Goal: Task Accomplishment & Management: Use online tool/utility

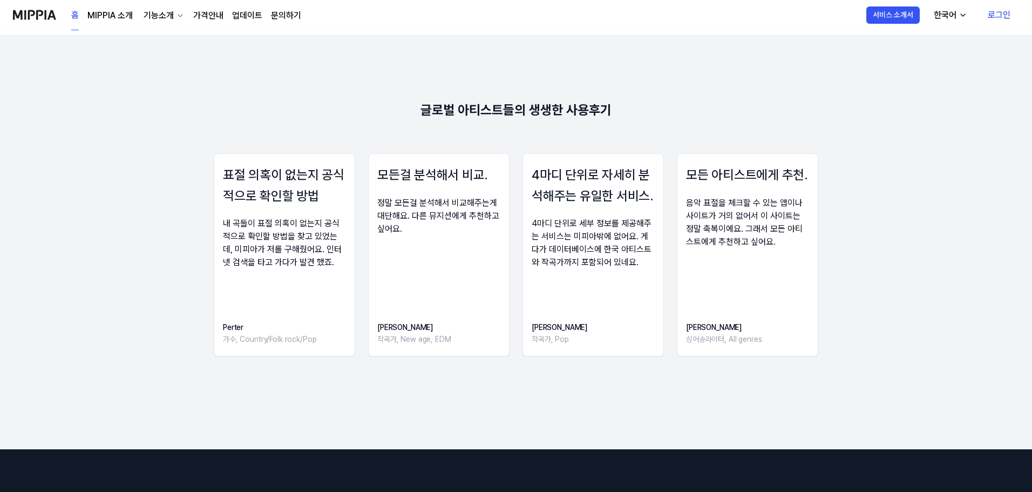
scroll to position [1454, 0]
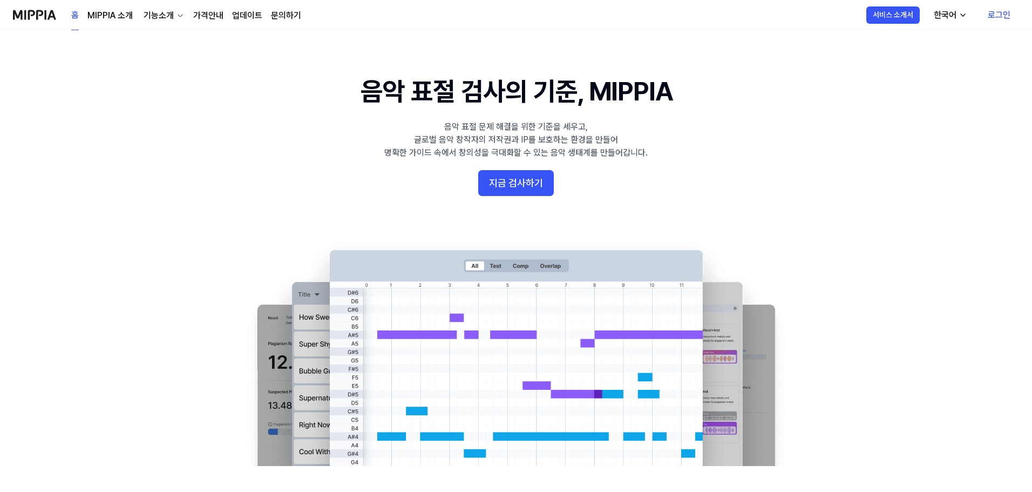
click at [492, 210] on 배너 "음악 표절 검사의 기준, MIPPIA 음악 표절 문제 해결을 위한 기준을 세우고, 글로벌 음악 창작자의 저작권과 IP를 보호하는 환경을 만들어…" at bounding box center [515, 269] width 777 height 392
click at [498, 195] on button "지금 검사하기" at bounding box center [516, 183] width 76 height 26
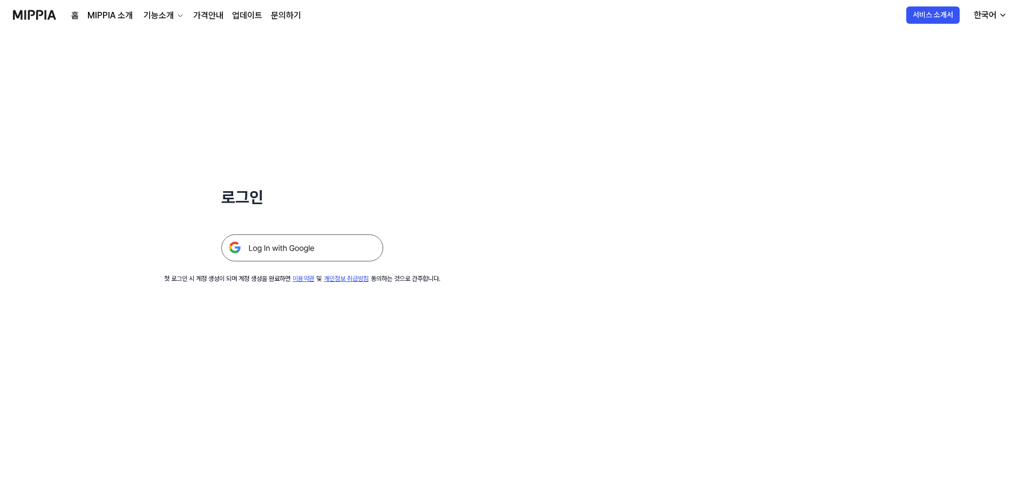
click at [208, 13] on link "가격안내" at bounding box center [208, 15] width 30 height 13
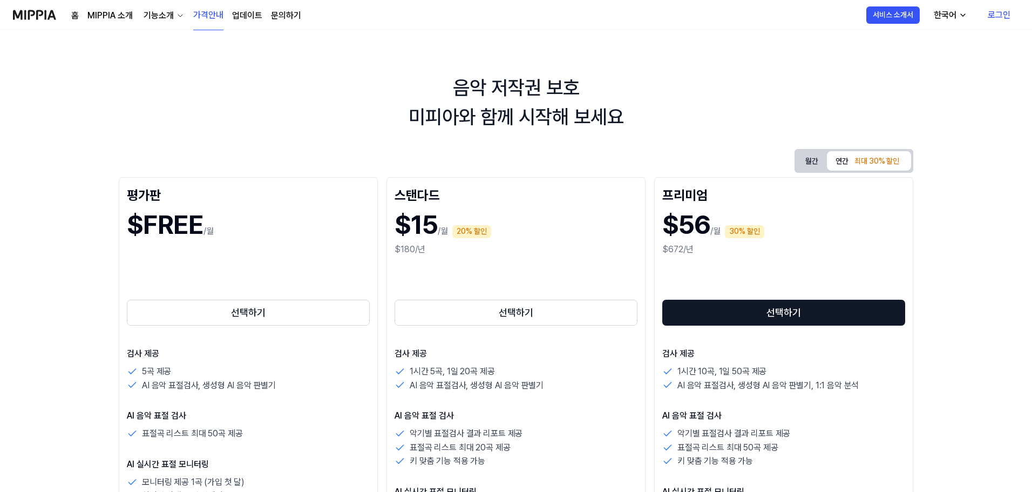
click at [846, 158] on button "연간 최대 30% 할인" at bounding box center [869, 160] width 84 height 19
click at [804, 164] on button "월간" at bounding box center [812, 161] width 30 height 17
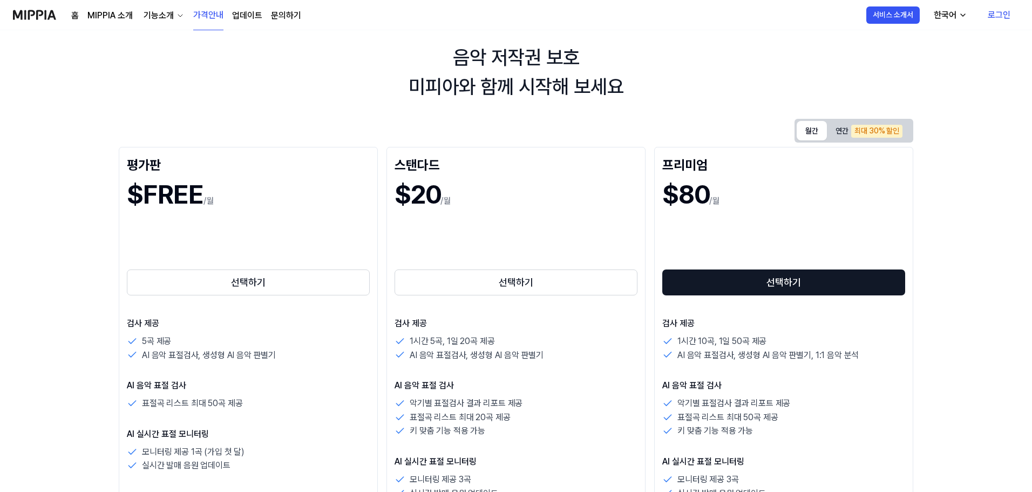
scroll to position [54, 0]
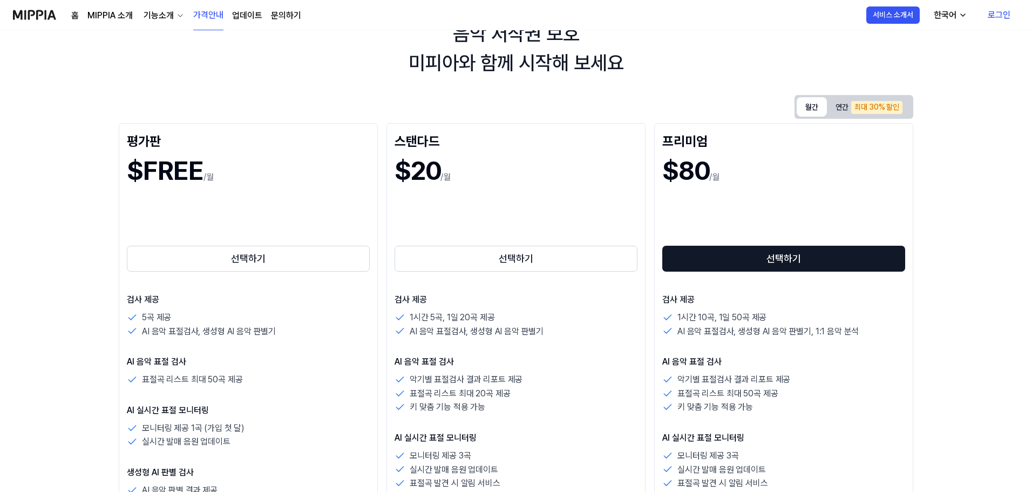
click at [825, 119] on div "월간 연간 최대 30% 할인 평가판 $FREE /월 선택하기 검사 제공 5곡 제공 AI 음악 표절검사, 생성형 AI 음악 판별기 AI 음악 표…" at bounding box center [516, 397] width 795 height 605
click at [826, 118] on div "월간 연간 최대 30% 할인 평가판 $FREE /월 선택하기 검사 제공 5곡 제공 AI 음악 표절검사, 생성형 AI 음악 판별기 AI 음악 표…" at bounding box center [516, 397] width 795 height 605
click at [827, 117] on div "월간 연간 최대 30% 할인" at bounding box center [854, 107] width 119 height 24
click at [827, 115] on button "연간 최대 30% 할인" at bounding box center [869, 106] width 84 height 19
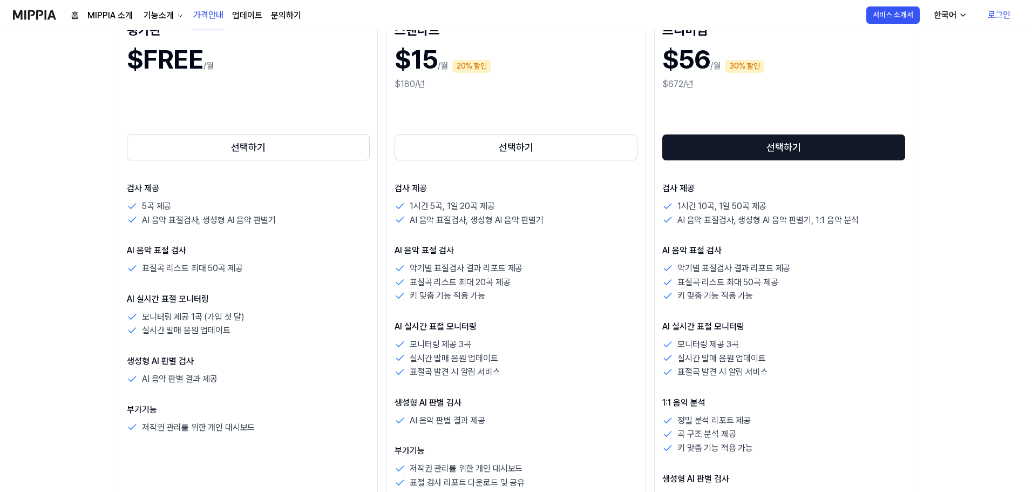
scroll to position [216, 0]
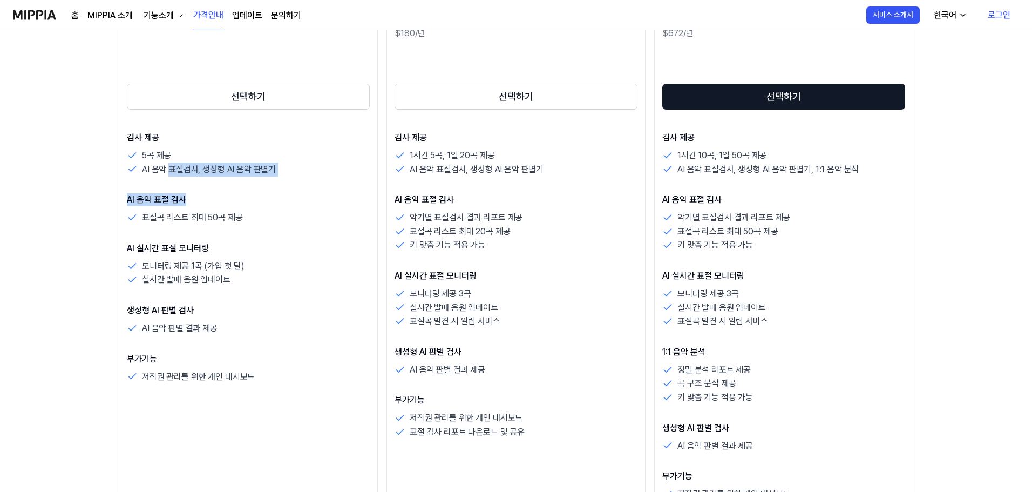
drag, startPoint x: 271, startPoint y: 186, endPoint x: 152, endPoint y: 170, distance: 120.4
click at [168, 165] on div "검사 제공 5곡 제공 AI 음악 표절검사, 생성형 AI 음악 판별기 AI 음악 표절 검사 표절곡 리스트 최대 50곡 제공 AI 실시간 표절 모…" at bounding box center [248, 257] width 243 height 252
drag, startPoint x: 150, startPoint y: 170, endPoint x: 144, endPoint y: 186, distance: 17.2
click at [149, 170] on p "AI 음악 표절검사, 생성형 AI 음악 판별기" at bounding box center [209, 169] width 134 height 14
drag, startPoint x: 157, startPoint y: 207, endPoint x: 236, endPoint y: 219, distance: 80.9
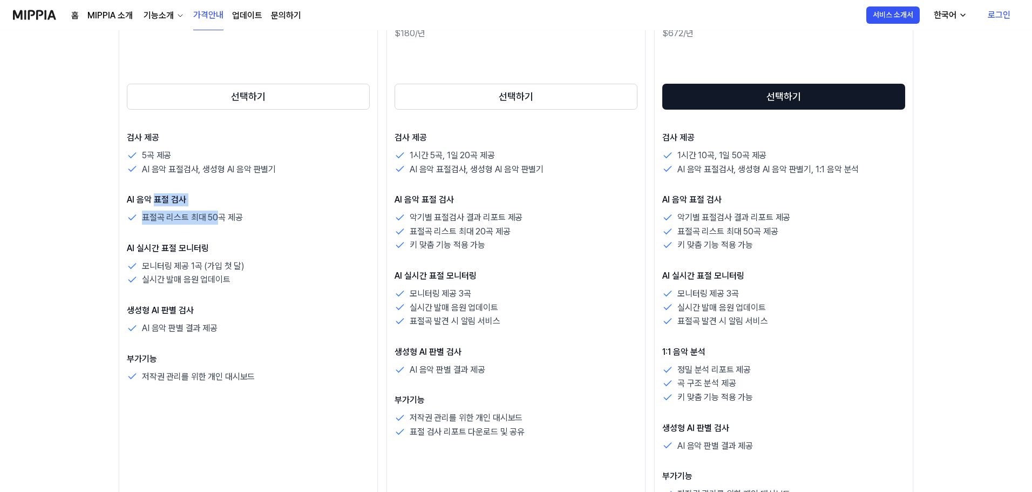
click at [236, 219] on div "AI 음악 표절 검사 표절곡 리스트 최대 50곡 제공" at bounding box center [248, 208] width 243 height 31
click at [236, 219] on p "표절곡 리스트 최대 50곡 제공" at bounding box center [192, 218] width 100 height 14
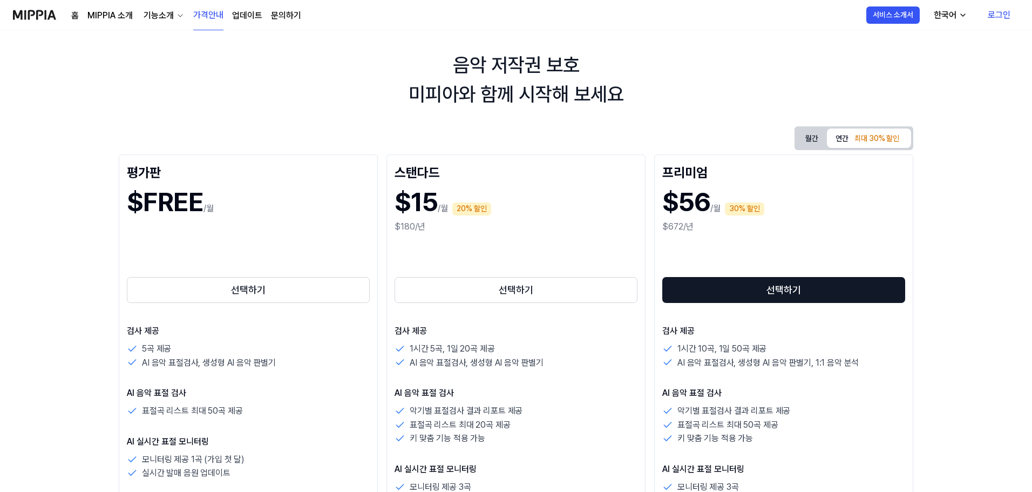
scroll to position [0, 0]
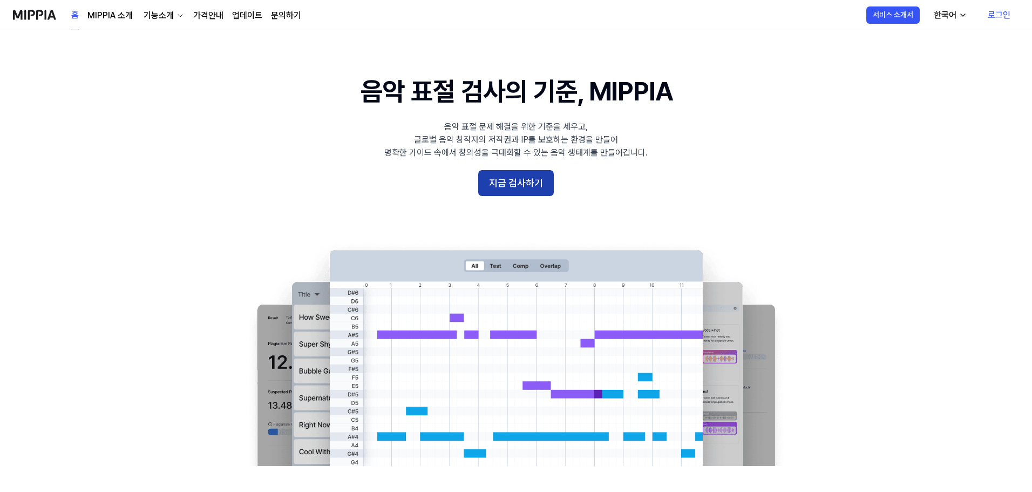
click at [513, 171] on button "지금 검사하기" at bounding box center [516, 183] width 76 height 26
click at [213, 16] on link "가격안내" at bounding box center [208, 15] width 30 height 13
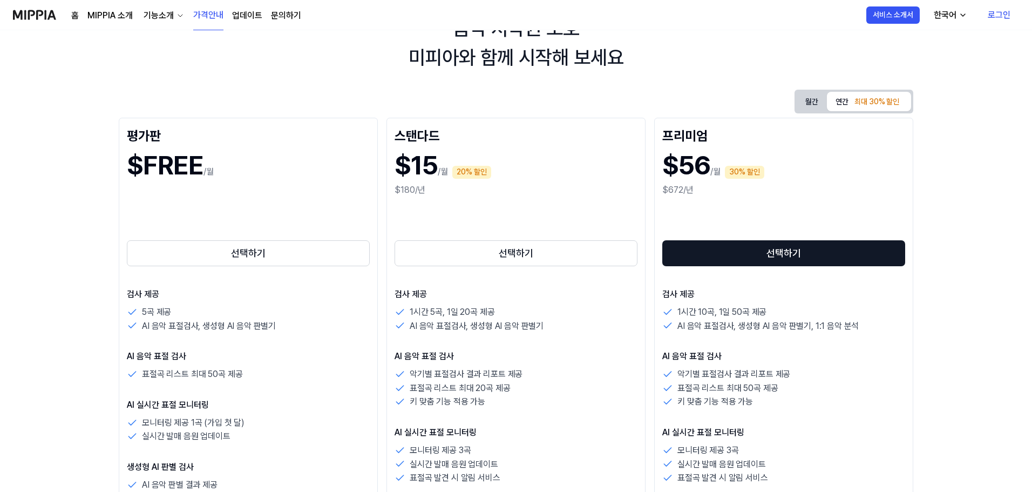
scroll to position [54, 0]
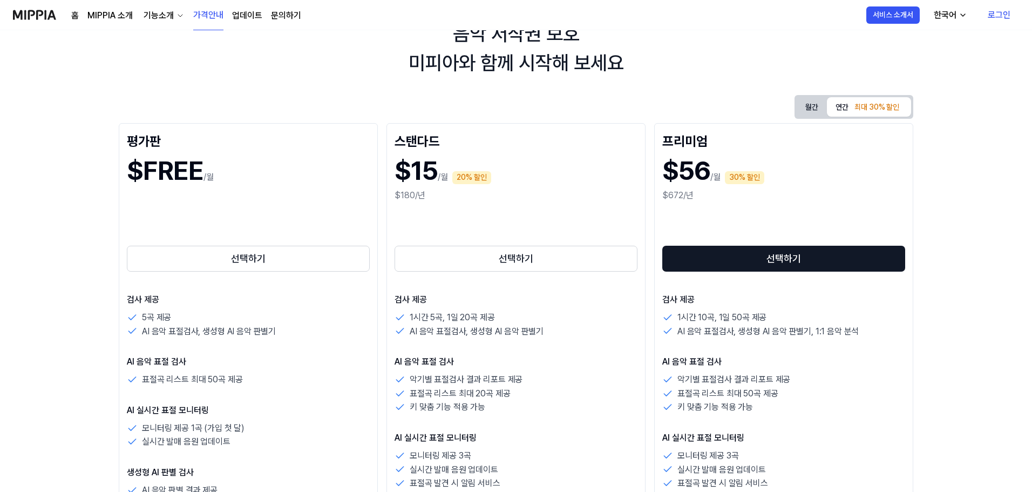
click at [49, 13] on img at bounding box center [34, 15] width 43 height 30
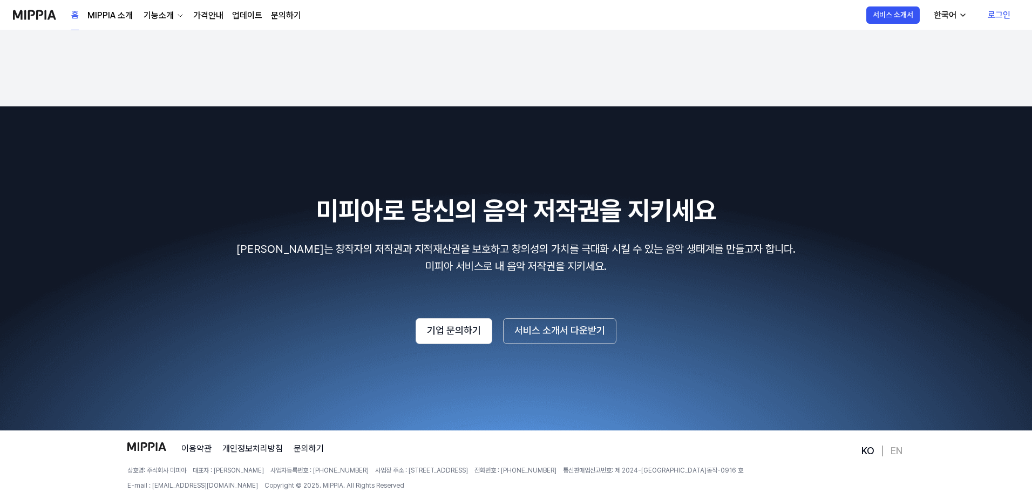
scroll to position [1824, 0]
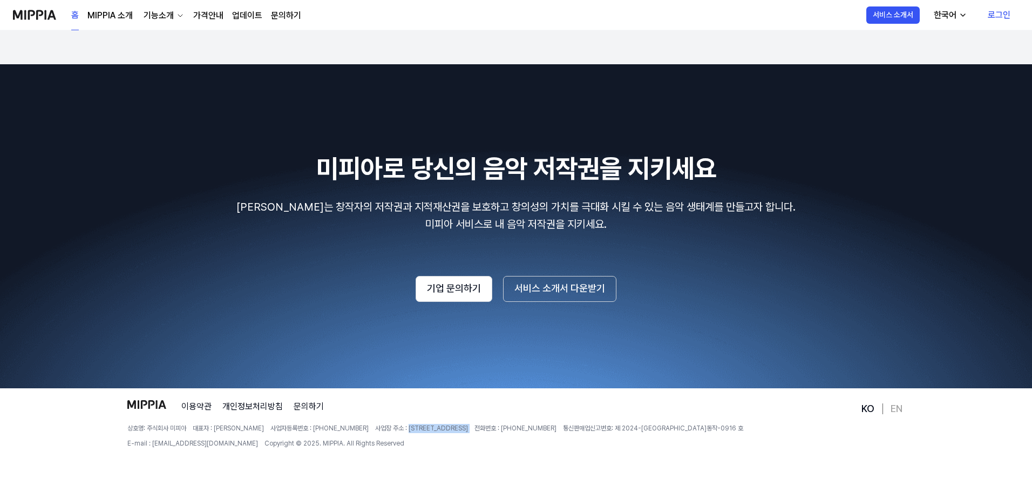
drag, startPoint x: 370, startPoint y: 428, endPoint x: 477, endPoint y: 435, distance: 107.7
click at [477, 435] on div "상호명: 주식회사 미피아 대표자 : 오찬호 사업자등록번호 : 158-86-03300 사업장 주소 : 서울특별시 동작구 상도로 55길 6 406…" at bounding box center [493, 436] width 732 height 25
copy span "서울특별시 동작구 상도로 55길 6 406호"
click at [504, 391] on footer "이용약관 개인정보처리방침 문의하기 상호명: 주식회사 미피아 대표자 : 오찬호 사업자등록번호 : 158-86-03300 사업장 주소 : 서울특별…" at bounding box center [516, 440] width 1032 height 104
click at [202, 407] on link "이용약관" at bounding box center [196, 406] width 30 height 13
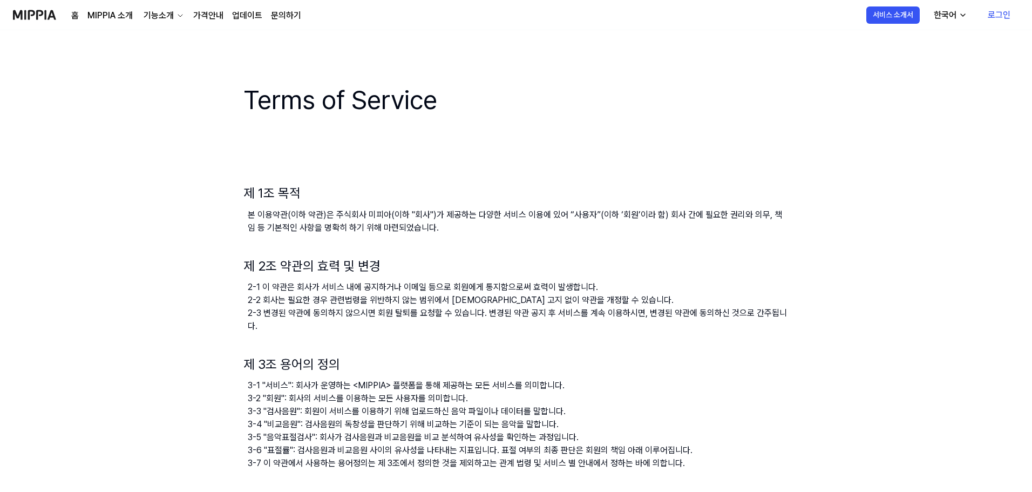
drag, startPoint x: 370, startPoint y: 223, endPoint x: 398, endPoint y: -3, distance: 227.9
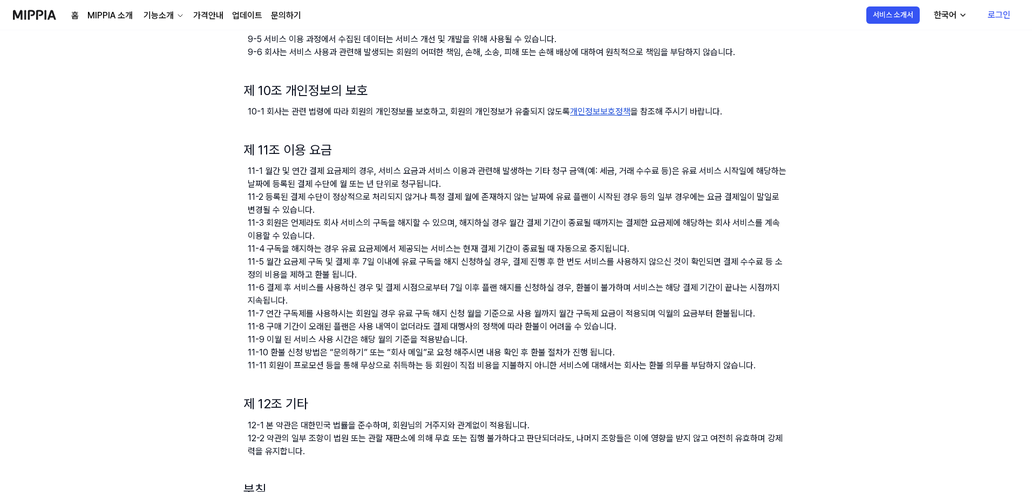
scroll to position [972, 0]
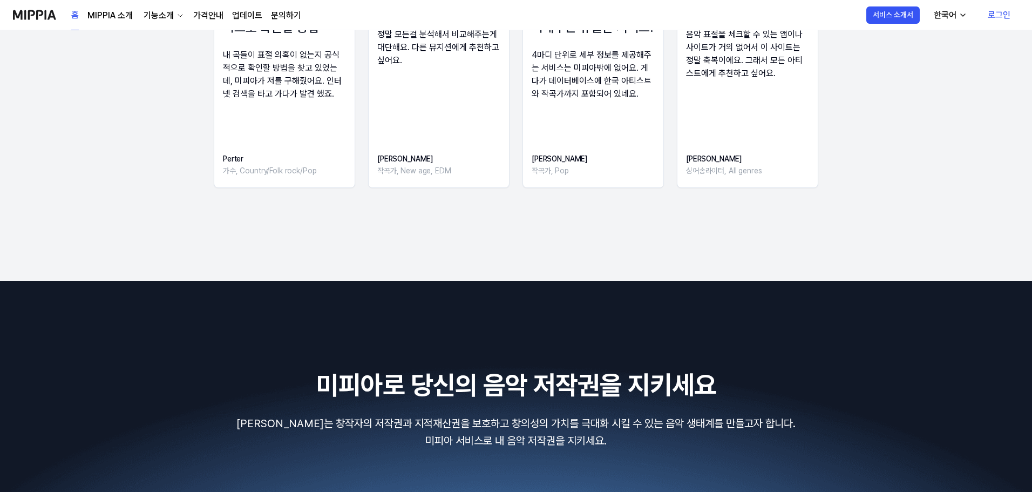
scroll to position [1392, 0]
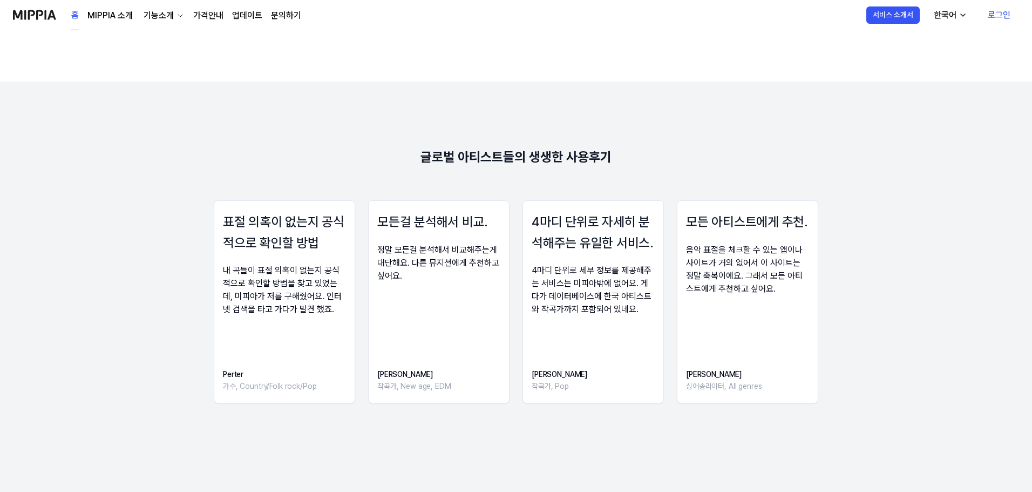
drag, startPoint x: 246, startPoint y: 371, endPoint x: 228, endPoint y: 381, distance: 20.8
click at [228, 381] on div "Perter 가수, Country/Folk rock/Pop" at bounding box center [270, 380] width 94 height 24
drag, startPoint x: 221, startPoint y: 376, endPoint x: 237, endPoint y: 374, distance: 16.3
click at [237, 374] on div "표절 의혹이 없는지 공식적으로 확인할 방법 내 곡들이 표절 의혹이 없는지 공식적으로 확인할 방법을 찾고 있었는데, 미피아가 저를 구해줬어요. …" at bounding box center [284, 301] width 141 height 203
drag, startPoint x: 240, startPoint y: 374, endPoint x: 211, endPoint y: 379, distance: 29.6
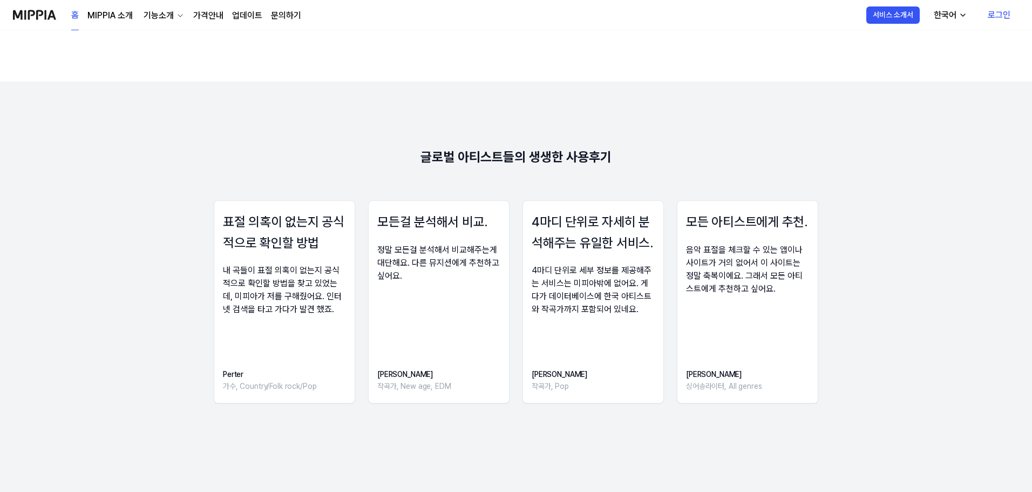
click at [211, 379] on div "표절 의혹이 없는지 공식적으로 확인할 방법 내 곡들이 표절 의혹이 없는지 공식적으로 확인할 방법을 찾고 있었는데, 미피아가 저를 구해줬어요. …" at bounding box center [515, 304] width 859 height 209
drag, startPoint x: 375, startPoint y: 375, endPoint x: 623, endPoint y: 363, distance: 248.1
click at [559, 377] on div "표절 의혹이 없는지 공식적으로 확인할 방법 내 곡들이 표절 의혹이 없는지 공식적으로 확인할 방법을 찾고 있었는데, 미피아가 저를 구해줬어요. …" at bounding box center [515, 304] width 859 height 209
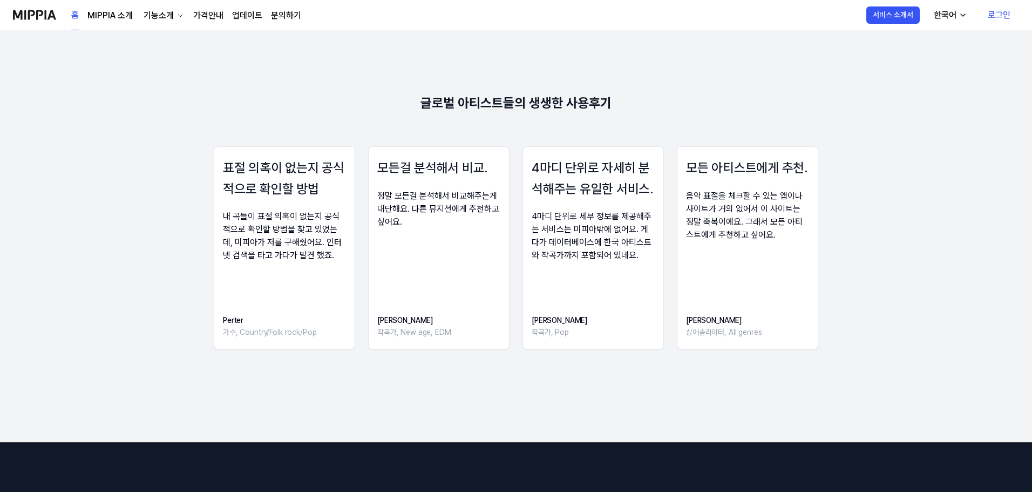
drag, startPoint x: 773, startPoint y: 322, endPoint x: 787, endPoint y: 181, distance: 141.7
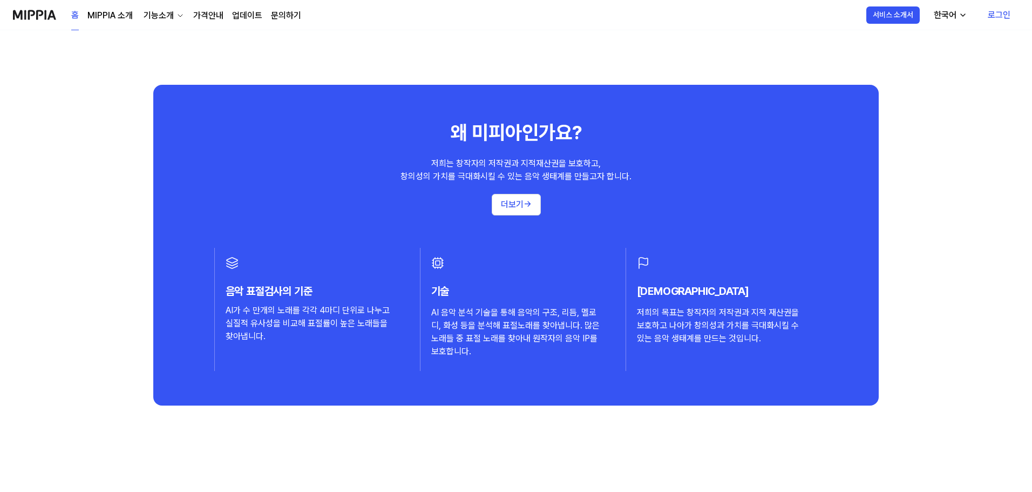
scroll to position [960, 0]
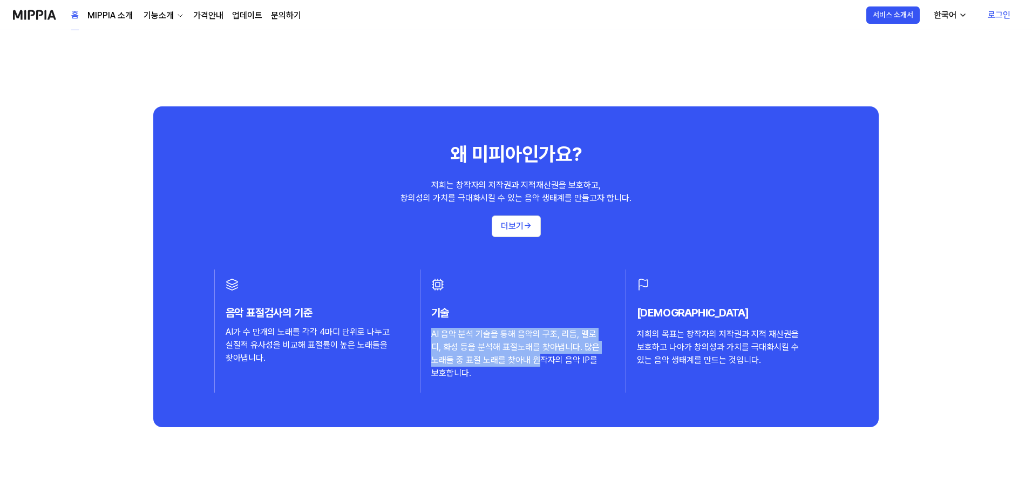
drag, startPoint x: 542, startPoint y: 363, endPoint x: 451, endPoint y: 323, distance: 99.3
click at [451, 323] on div "기술 AI 음악 분석 기술을 통해 음악의 구조, 리듬, 멜로디, 화성 등을 분석해 표절노래를 찾아냅니다. 많은 노래들 중 표절 노래를 찾아내 …" at bounding box center [516, 342] width 171 height 76
click at [455, 324] on div "기술 AI 음악 분석 기술을 통해 음악의 구조, 리듬, 멜로디, 화성 등을 분석해 표절노래를 찾아냅니다. 많은 노래들 중 표절 노래를 찾아내 …" at bounding box center [516, 342] width 171 height 76
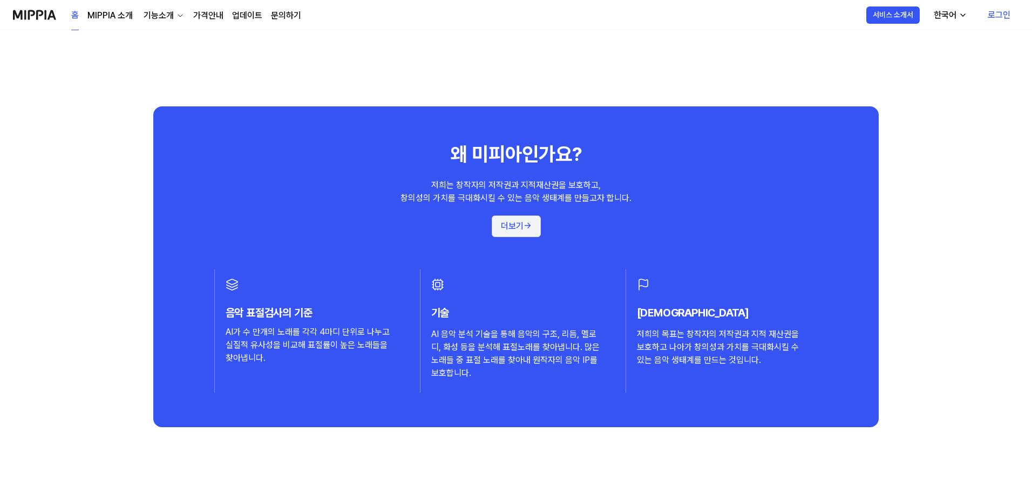
click at [520, 236] on button "더보기 →" at bounding box center [516, 226] width 49 height 22
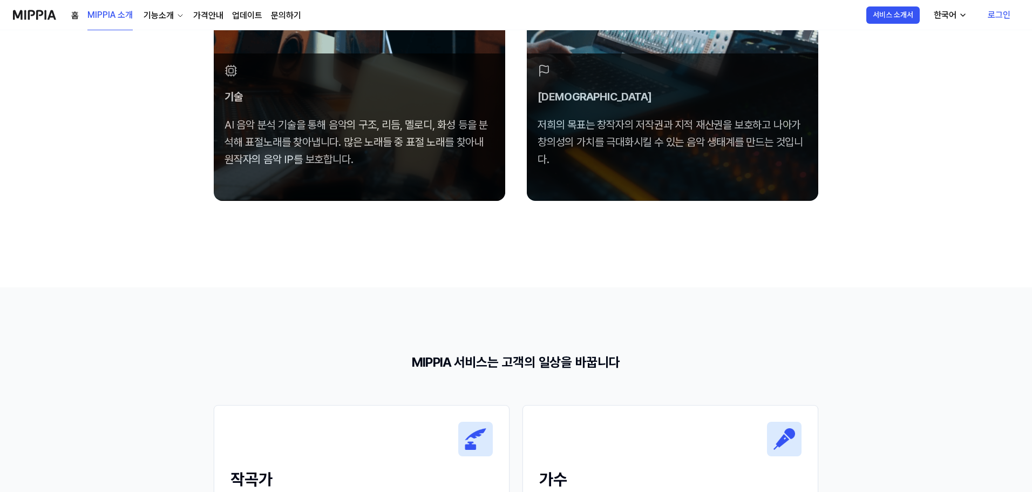
scroll to position [1080, 0]
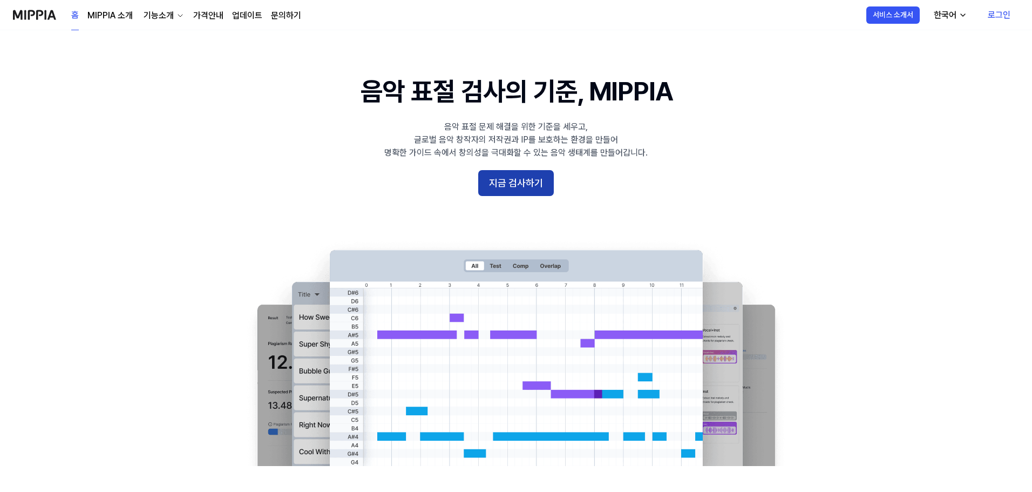
click at [491, 173] on button "지금 검사하기" at bounding box center [516, 183] width 76 height 26
click at [740, 203] on 배너 "음악 표절 검사의 기준, MIPPIA 음악 표절 문제 해결을 위한 기준을 세우고, 글로벌 음악 창작자의 저작권과 IP를 보호하는 환경을 만들어…" at bounding box center [515, 269] width 777 height 392
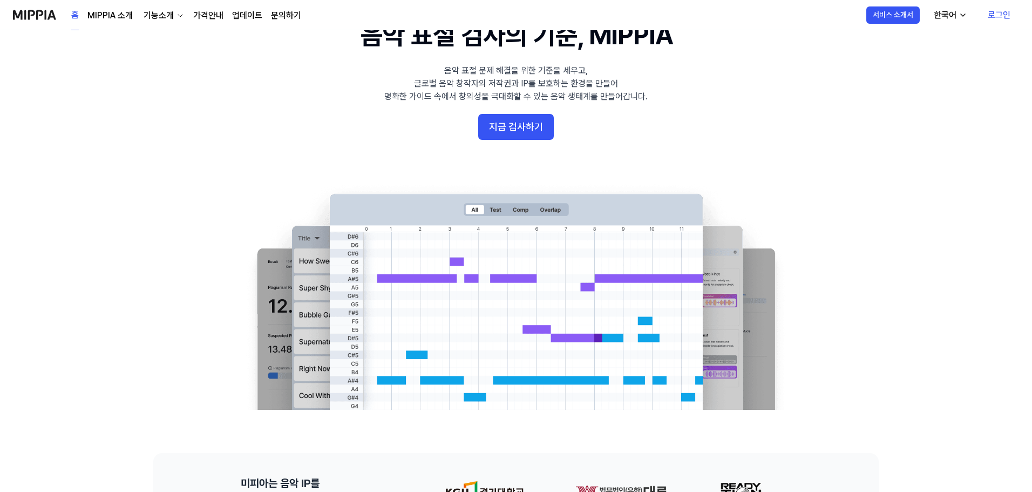
scroll to position [54, 0]
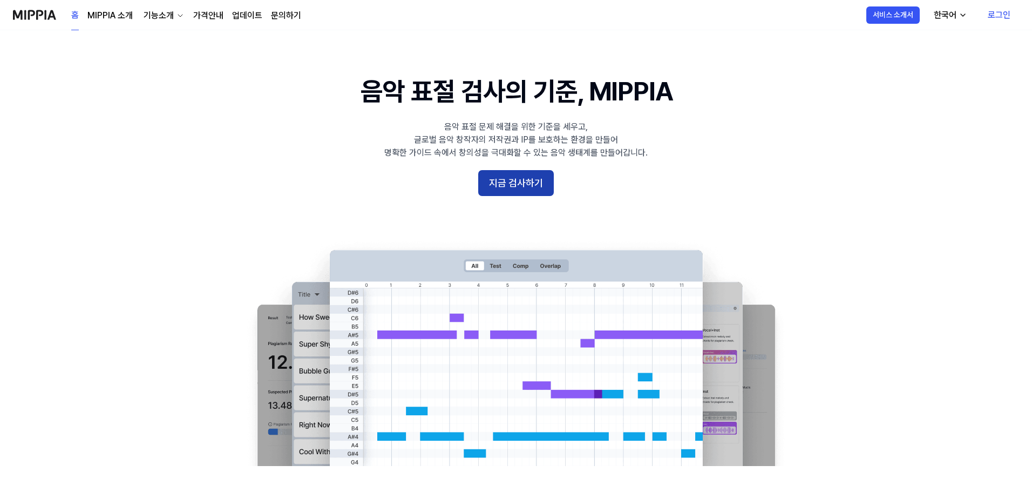
click at [544, 177] on button "지금 검사하기" at bounding box center [516, 183] width 76 height 26
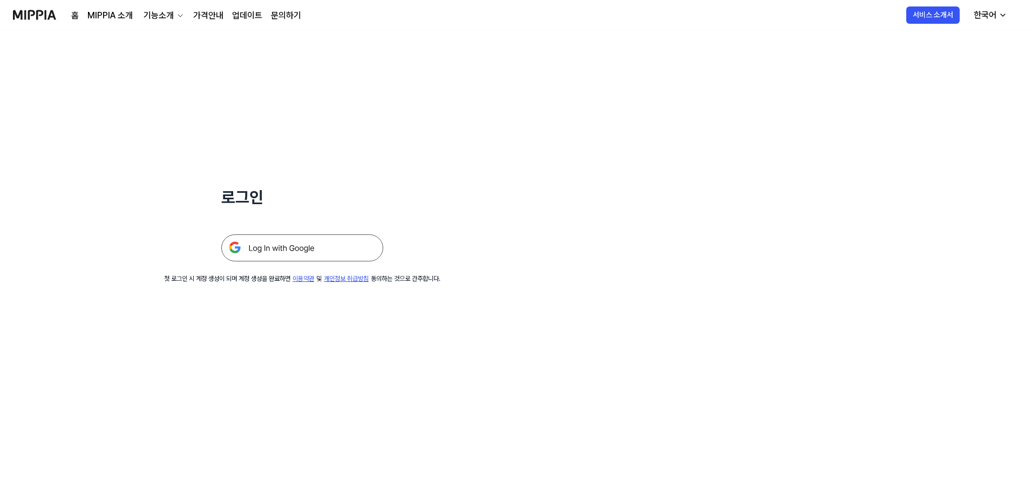
click at [293, 245] on img at bounding box center [302, 247] width 162 height 27
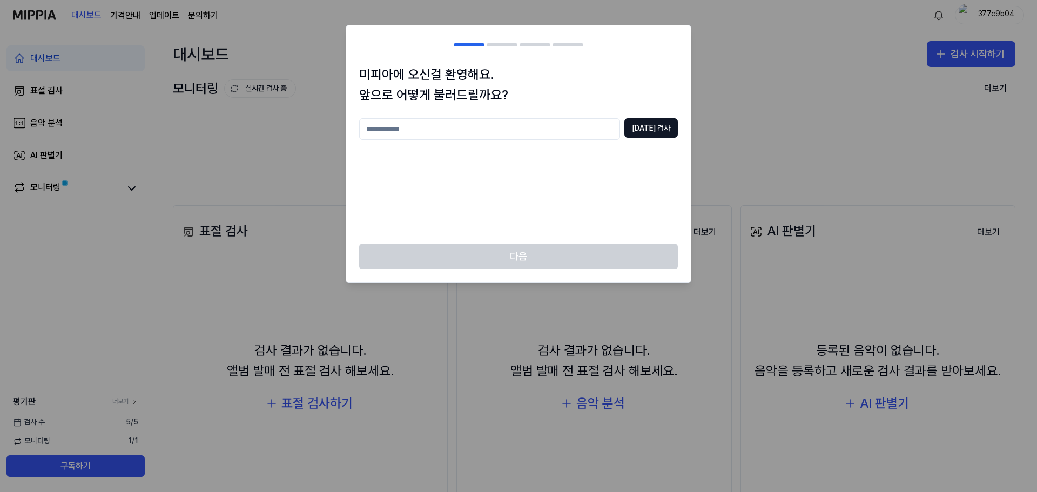
click at [478, 128] on input "text" at bounding box center [489, 129] width 261 height 22
type input "*"
type input "***"
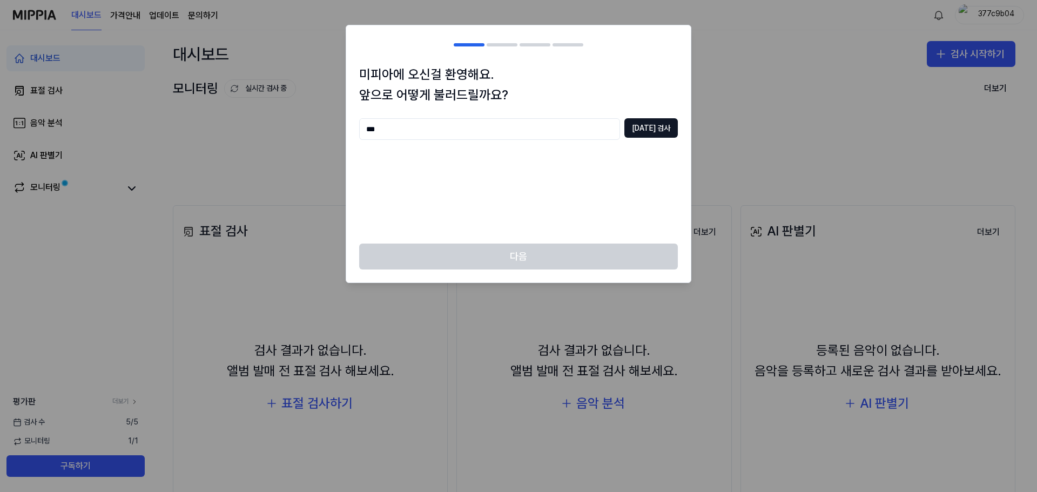
click at [634, 139] on div "*** 중복 검사" at bounding box center [518, 129] width 319 height 22
click at [646, 132] on button "중복 검사" at bounding box center [650, 127] width 53 height 19
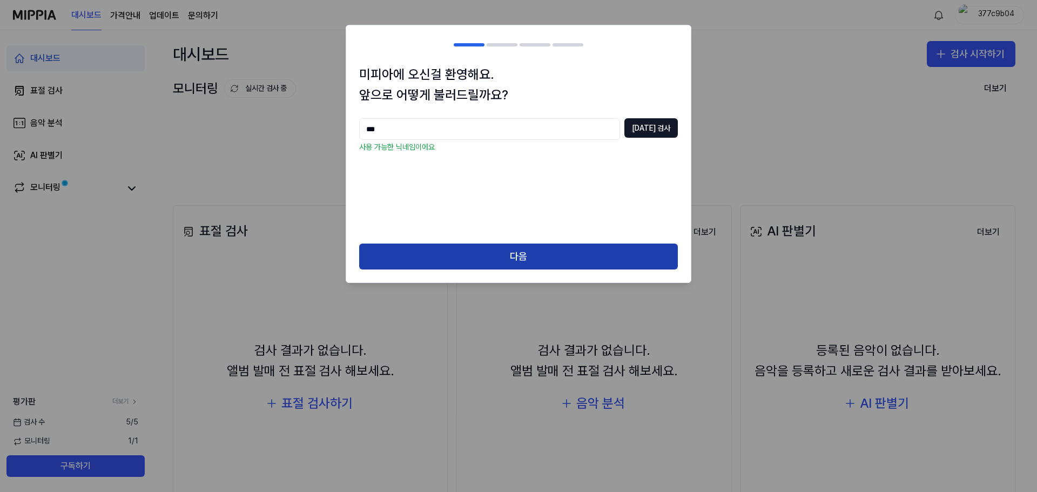
click at [497, 259] on button "다음" at bounding box center [518, 256] width 319 height 26
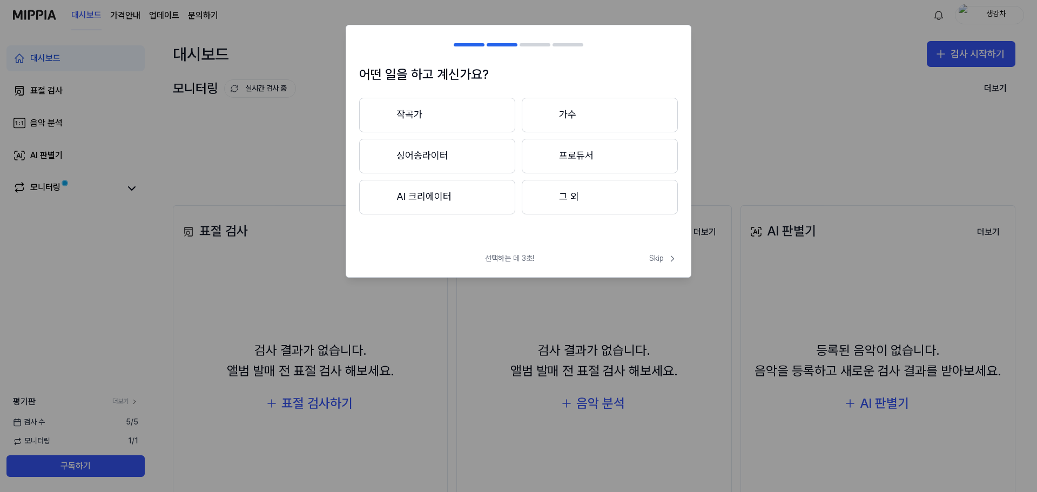
drag, startPoint x: 441, startPoint y: 117, endPoint x: 554, endPoint y: 177, distance: 128.7
click at [440, 117] on button "작곡가" at bounding box center [437, 115] width 156 height 35
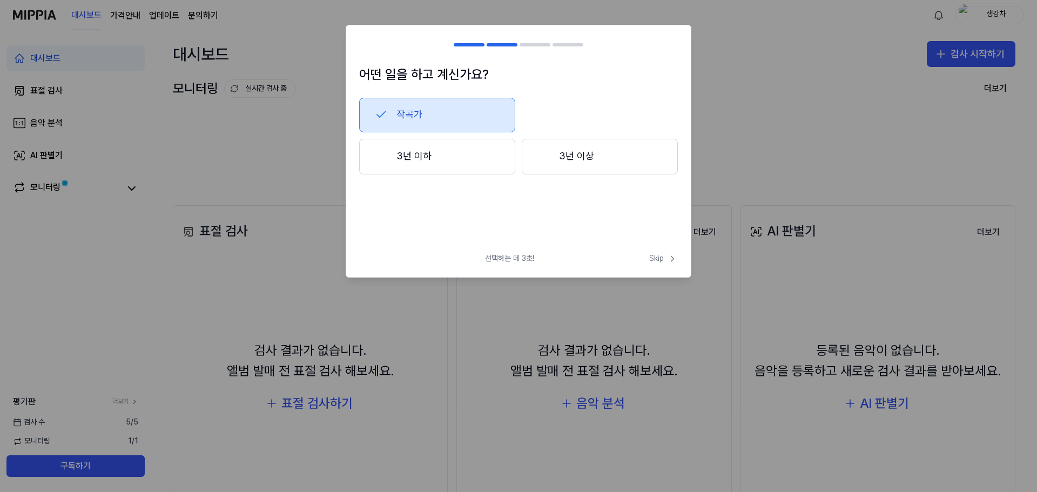
click at [450, 165] on button "3년 이하" at bounding box center [437, 157] width 156 height 36
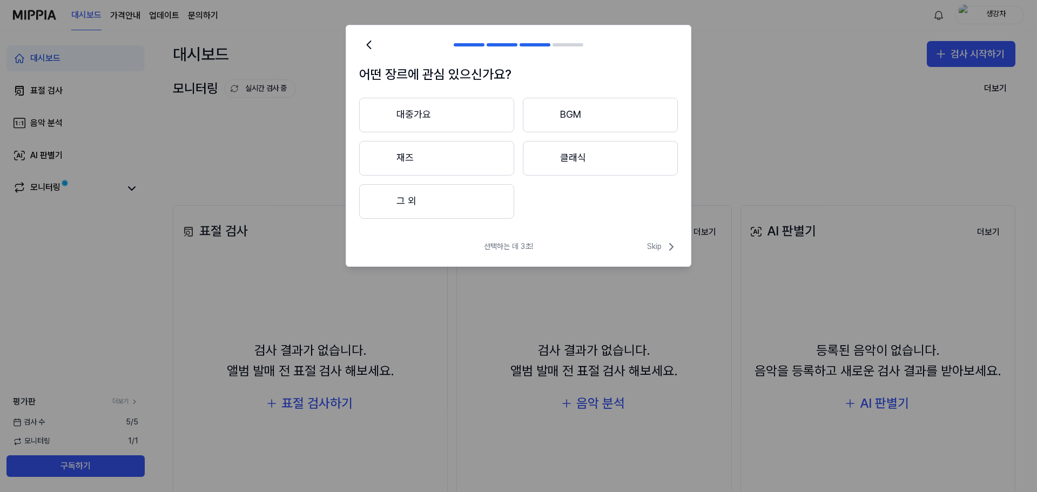
click at [412, 119] on button "대중가요" at bounding box center [436, 115] width 155 height 35
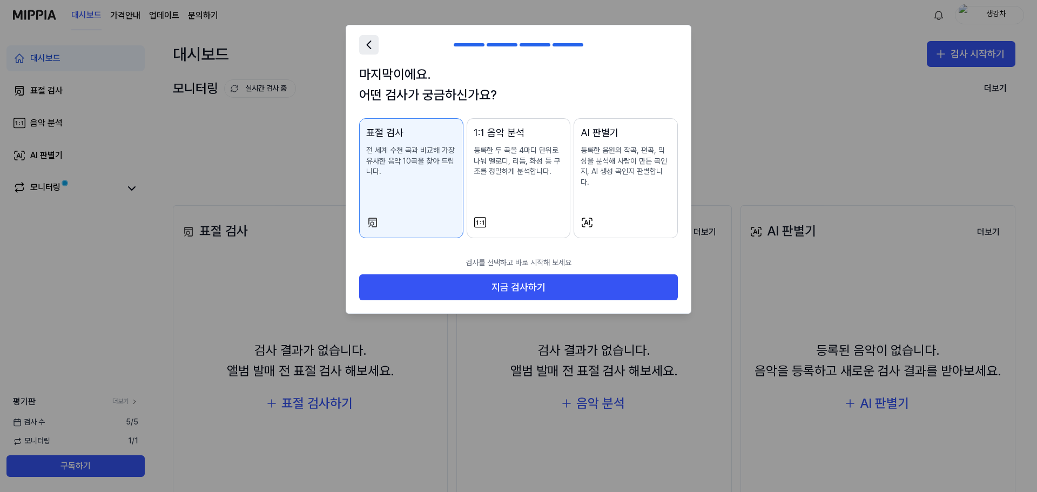
click at [361, 51] on icon at bounding box center [368, 44] width 15 height 15
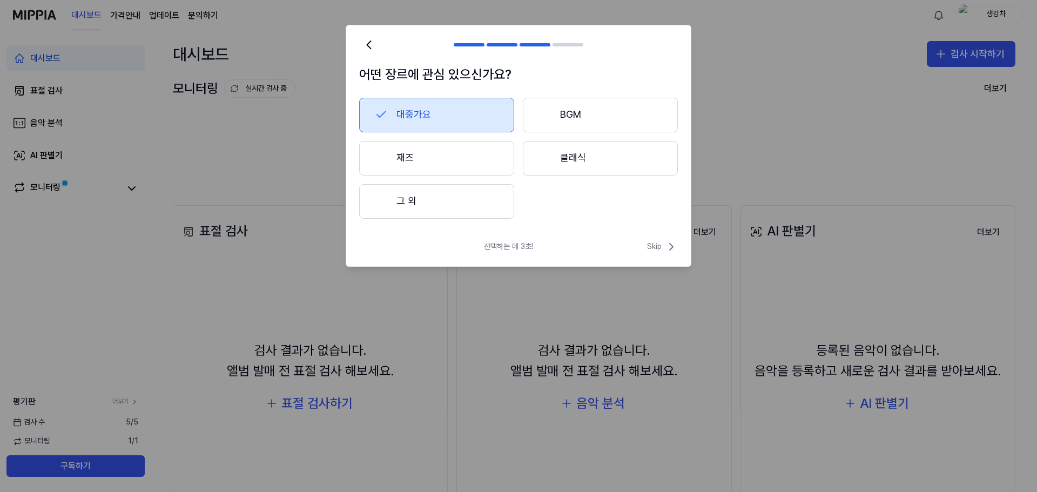
click at [381, 111] on icon at bounding box center [381, 114] width 13 height 13
click at [381, 111] on div at bounding box center [381, 114] width 13 height 13
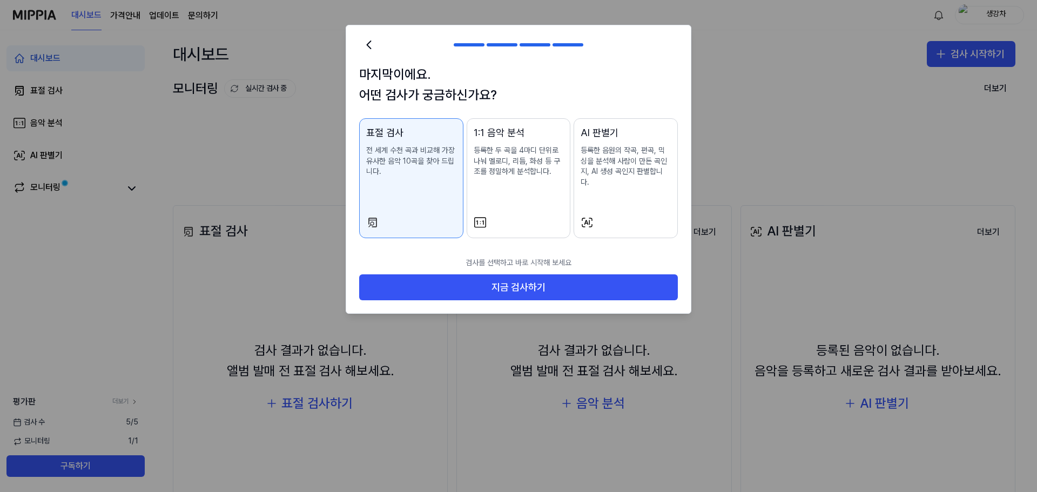
click at [396, 187] on div "표절 검사 전 세계 수천 곡과 비교해 가장 유사한 음악 10곡을 찾아 드립니다." at bounding box center [411, 161] width 90 height 73
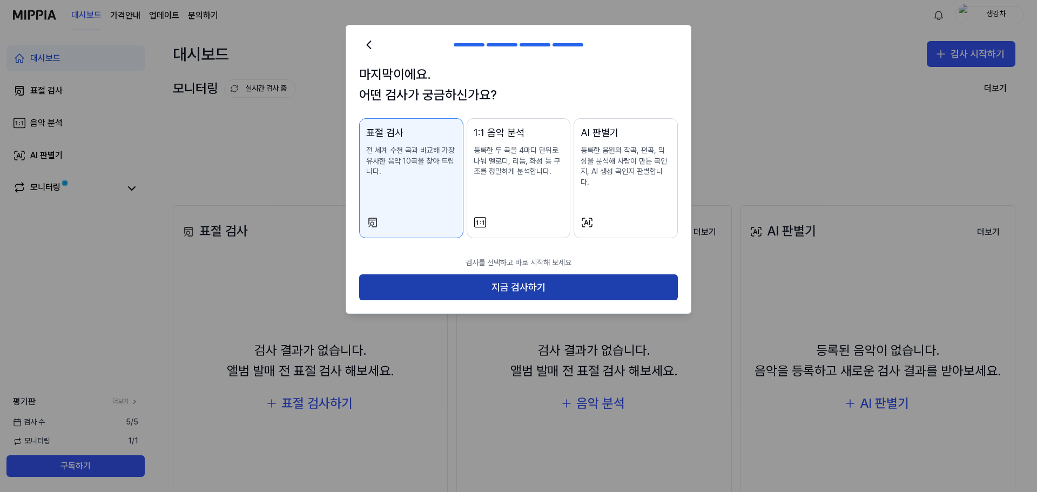
click at [409, 282] on button "지금 검사하기" at bounding box center [518, 287] width 319 height 26
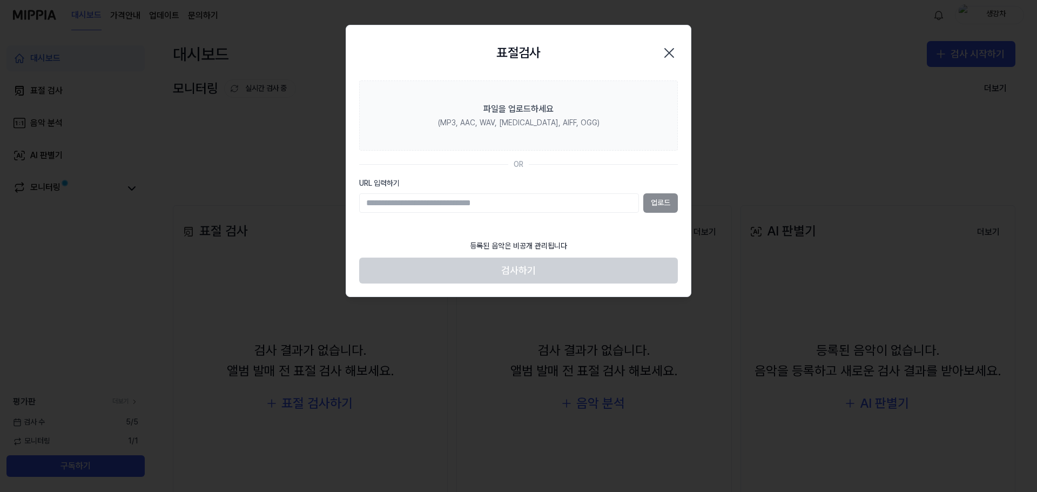
click at [456, 207] on input "URL 입력하기" at bounding box center [499, 202] width 280 height 19
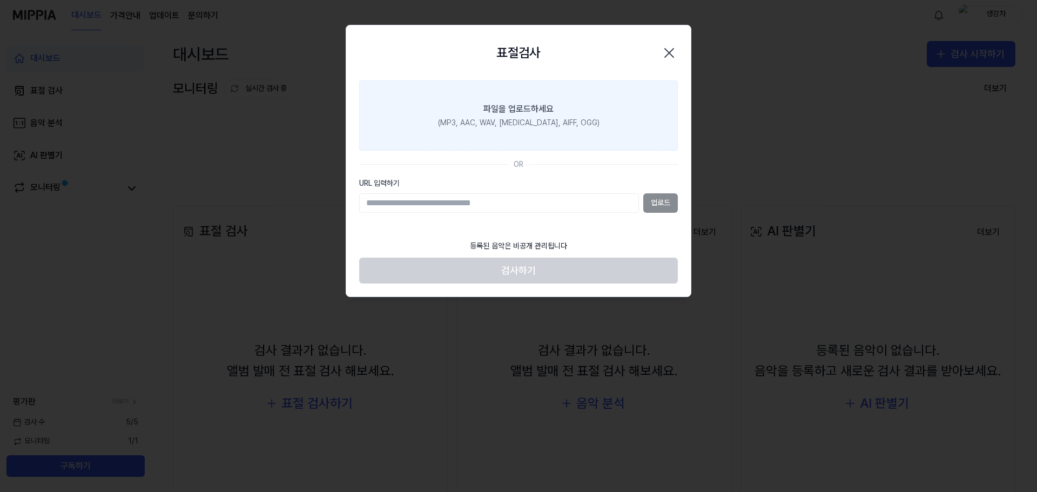
click at [450, 133] on label "파일을 업로드하세요 (MP3, AAC, WAV, FLAC, AIFF, OGG)" at bounding box center [518, 115] width 319 height 70
click at [0, 0] on input "파일을 업로드하세요 (MP3, AAC, WAV, FLAC, AIFF, OGG)" at bounding box center [0, 0] width 0 height 0
click at [559, 136] on label "파일을 업로드하세요 (MP3, AAC, WAV, FLAC, AIFF, OGG)" at bounding box center [518, 115] width 319 height 70
click at [0, 0] on input "파일을 업로드하세요 (MP3, AAC, WAV, FLAC, AIFF, OGG)" at bounding box center [0, 0] width 0 height 0
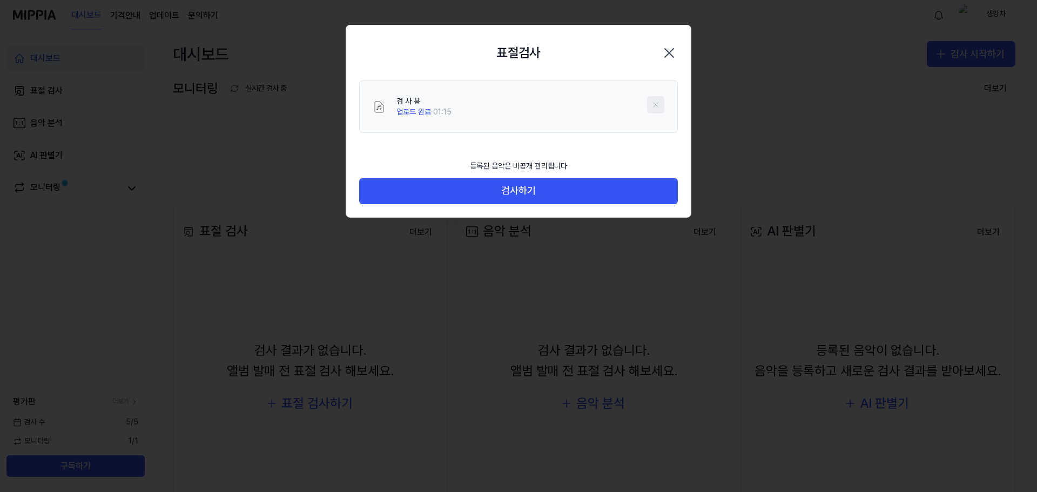
click at [647, 101] on button at bounding box center [655, 104] width 17 height 17
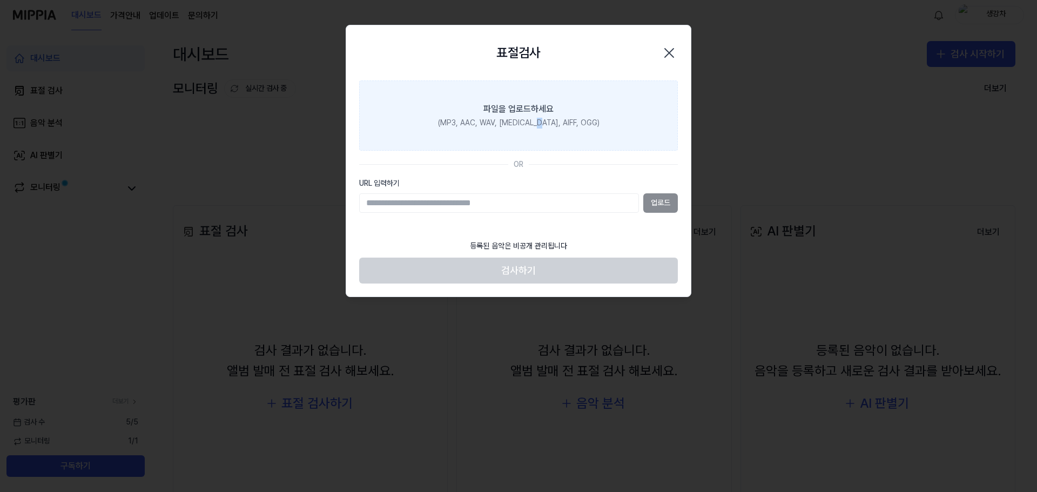
click at [552, 134] on label "파일을 업로드하세요 (MP3, AAC, WAV, FLAC, AIFF, OGG)" at bounding box center [518, 115] width 319 height 70
click at [475, 137] on label "파일을 업로드하세요 (MP3, AAC, WAV, FLAC, AIFF, OGG)" at bounding box center [518, 115] width 319 height 70
click at [0, 0] on input "파일을 업로드하세요 (MP3, AAC, WAV, FLAC, AIFF, OGG)" at bounding box center [0, 0] width 0 height 0
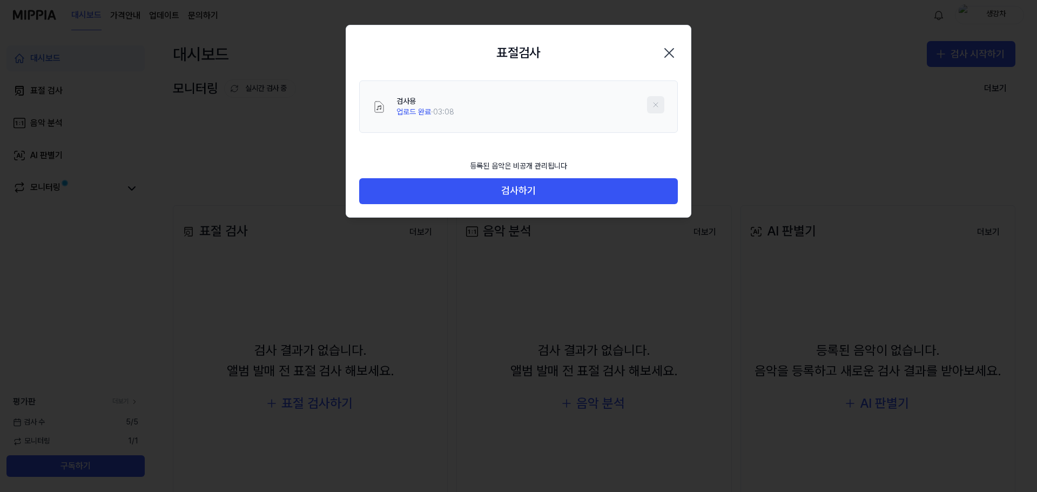
click at [654, 107] on icon at bounding box center [655, 104] width 9 height 9
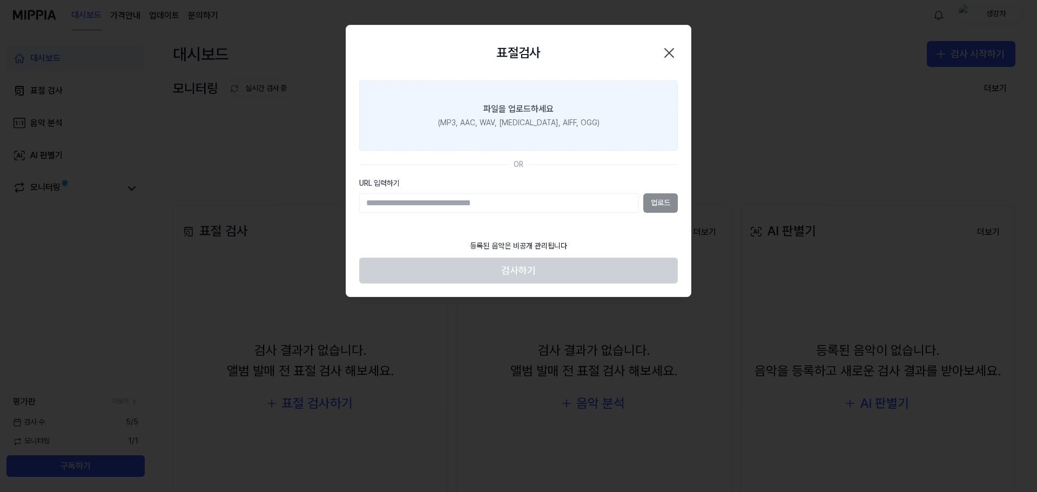
click at [536, 129] on label "파일을 업로드하세요 (MP3, AAC, WAV, FLAC, AIFF, OGG)" at bounding box center [518, 115] width 319 height 70
click at [0, 0] on input "파일을 업로드하세요 (MP3, AAC, WAV, FLAC, AIFF, OGG)" at bounding box center [0, 0] width 0 height 0
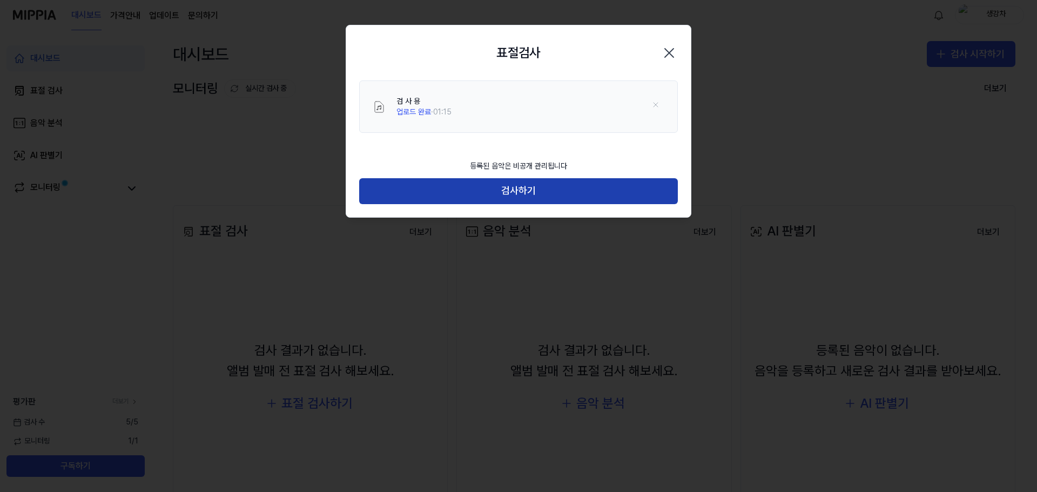
click at [467, 193] on button "검사하기" at bounding box center [518, 191] width 319 height 26
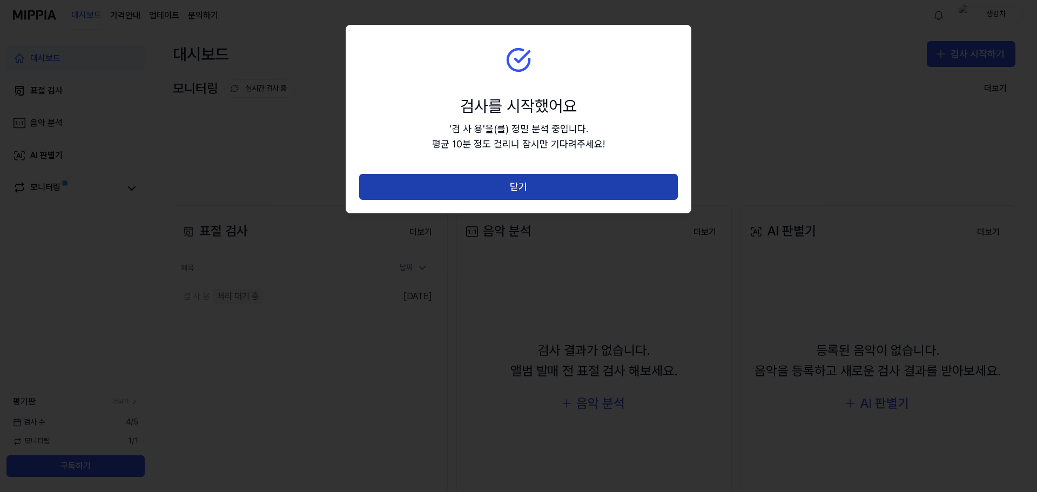
click at [483, 184] on button "닫기" at bounding box center [518, 187] width 319 height 26
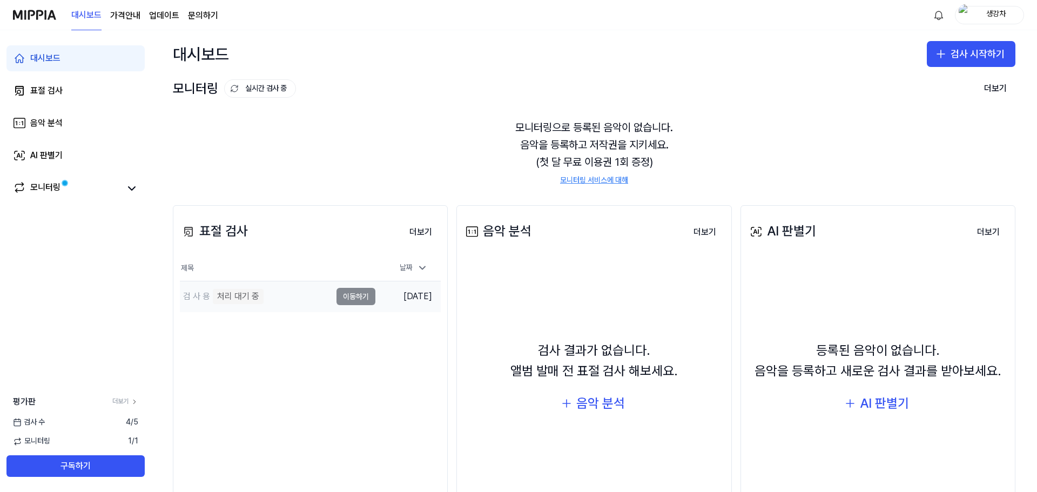
click at [357, 296] on td "검 사 용 처리 대기 중 이동하기" at bounding box center [277, 296] width 195 height 30
click at [98, 184] on link "모니터링" at bounding box center [67, 188] width 108 height 15
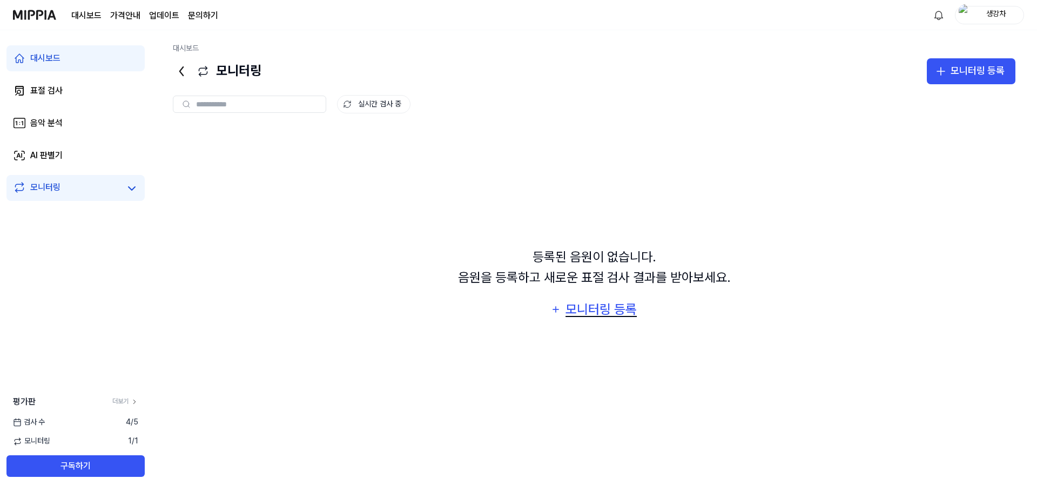
click at [559, 304] on icon "button" at bounding box center [555, 309] width 11 height 13
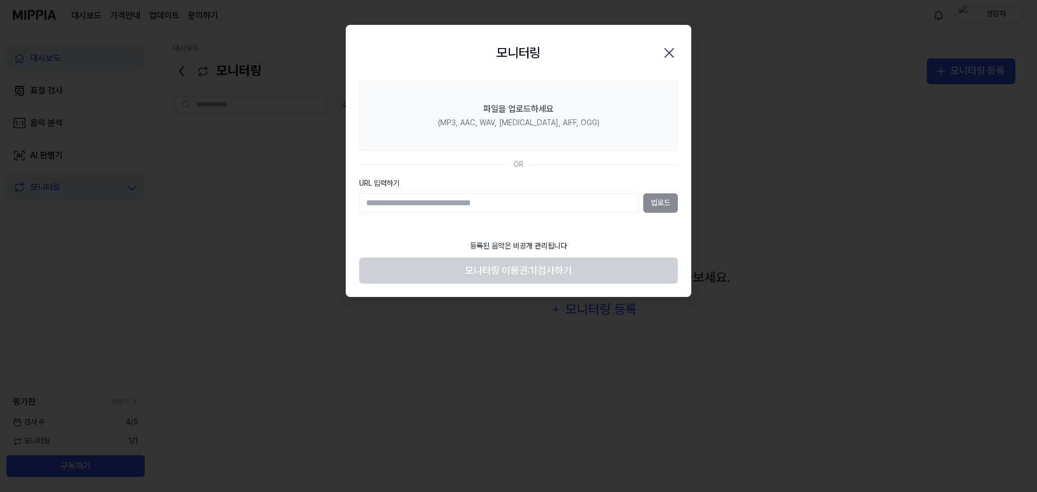
click at [680, 51] on div "모니터링 Close" at bounding box center [518, 52] width 344 height 55
click at [678, 52] on div "모니터링 Close" at bounding box center [518, 52] width 344 height 55
click at [670, 53] on icon "button" at bounding box center [668, 52] width 17 height 17
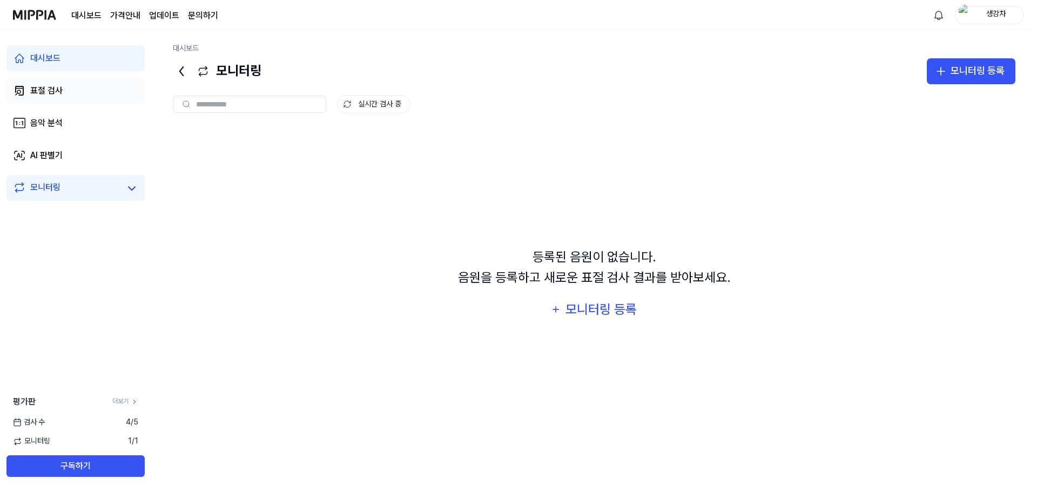
click at [66, 87] on link "표절 검사" at bounding box center [75, 91] width 138 height 26
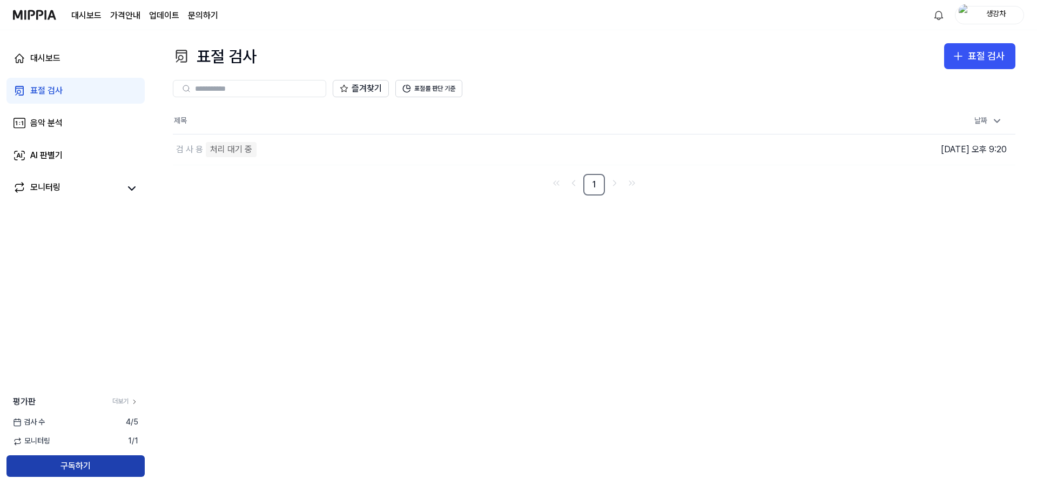
click at [100, 470] on button "구독하기" at bounding box center [75, 466] width 138 height 22
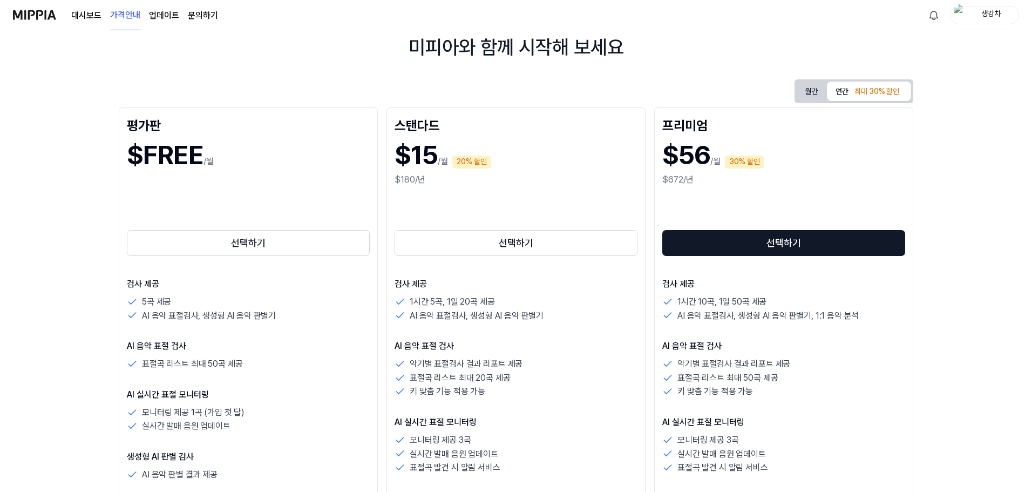
scroll to position [108, 0]
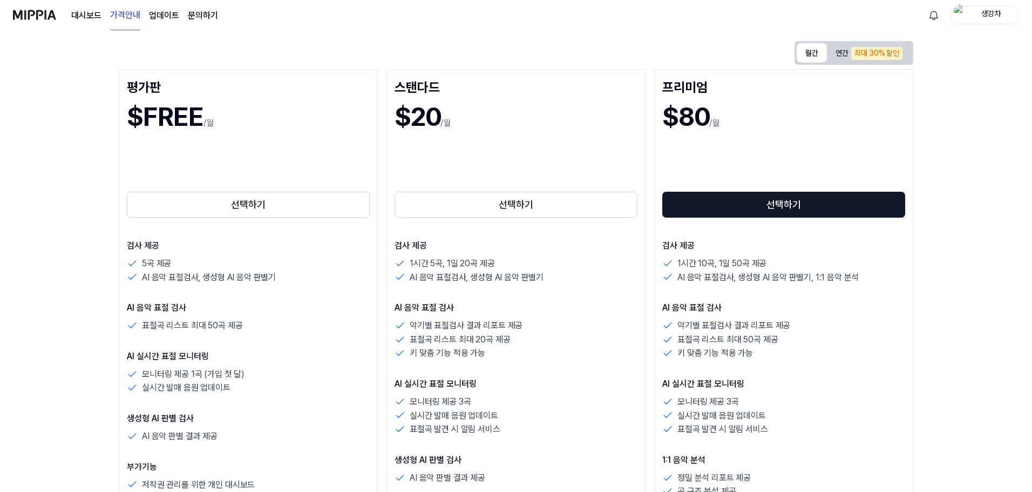
click at [822, 49] on button "월간" at bounding box center [812, 52] width 30 height 19
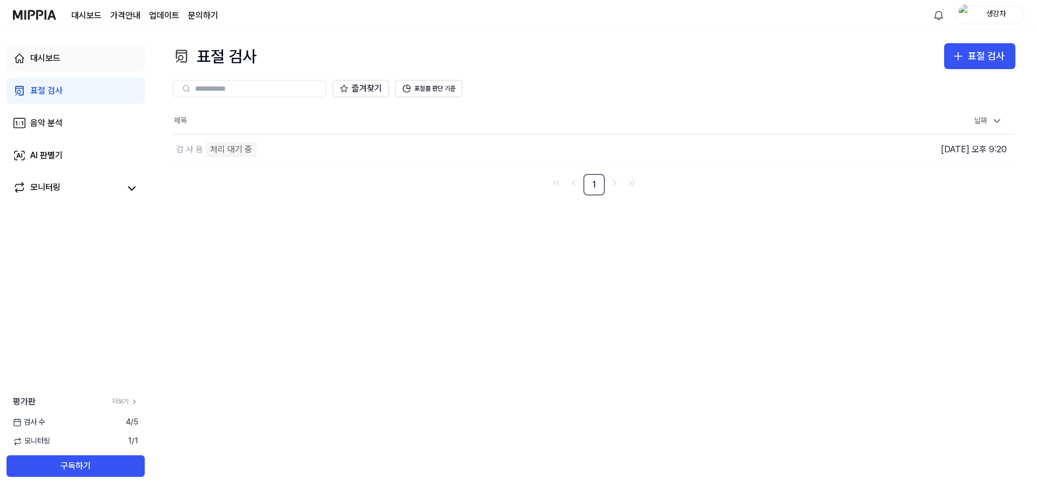
click at [40, 55] on div "대시보드" at bounding box center [45, 58] width 30 height 13
click at [76, 64] on link "대시보드" at bounding box center [75, 58] width 138 height 26
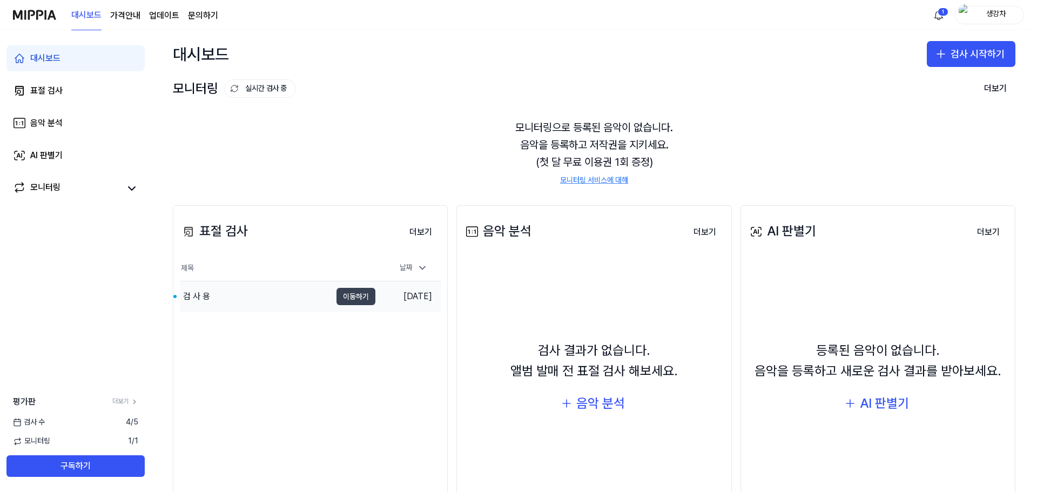
click at [353, 295] on button "이동하기" at bounding box center [355, 296] width 39 height 17
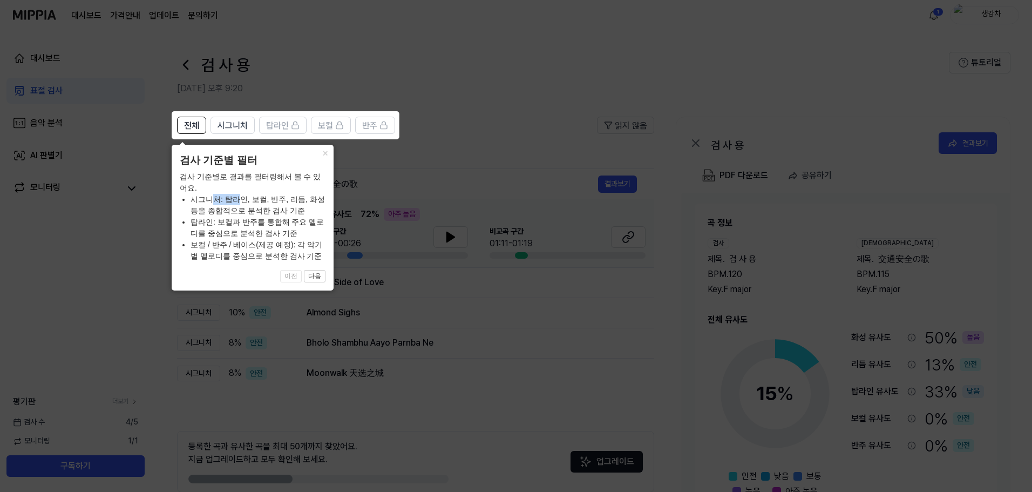
drag, startPoint x: 211, startPoint y: 198, endPoint x: 238, endPoint y: 193, distance: 27.4
click at [238, 194] on li "시그니처: 탑라인, 보컬, 반주, 리듬, 화성 등을 종합적으로 분석한 검사 기준" at bounding box center [258, 205] width 135 height 23
drag, startPoint x: 246, startPoint y: 194, endPoint x: 267, endPoint y: 197, distance: 21.2
click at [248, 194] on li "시그니처: 탑라인, 보컬, 반주, 리듬, 화성 등을 종합적으로 분석한 검사 기준" at bounding box center [258, 205] width 135 height 23
drag, startPoint x: 267, startPoint y: 197, endPoint x: 310, endPoint y: 209, distance: 45.1
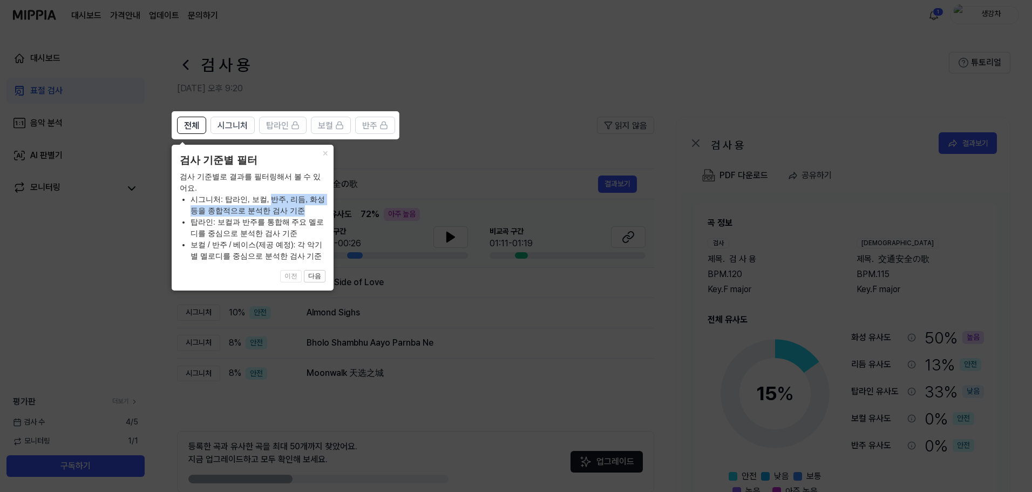
click at [310, 210] on li "시그니처: 탑라인, 보컬, 반주, 리듬, 화성 등을 종합적으로 분석한 검사 기준" at bounding box center [258, 205] width 135 height 23
click at [310, 209] on li "시그니처: 탑라인, 보컬, 반주, 리듬, 화성 등을 종합적으로 분석한 검사 기준" at bounding box center [258, 205] width 135 height 23
drag, startPoint x: 260, startPoint y: 215, endPoint x: 285, endPoint y: 213, distance: 24.9
click at [283, 214] on li "시그니처: 탑라인, 보컬, 반주, 리듬, 화성 등을 종합적으로 분석한 검사 기준" at bounding box center [258, 205] width 135 height 23
click at [285, 213] on li "시그니처: 탑라인, 보컬, 반주, 리듬, 화성 등을 종합적으로 분석한 검사 기준" at bounding box center [258, 205] width 135 height 23
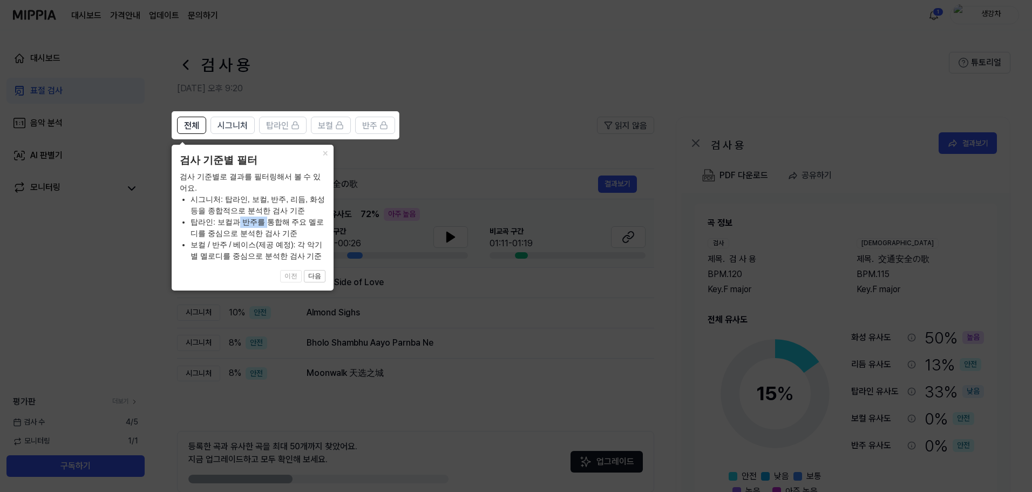
drag, startPoint x: 238, startPoint y: 220, endPoint x: 264, endPoint y: 218, distance: 26.6
click at [264, 218] on li "탑라인: 보컬과 반주를 통합해 주요 멜로디를 중심으로 분석한 검사 기준" at bounding box center [258, 227] width 135 height 23
drag, startPoint x: 238, startPoint y: 221, endPoint x: 270, endPoint y: 219, distance: 31.9
click at [269, 219] on li "탑라인: 보컬과 반주를 통합해 주요 멜로디를 중심으로 분석한 검사 기준" at bounding box center [258, 227] width 135 height 23
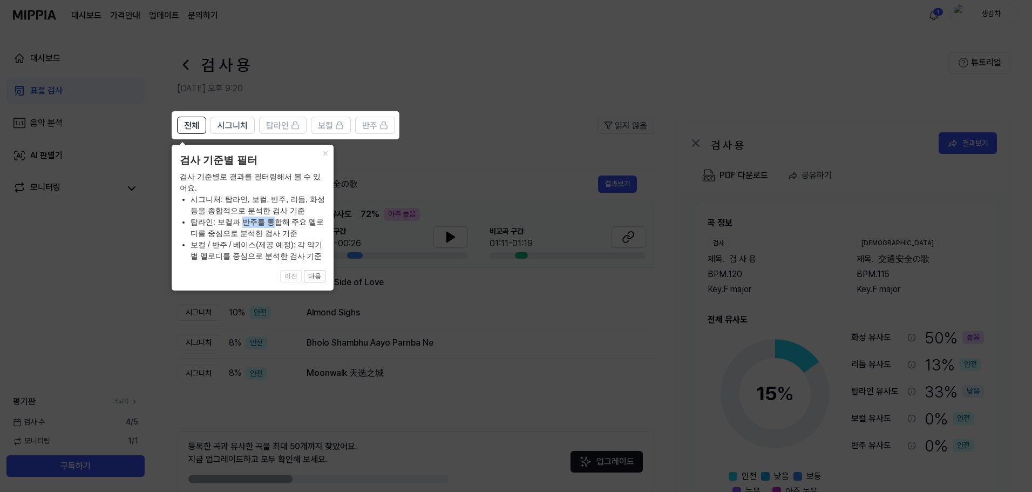
click at [270, 219] on li "탑라인: 보컬과 반주를 통합해 주요 멜로디를 중심으로 분석한 검사 기준" at bounding box center [258, 227] width 135 height 23
drag, startPoint x: 249, startPoint y: 223, endPoint x: 305, endPoint y: 219, distance: 56.3
click at [300, 220] on li "탑라인: 보컬과 반주를 통합해 주요 멜로디를 중심으로 분석한 검사 기준" at bounding box center [258, 227] width 135 height 23
click at [305, 219] on li "탑라인: 보컬과 반주를 통합해 주요 멜로디를 중심으로 분석한 검사 기준" at bounding box center [258, 227] width 135 height 23
drag, startPoint x: 238, startPoint y: 233, endPoint x: 295, endPoint y: 233, distance: 56.7
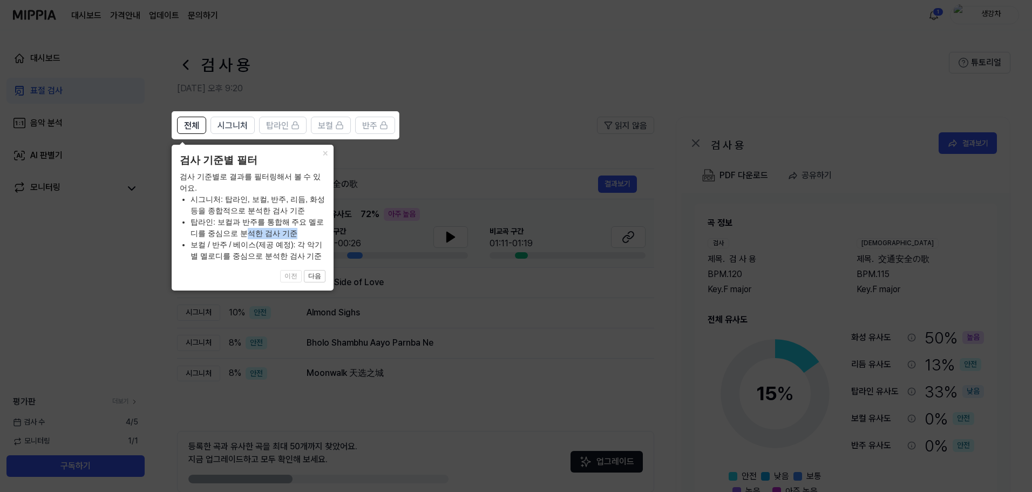
click at [294, 233] on li "탑라인: 보컬과 반주를 통합해 주요 멜로디를 중심으로 분석한 검사 기준" at bounding box center [258, 227] width 135 height 23
click at [295, 233] on li "탑라인: 보컬과 반주를 통합해 주요 멜로디를 중심으로 분석한 검사 기준" at bounding box center [258, 227] width 135 height 23
drag, startPoint x: 240, startPoint y: 236, endPoint x: 277, endPoint y: 243, distance: 37.8
click at [288, 242] on ul "시그니처: 탑라인, 보컬, 반주, 리듬, 화성 등을 종합적으로 분석한 검사 기준 탑라인: 보컬과 반주를 통합해 주요 멜로디를 중심으로 분석한 …" at bounding box center [253, 228] width 146 height 68
click at [273, 243] on li "보컬 / 반주 / 베이스(제공 예정): 각 악기별 멜로디를 중심으로 분석한 검사 기준" at bounding box center [258, 250] width 135 height 23
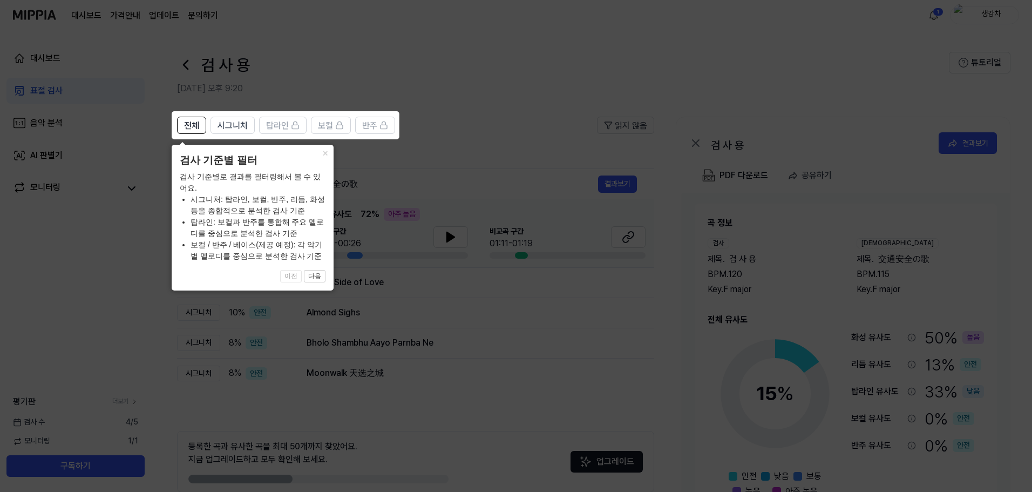
click at [232, 230] on li "탑라인: 보컬과 반주를 통합해 주요 멜로디를 중심으로 분석한 검사 기준" at bounding box center [258, 227] width 135 height 23
drag, startPoint x: 231, startPoint y: 223, endPoint x: 293, endPoint y: 231, distance: 62.0
click at [293, 231] on li "탑라인: 보컬과 반주를 통합해 주요 멜로디를 중심으로 분석한 검사 기준" at bounding box center [258, 227] width 135 height 23
drag, startPoint x: 293, startPoint y: 227, endPoint x: 304, endPoint y: 238, distance: 15.7
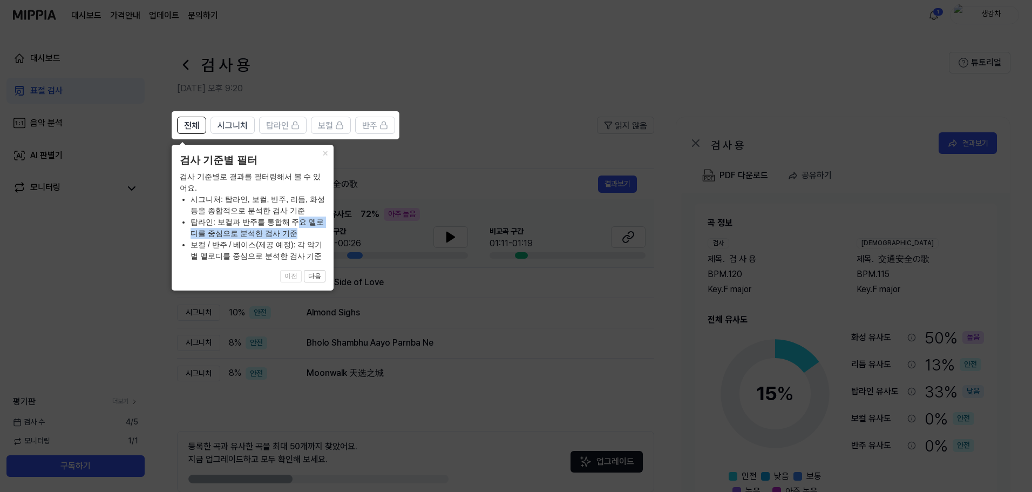
click at [304, 238] on li "탑라인: 보컬과 반주를 통합해 주요 멜로디를 중심으로 분석한 검사 기준" at bounding box center [258, 227] width 135 height 23
drag, startPoint x: 223, startPoint y: 247, endPoint x: 303, endPoint y: 253, distance: 80.6
click at [303, 253] on li "보컬 / 반주 / 베이스(제공 예정): 각 악기별 멜로디를 중심으로 분석한 검사 기준" at bounding box center [258, 250] width 135 height 23
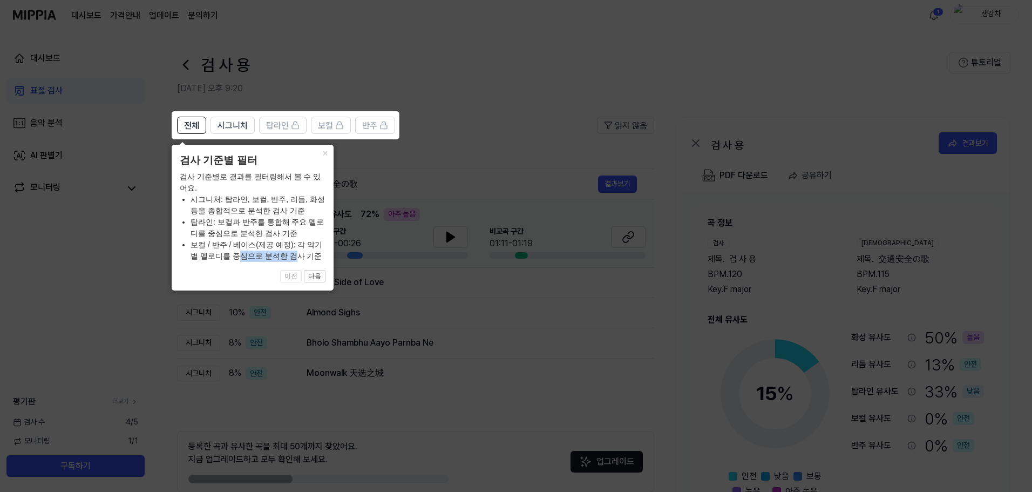
drag, startPoint x: 281, startPoint y: 256, endPoint x: 225, endPoint y: 259, distance: 56.8
click at [225, 259] on li "보컬 / 반주 / 베이스(제공 예정): 각 악기별 멜로디를 중심으로 분석한 검사 기준" at bounding box center [258, 250] width 135 height 23
drag, startPoint x: 209, startPoint y: 197, endPoint x: 254, endPoint y: 202, distance: 44.7
click at [254, 202] on li "시그니처: 탑라인, 보컬, 반주, 리듬, 화성 등을 종합적으로 분석한 검사 기준" at bounding box center [258, 205] width 135 height 23
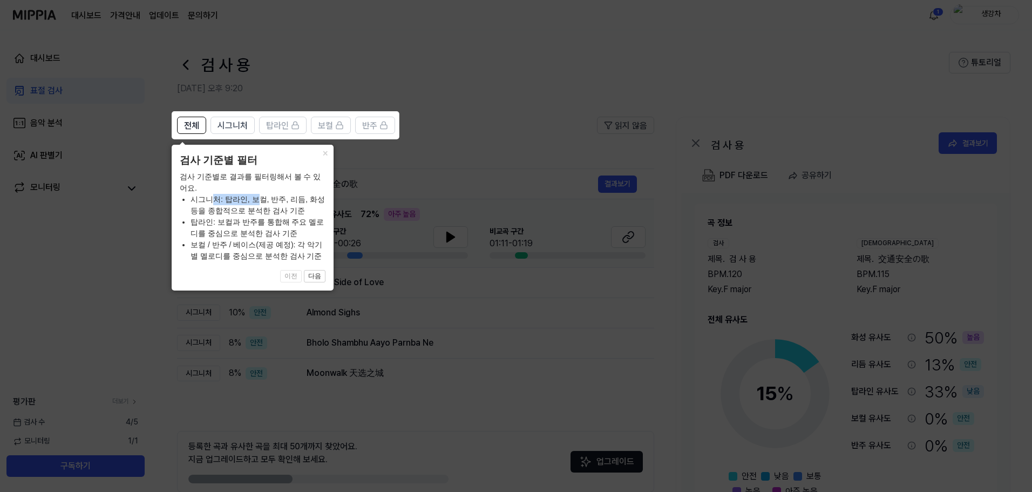
click at [309, 274] on button "다음" at bounding box center [315, 276] width 22 height 13
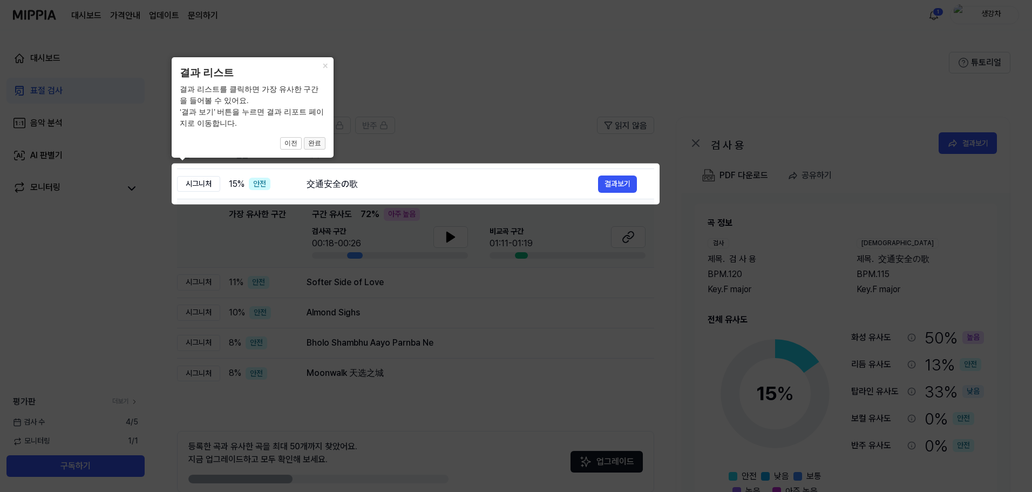
click at [319, 144] on button "완료" at bounding box center [315, 143] width 22 height 13
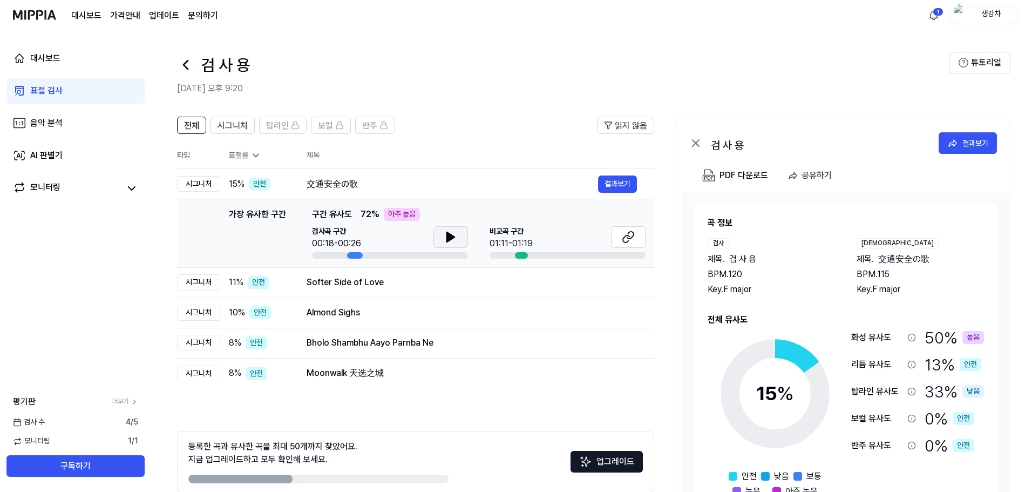
click at [443, 232] on button at bounding box center [450, 237] width 35 height 22
click at [630, 243] on icon at bounding box center [628, 237] width 13 height 13
click at [611, 191] on button "결과보기" at bounding box center [617, 183] width 39 height 17
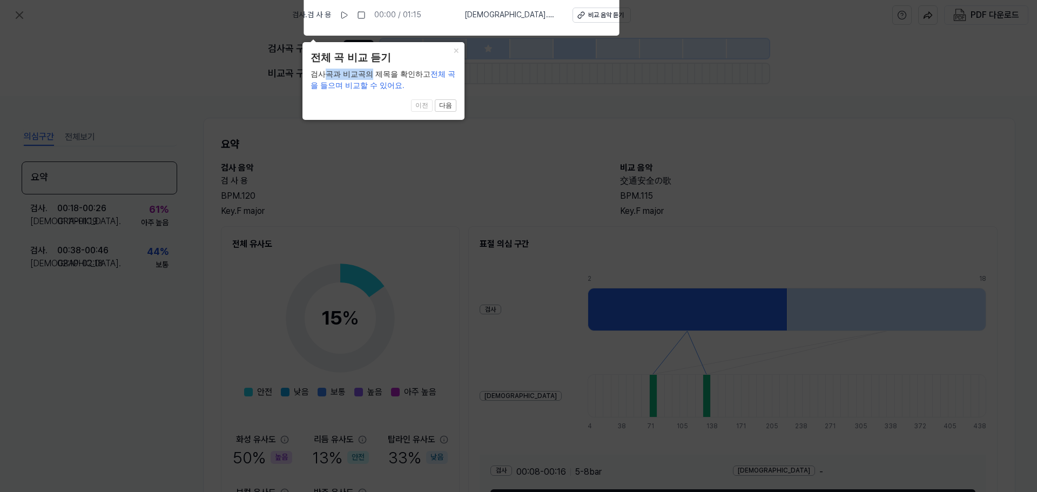
drag, startPoint x: 327, startPoint y: 75, endPoint x: 375, endPoint y: 72, distance: 48.1
click at [369, 72] on div "검사곡과 비교곡의 제목을 확인하고 전체 곡을 들으며 비교할 수 있어요." at bounding box center [383, 80] width 146 height 23
click at [376, 72] on div "검사곡과 비교곡의 제목을 확인하고 전체 곡을 들으며 비교할 수 있어요." at bounding box center [383, 80] width 146 height 23
click at [448, 114] on div "× 전체 곡 비교 듣기 검사곡과 비교곡의 제목을 확인하고 전체 곡을 들으며 비교할 수 있어요. 1 of 4 이전 다음" at bounding box center [383, 81] width 162 height 78
click at [448, 110] on button "다음" at bounding box center [446, 105] width 22 height 13
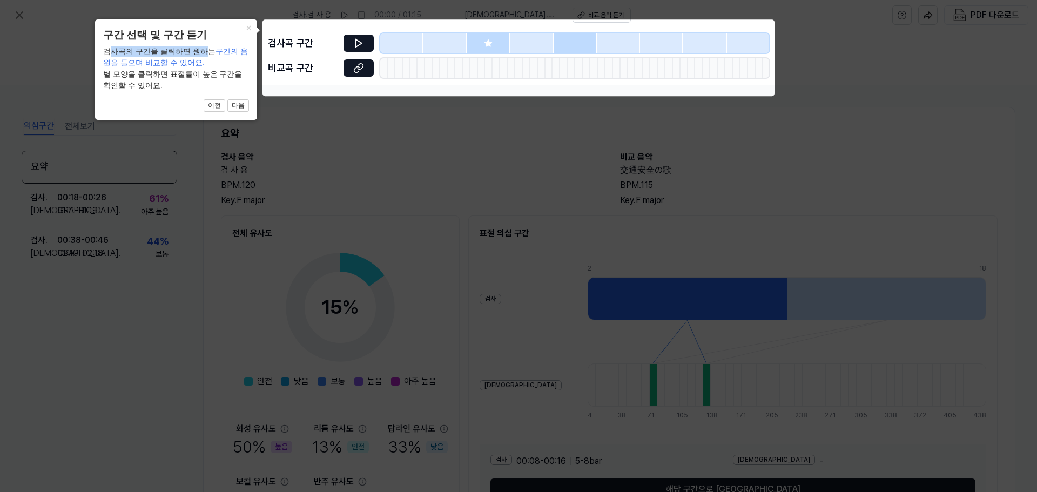
drag, startPoint x: 111, startPoint y: 50, endPoint x: 199, endPoint y: 53, distance: 87.5
click at [198, 53] on div "검사곡의 구간을 클릭하면 원하는 구간의 음원을 들으며 비교할 수 있어요. 별 모양을 클릭하면 표절률이 높은 구간을 확인할 수 있어요." at bounding box center [176, 68] width 146 height 45
drag, startPoint x: 206, startPoint y: 67, endPoint x: 215, endPoint y: 66, distance: 8.8
click at [215, 66] on div "검사곡의 구간을 클릭하면 원하는 구간의 음원을 들으며 비교할 수 있어요. 별 모양을 클릭하면 표절률이 높은 구간을 확인할 수 있어요." at bounding box center [176, 68] width 146 height 45
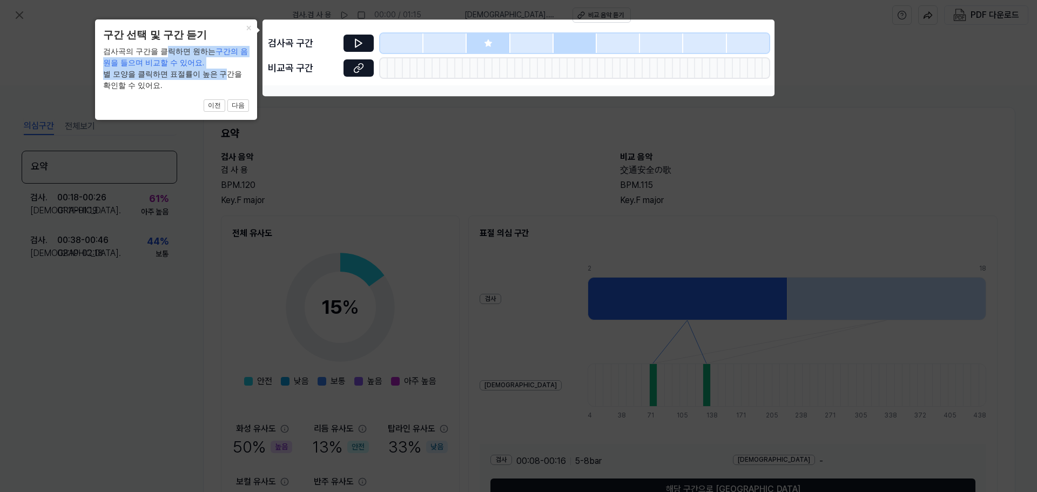
drag, startPoint x: 161, startPoint y: 57, endPoint x: 221, endPoint y: 71, distance: 61.5
click at [221, 71] on div "검사곡의 구간을 클릭하면 원하는 구간의 음원을 들으며 비교할 수 있어요. 별 모양을 클릭하면 표절률이 높은 구간을 확인할 수 있어요." at bounding box center [176, 68] width 146 height 45
drag, startPoint x: 206, startPoint y: 77, endPoint x: 188, endPoint y: 80, distance: 18.1
click at [205, 77] on div "검사곡의 구간을 클릭하면 원하는 구간의 음원을 들으며 비교할 수 있어요. 별 모양을 클릭하면 표절률이 높은 구간을 확인할 수 있어요." at bounding box center [176, 68] width 146 height 45
click at [147, 83] on div "검사곡의 구간을 클릭하면 원하는 구간의 음원을 들으며 비교할 수 있어요. 별 모양을 클릭하면 표절률이 높은 구간을 확인할 수 있어요." at bounding box center [176, 68] width 146 height 45
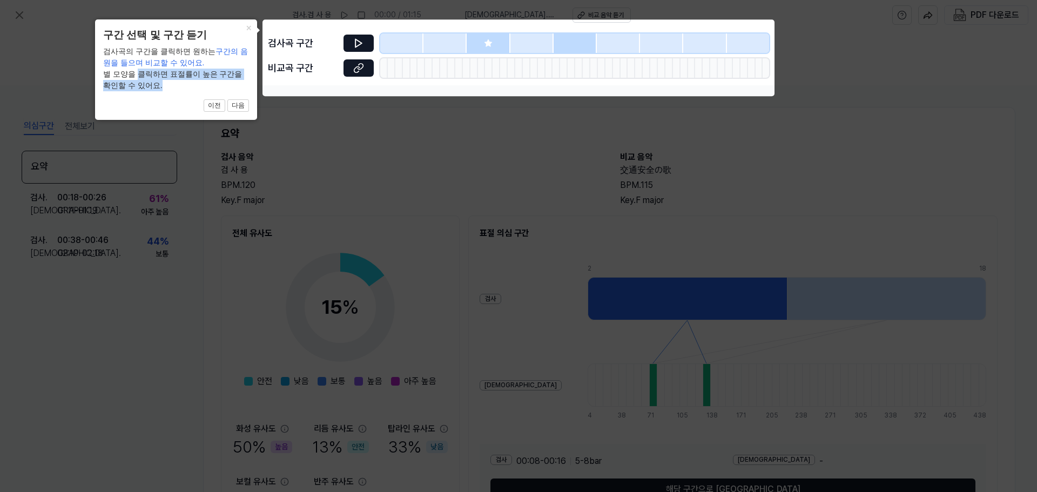
drag, startPoint x: 136, startPoint y: 72, endPoint x: 181, endPoint y: 84, distance: 46.2
click at [174, 85] on div "검사곡의 구간을 클릭하면 원하는 구간의 음원을 들으며 비교할 수 있어요. 별 모양을 클릭하면 표절률이 높은 구간을 확인할 수 있어요." at bounding box center [176, 68] width 146 height 45
click at [187, 83] on div "검사곡의 구간을 클릭하면 원하는 구간의 음원을 들으며 비교할 수 있어요. 별 모양을 클릭하면 표절률이 높은 구간을 확인할 수 있어요." at bounding box center [176, 68] width 146 height 45
click at [205, 80] on div "검사곡의 구간을 클릭하면 원하는 구간의 음원을 들으며 비교할 수 있어요. 별 모양을 클릭하면 표절률이 높은 구간을 확인할 수 있어요." at bounding box center [176, 68] width 146 height 45
click at [218, 74] on div "검사곡의 구간을 클릭하면 원하는 구간의 음원을 들으며 비교할 수 있어요. 별 모양을 클릭하면 표절률이 높은 구간을 확인할 수 있어요." at bounding box center [176, 68] width 146 height 45
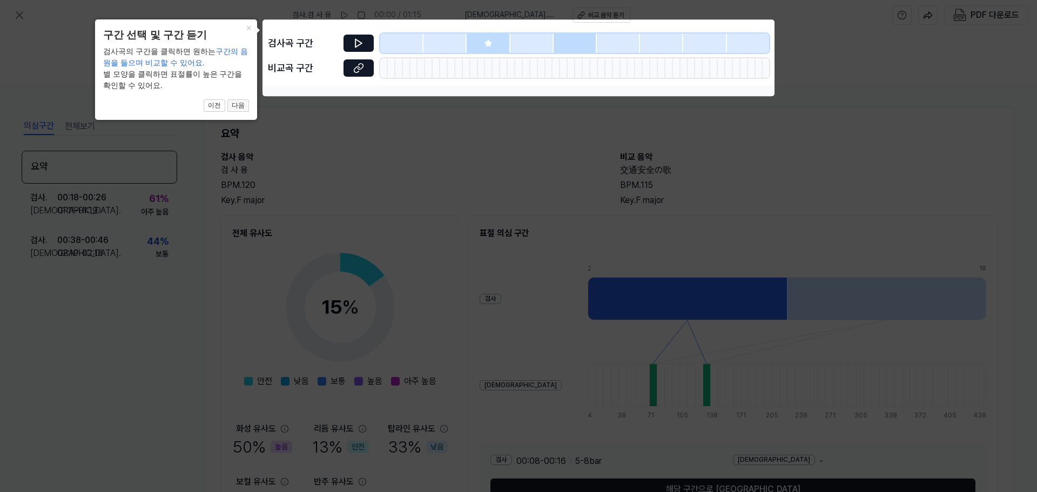
click at [243, 108] on button "다음" at bounding box center [238, 105] width 22 height 13
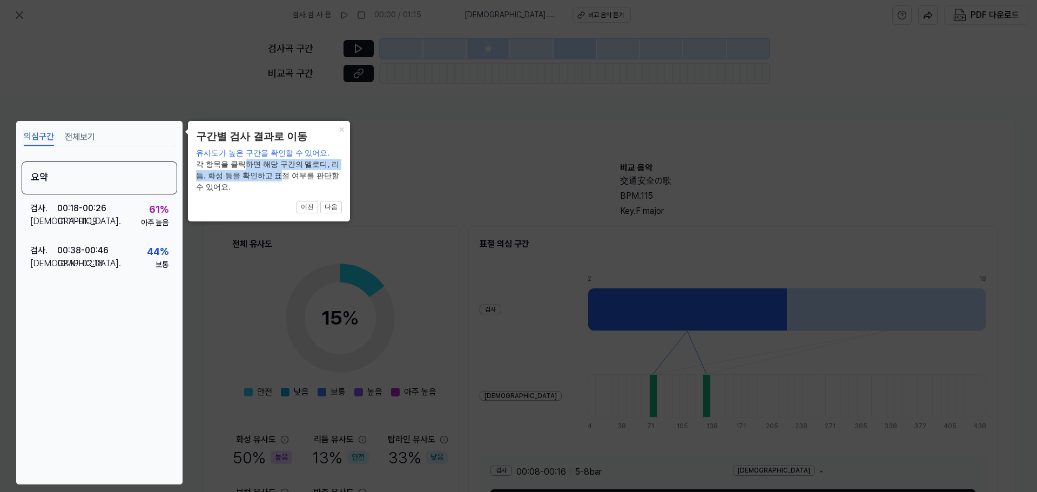
drag, startPoint x: 244, startPoint y: 170, endPoint x: 269, endPoint y: 171, distance: 25.4
click at [269, 171] on div "유사도가 높은 구간을 확인할 수 있어요. 각 항목을 클릭하면 해당 구간의 멜로디, 리듬, 화성 등을 확인하고 표절 여부를 판단할 수 있어요." at bounding box center [269, 169] width 146 height 45
click at [332, 203] on button "다음" at bounding box center [331, 207] width 22 height 13
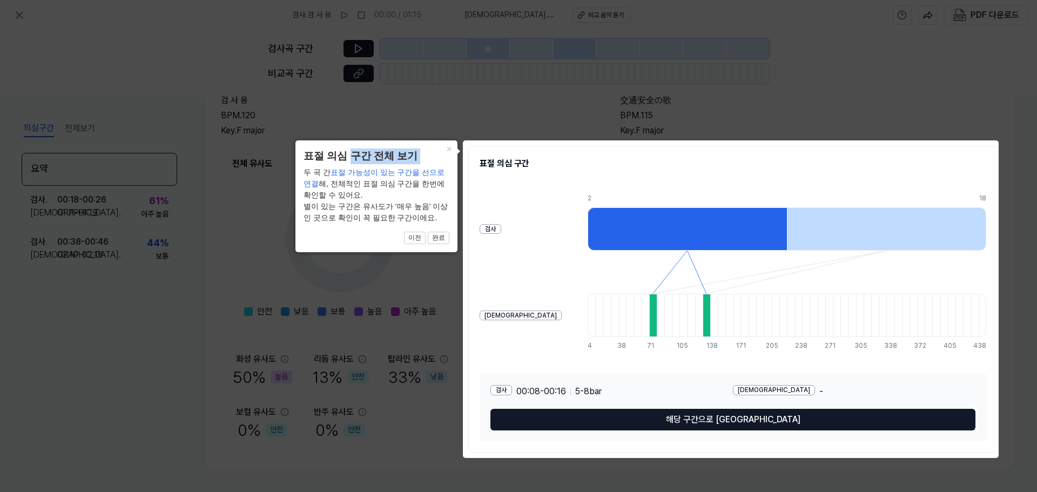
drag, startPoint x: 304, startPoint y: 166, endPoint x: 348, endPoint y: 160, distance: 44.2
click at [348, 160] on div "× 표절 의심 구간 전체 보기 두 곡 간 표절 가능성이 있는 구간을 선으로 연결 해, 전체적인 표절 의심 구간을 한번에 확인할 수 있어요. 별…" at bounding box center [376, 196] width 162 height 112
drag, startPoint x: 313, startPoint y: 184, endPoint x: 416, endPoint y: 184, distance: 102.6
click at [416, 184] on div "두 곡 간 표절 가능성이 있는 구간을 선으로 연결 해, 전체적인 표절 의심 구간을 한번에 확인할 수 있어요. 별이 있는 구간은 유사도가 ‘매우…" at bounding box center [376, 195] width 146 height 57
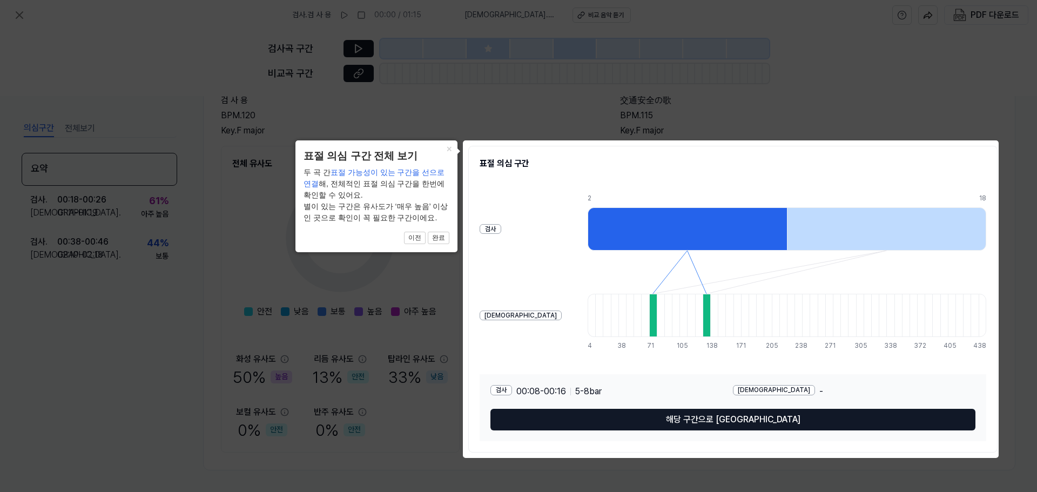
drag, startPoint x: 387, startPoint y: 192, endPoint x: 397, endPoint y: 197, distance: 11.3
click at [396, 197] on div "두 곡 간 표절 가능성이 있는 구간을 선으로 연결 해, 전체적인 표절 의심 구간을 한번에 확인할 수 있어요. 별이 있는 구간은 유사도가 ‘매우…" at bounding box center [376, 195] width 146 height 57
click at [397, 197] on div "두 곡 간 표절 가능성이 있는 구간을 선으로 연결 해, 전체적인 표절 의심 구간을 한번에 확인할 수 있어요. 별이 있는 구간은 유사도가 ‘매우…" at bounding box center [376, 195] width 146 height 57
click at [437, 237] on button "완료" at bounding box center [439, 238] width 22 height 13
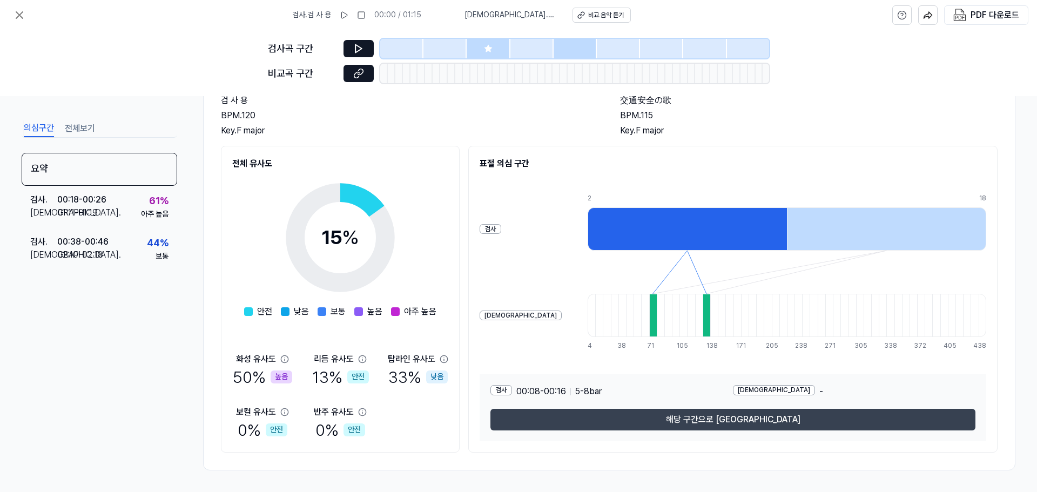
click at [705, 422] on button "해당 구간으로 [GEOGRAPHIC_DATA]" at bounding box center [732, 420] width 485 height 22
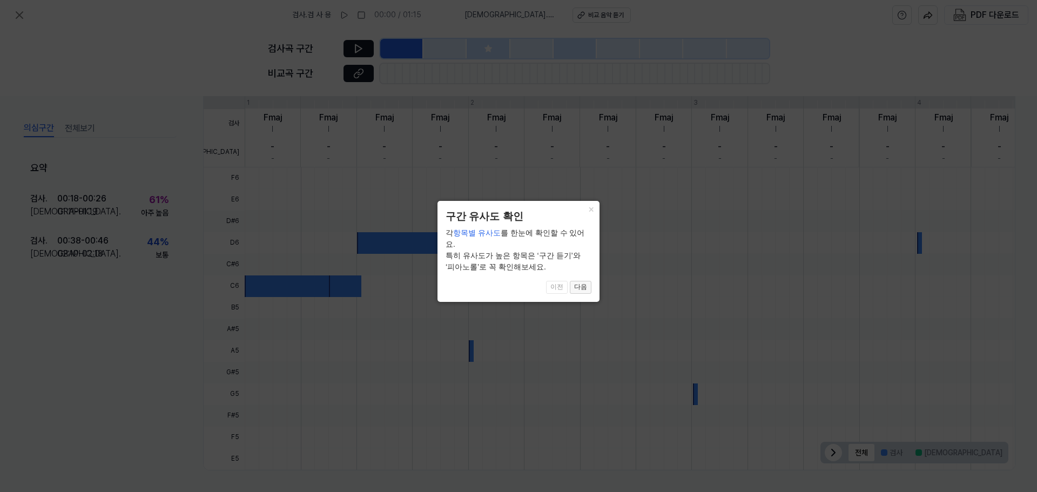
click at [580, 281] on button "다음" at bounding box center [581, 287] width 22 height 13
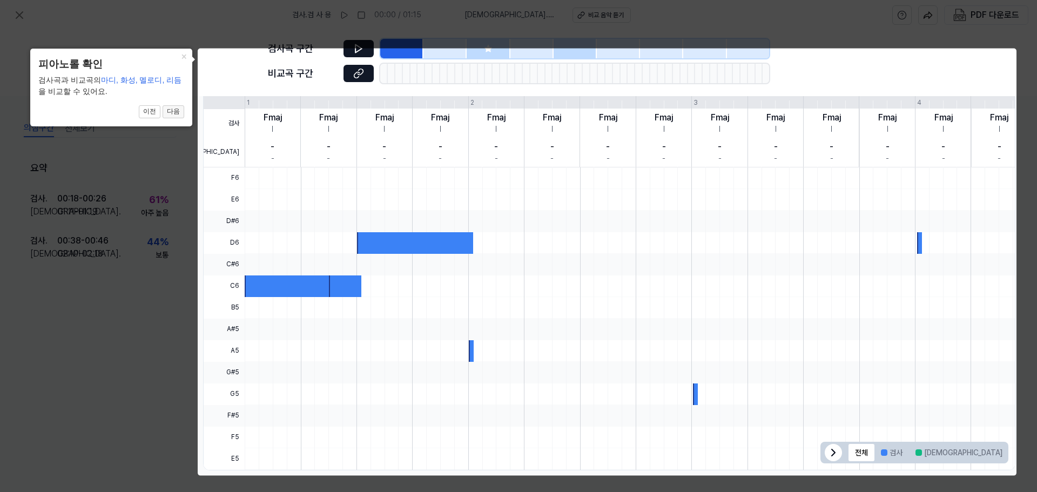
click at [167, 110] on button "다음" at bounding box center [173, 111] width 22 height 13
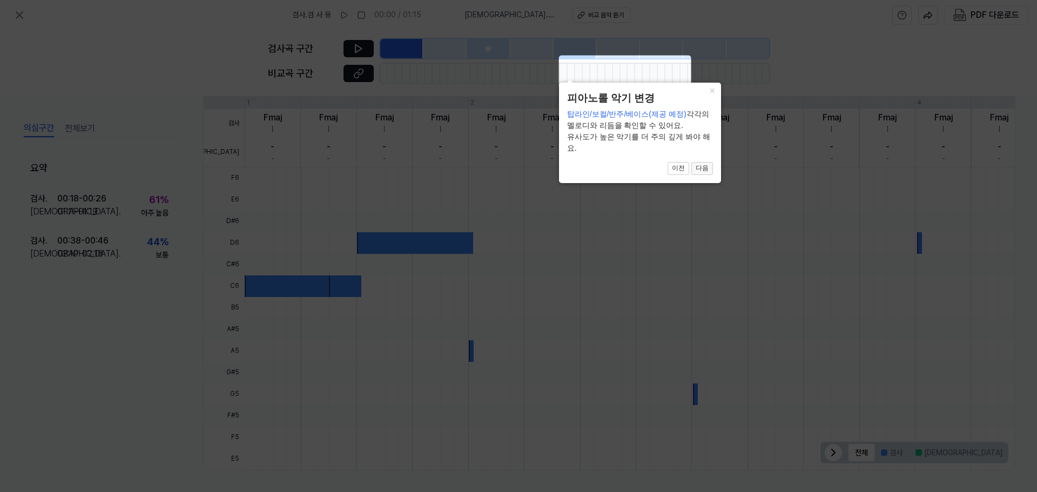
click at [706, 165] on button "다음" at bounding box center [702, 168] width 22 height 13
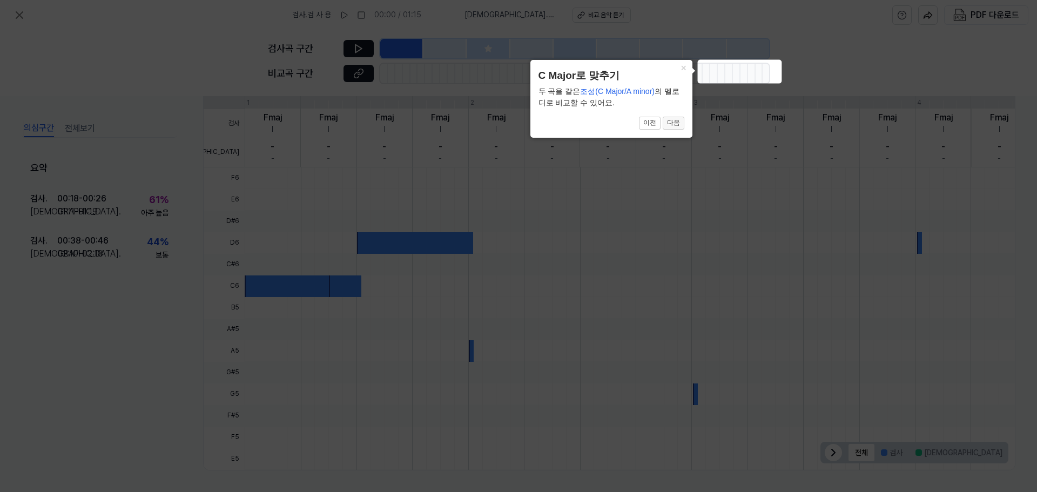
click at [674, 127] on button "다음" at bounding box center [673, 123] width 22 height 13
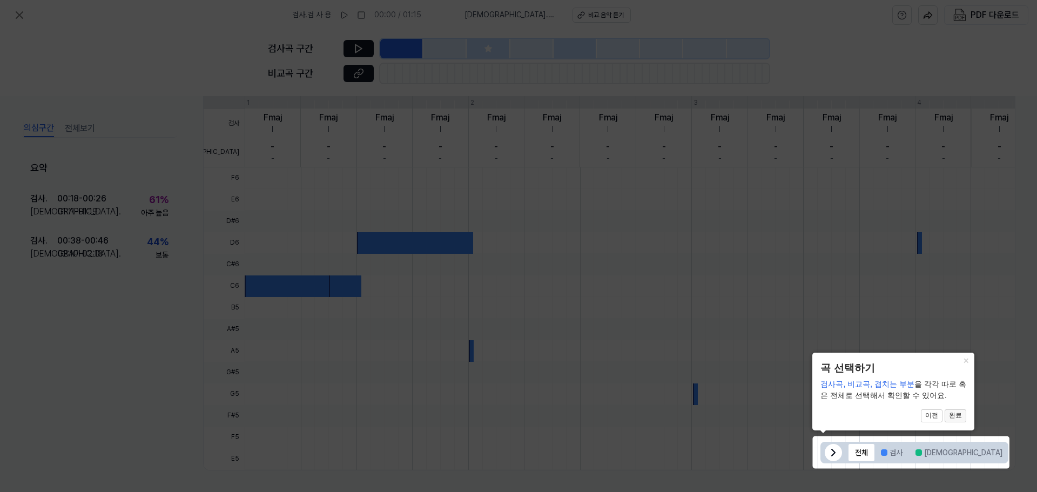
click at [960, 419] on button "완료" at bounding box center [955, 415] width 22 height 13
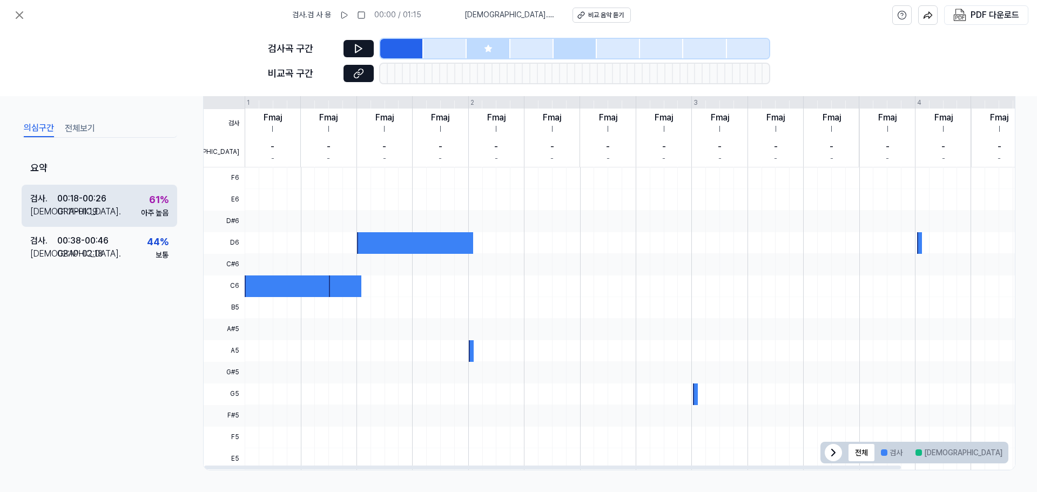
click at [128, 209] on div "검사 . 00:18 - 00:26 비교 . 01:11 - 01:19 61 % 아주 높음" at bounding box center [99, 205] width 155 height 42
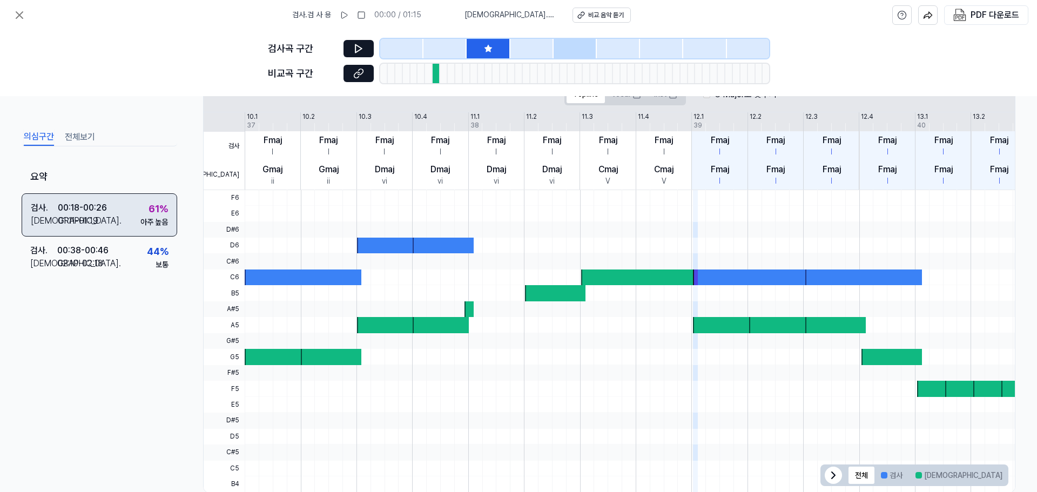
scroll to position [249, 0]
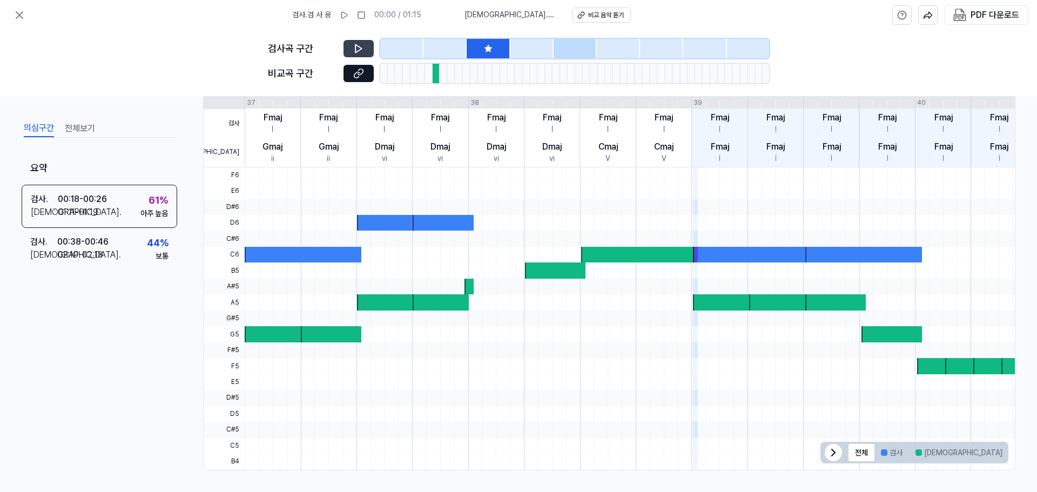
click at [361, 44] on icon at bounding box center [358, 48] width 11 height 11
click at [364, 67] on button at bounding box center [358, 73] width 30 height 17
click at [357, 76] on icon at bounding box center [358, 73] width 11 height 11
drag, startPoint x: 349, startPoint y: 50, endPoint x: 333, endPoint y: 37, distance: 20.7
click at [349, 50] on button at bounding box center [358, 48] width 30 height 17
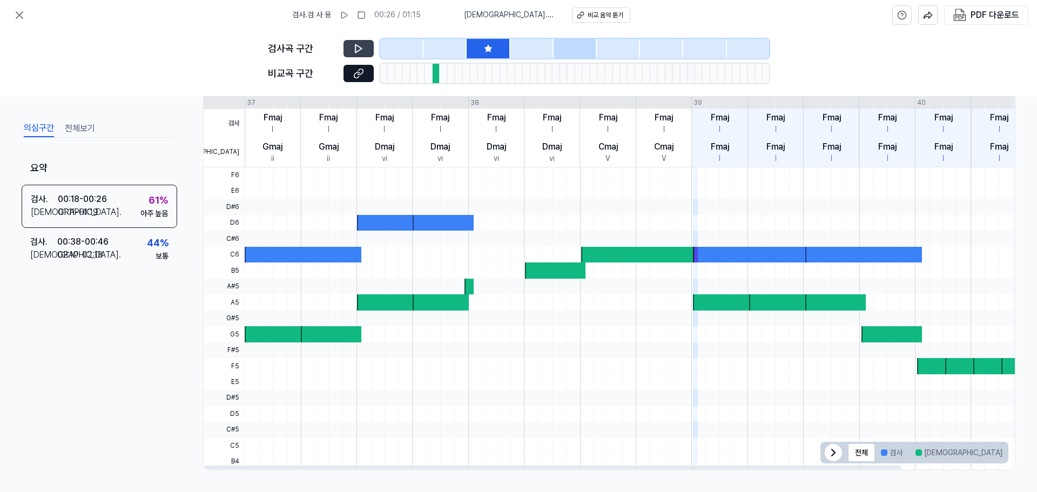
click at [359, 50] on icon at bounding box center [358, 49] width 6 height 8
click at [358, 50] on icon at bounding box center [358, 48] width 11 height 11
click at [96, 121] on div "의심구간 전체보기" at bounding box center [99, 128] width 155 height 20
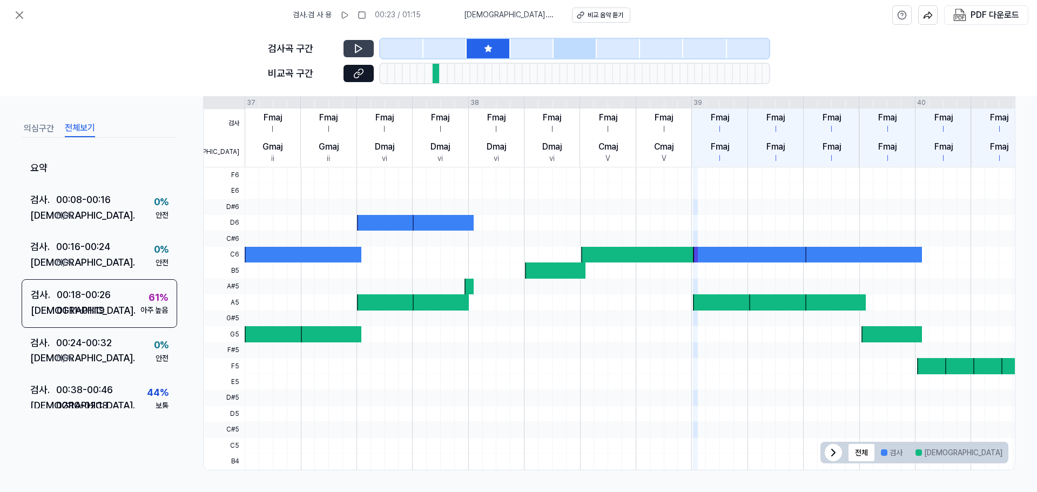
click at [94, 122] on button "전체보기" at bounding box center [80, 128] width 30 height 17
click at [112, 252] on div "검사 . 00:16 - 00:24 비교 . N/A 0 % 안전" at bounding box center [99, 256] width 155 height 48
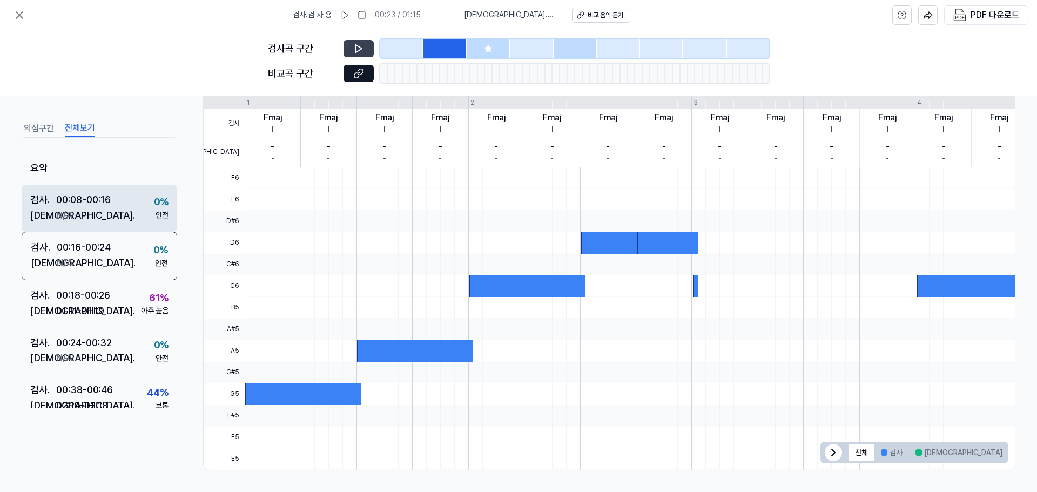
click at [124, 204] on div "검사 . 00:08 - 00:16 비교 . N/A 0 % 안전" at bounding box center [99, 208] width 155 height 48
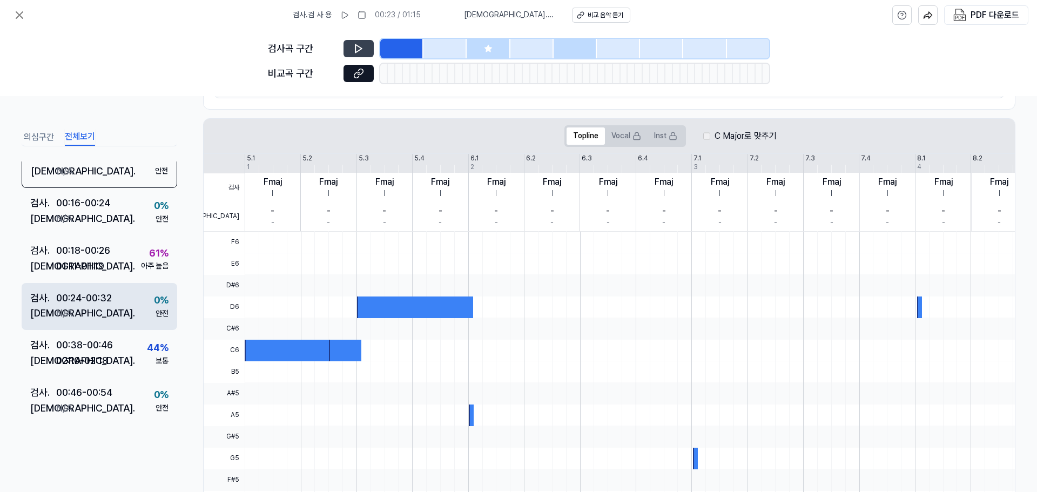
scroll to position [54, 0]
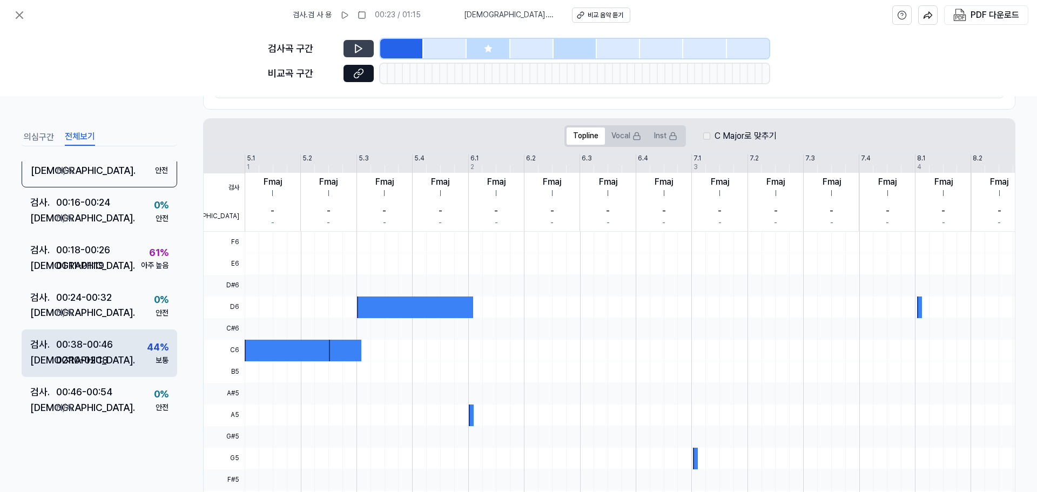
click at [147, 346] on div "44 %" at bounding box center [158, 348] width 22 height 16
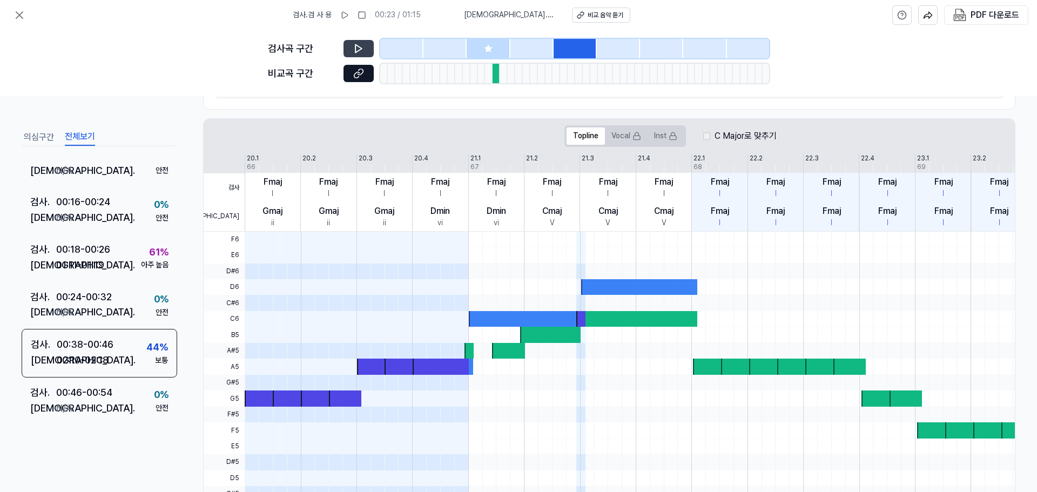
click at [344, 41] on button at bounding box center [358, 48] width 30 height 17
click at [344, 42] on button at bounding box center [358, 48] width 30 height 17
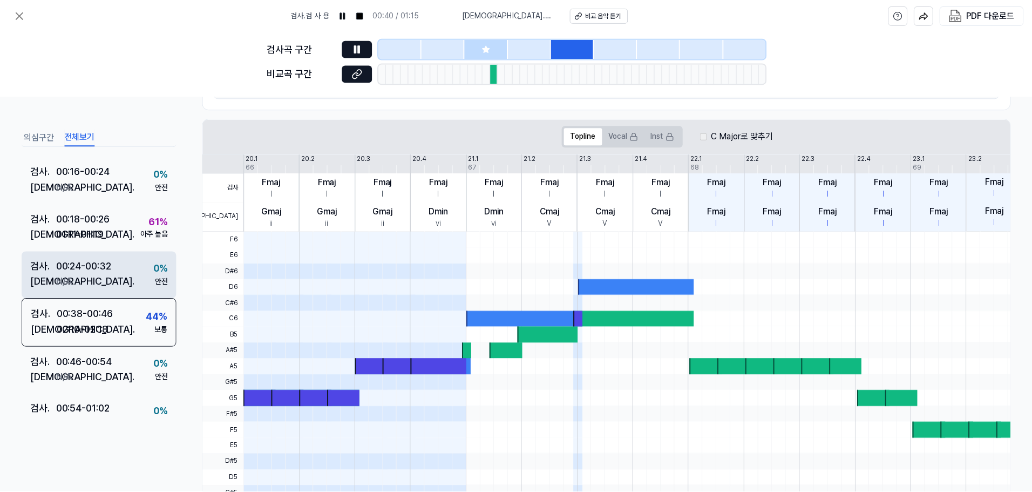
scroll to position [107, 0]
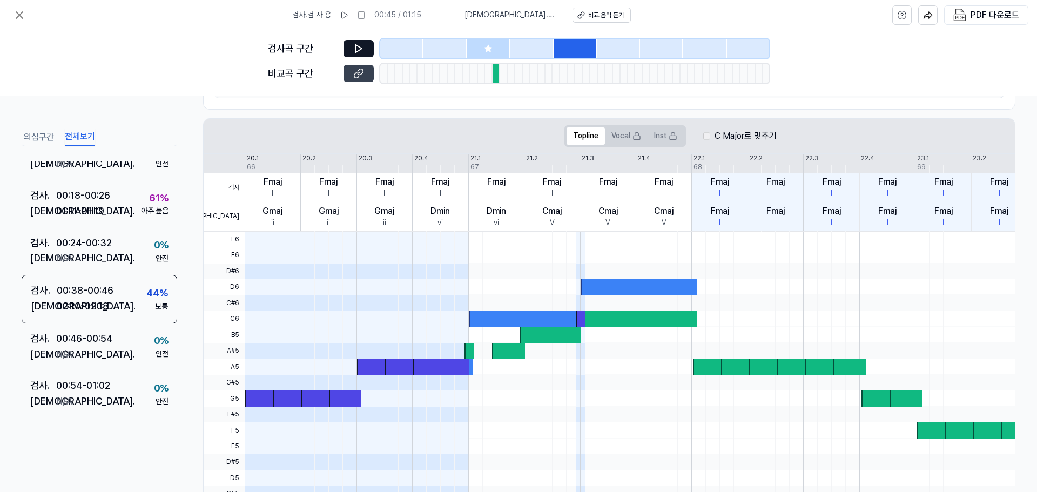
click at [351, 69] on button at bounding box center [358, 73] width 30 height 17
click at [13, 17] on icon at bounding box center [19, 15] width 13 height 13
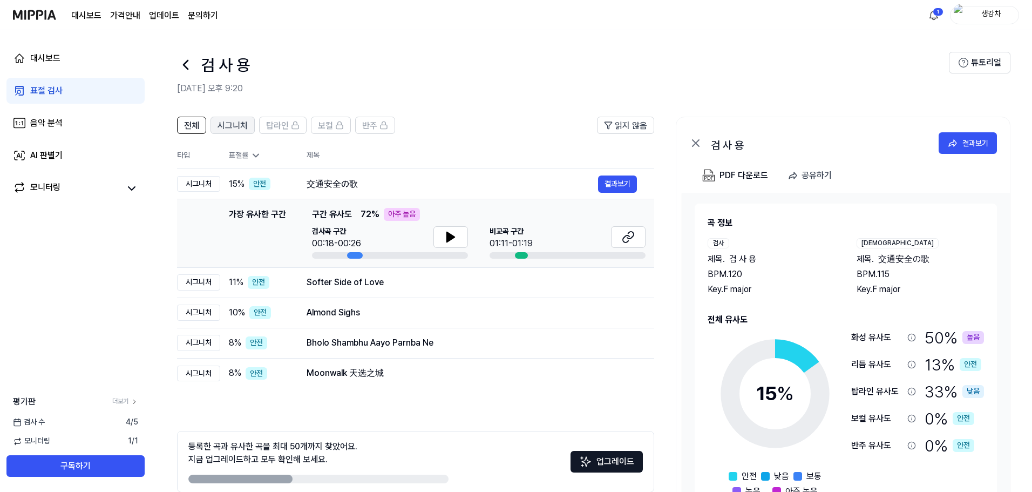
click at [236, 131] on span "시그니처" at bounding box center [233, 125] width 30 height 13
click at [195, 124] on span "전체" at bounding box center [191, 125] width 15 height 13
click at [625, 283] on button "결과보기" at bounding box center [617, 282] width 39 height 17
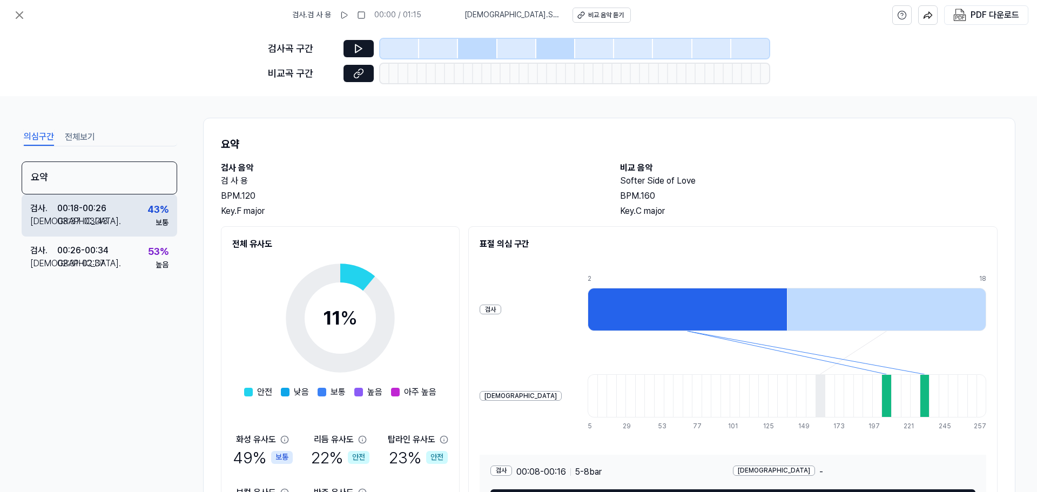
click at [133, 208] on div "검사 . 00:18 - 00:26 비교 . 03:37 - 03:43 43 % 보통" at bounding box center [99, 215] width 155 height 42
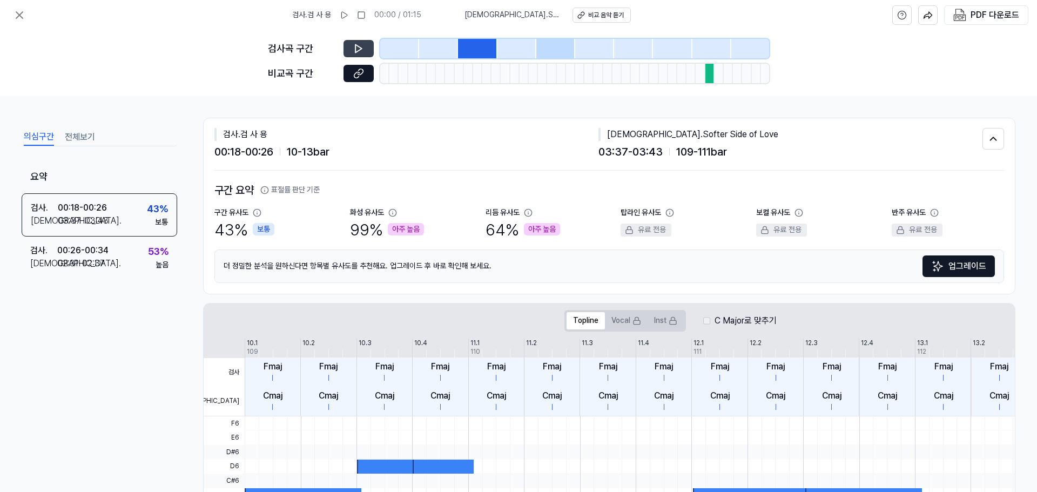
click at [351, 49] on button at bounding box center [358, 48] width 30 height 17
click at [358, 43] on button at bounding box center [358, 48] width 30 height 17
click at [356, 53] on icon at bounding box center [358, 48] width 11 height 11
click at [366, 77] on button at bounding box center [358, 73] width 30 height 17
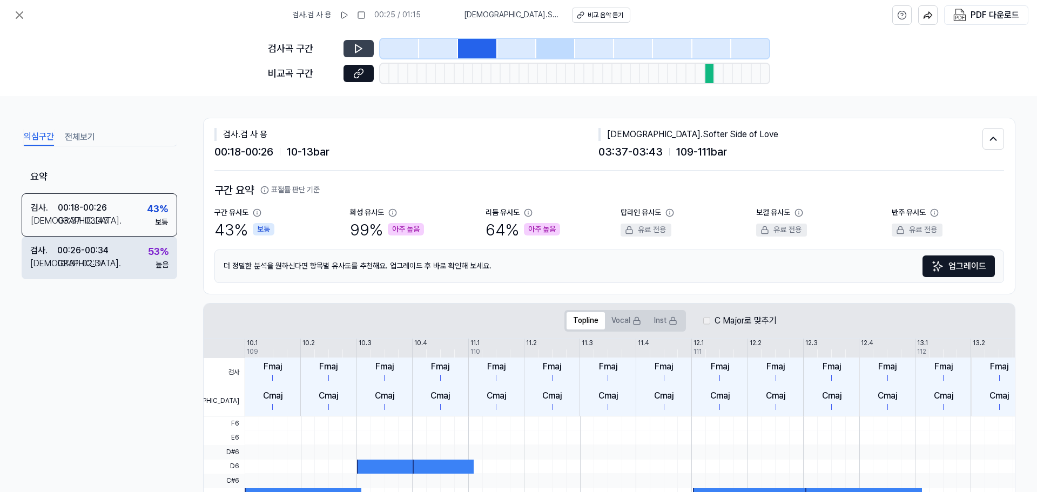
click at [139, 254] on div "검사 . 00:26 - 00:34 비교 . 02:31 - 02:37 53 % 높음" at bounding box center [99, 257] width 155 height 42
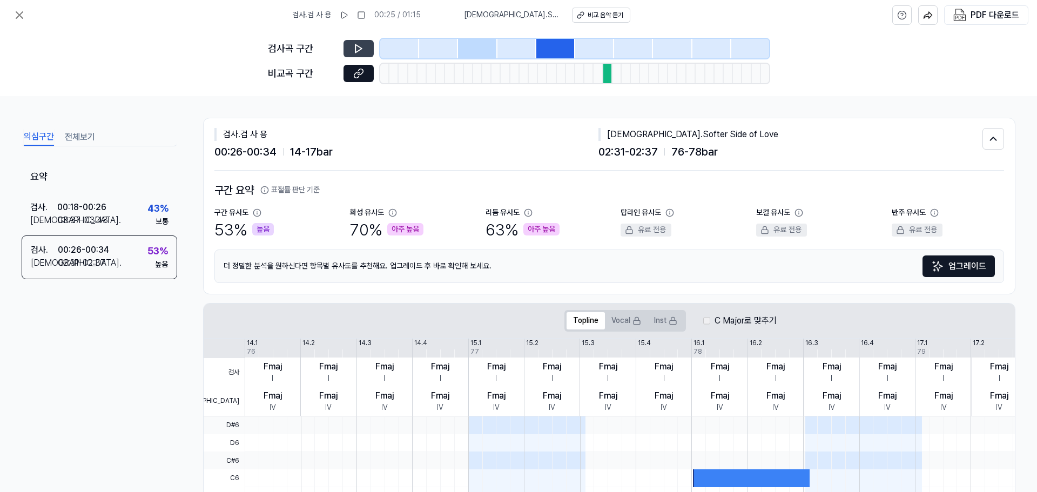
click at [354, 47] on icon at bounding box center [358, 48] width 11 height 11
click at [353, 79] on button at bounding box center [358, 73] width 30 height 17
click at [26, 10] on button at bounding box center [20, 15] width 22 height 22
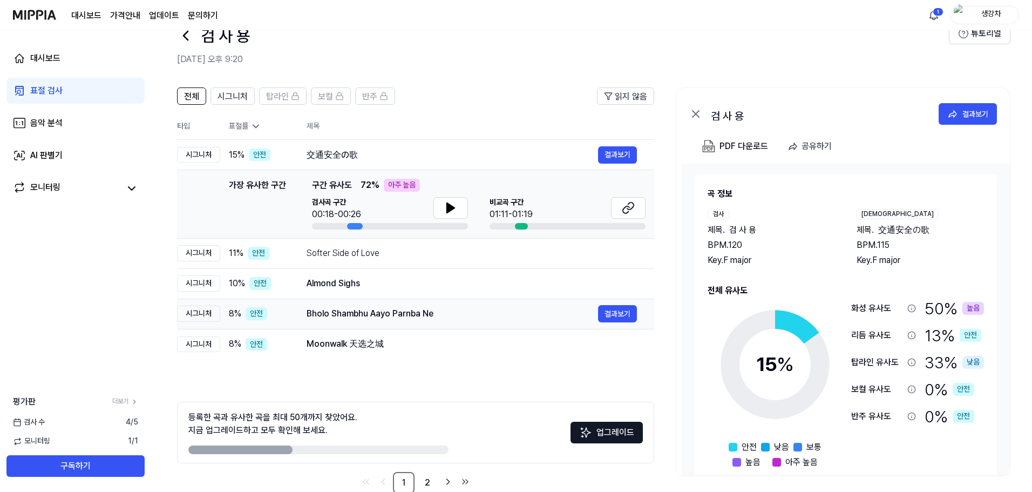
scroll to position [52, 0]
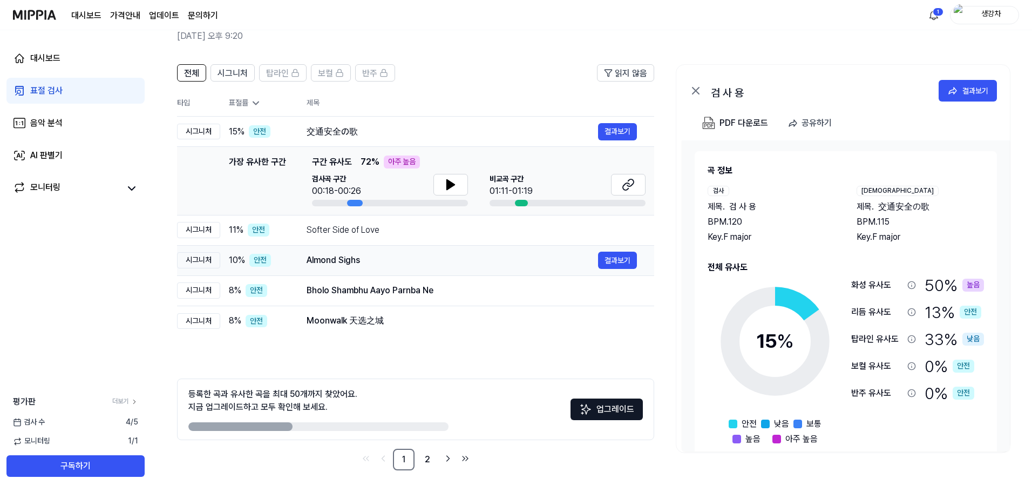
click at [347, 259] on div "Almond Sighs" at bounding box center [453, 260] width 292 height 13
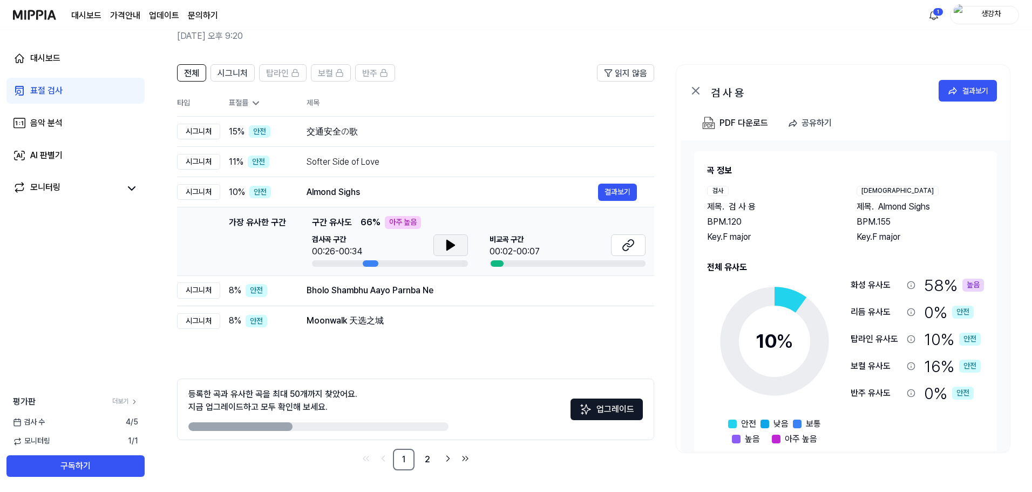
click at [453, 245] on icon at bounding box center [450, 245] width 13 height 13
click at [452, 242] on icon at bounding box center [453, 245] width 2 height 9
click at [627, 247] on icon at bounding box center [628, 245] width 13 height 13
click at [629, 285] on button "결과보기" at bounding box center [617, 290] width 39 height 17
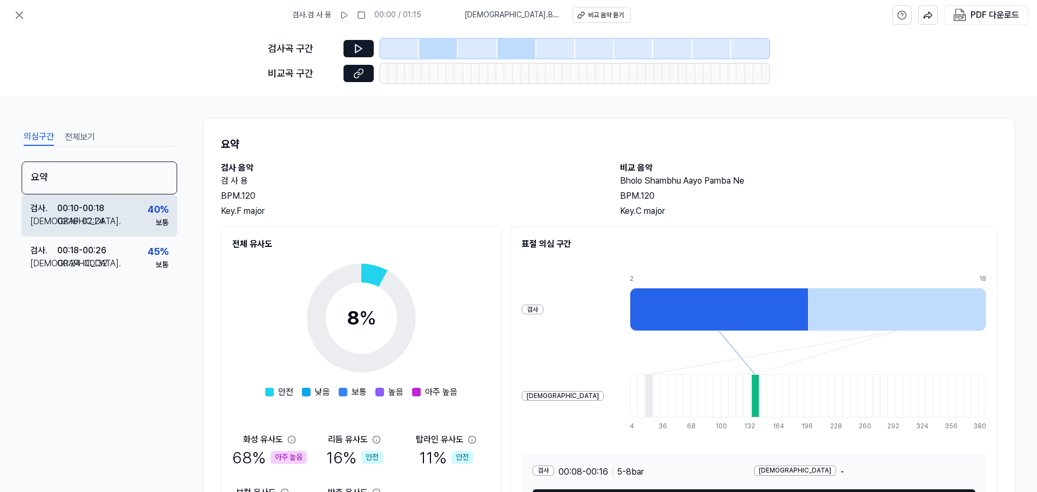
click at [116, 205] on div "검사 . 00:10 - 00:18 비교 . 02:16 - 02:24 40 % 보통" at bounding box center [99, 215] width 155 height 42
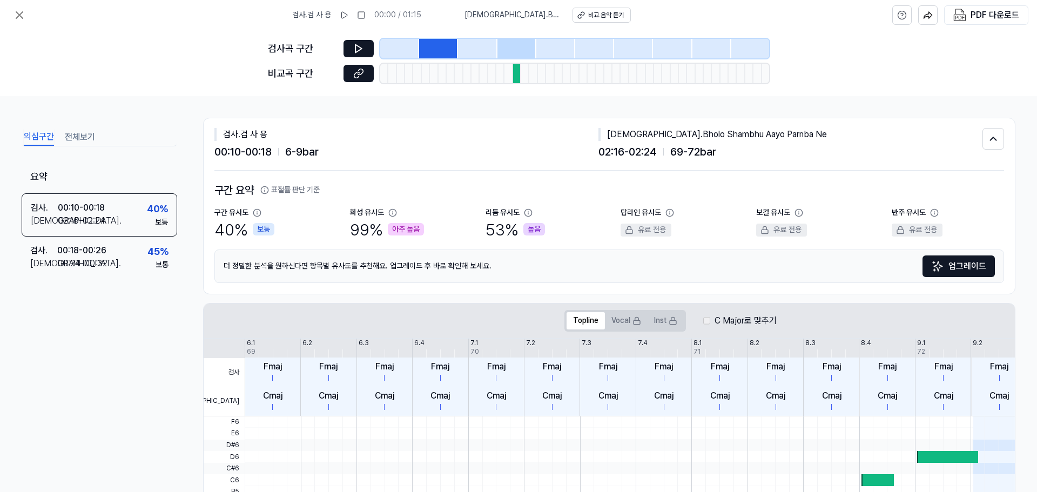
click at [355, 57] on div "검사곡 구간" at bounding box center [518, 48] width 501 height 19
click at [358, 56] on button at bounding box center [358, 48] width 30 height 17
click at [360, 54] on button at bounding box center [358, 48] width 30 height 17
click at [360, 72] on icon at bounding box center [356, 75] width 5 height 6
click at [118, 240] on div "검사 . 00:18 - 00:26 비교 . 00:24 - 00:32 45 % 보통" at bounding box center [99, 257] width 155 height 42
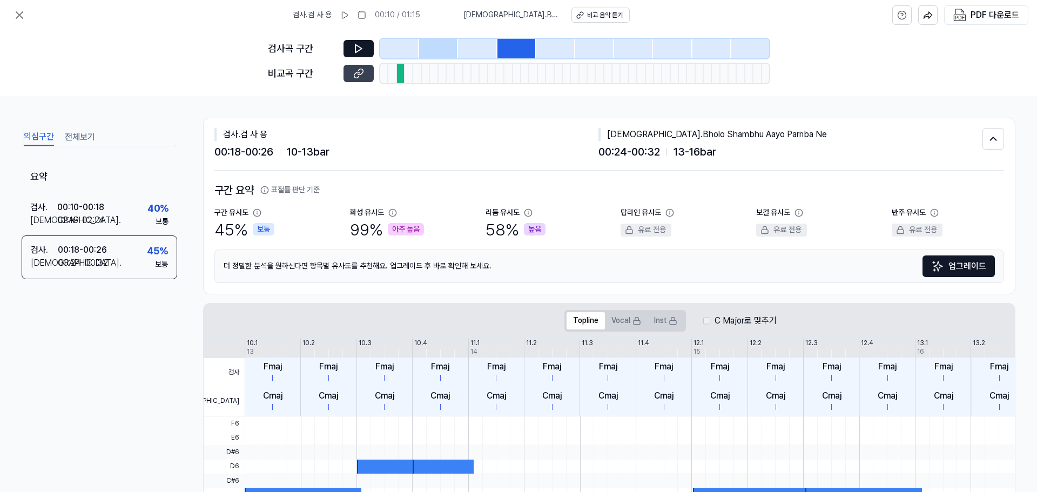
click at [346, 74] on button at bounding box center [358, 73] width 30 height 17
click at [31, 17] on div "검사 . 검 사 용 00:10 / 01:15 비교 . Bholo Shambhu Aayo Parnba Ne 비교 음악 듣기 PDF 다운로드" at bounding box center [518, 15] width 1037 height 30
click at [19, 18] on icon at bounding box center [19, 15] width 13 height 13
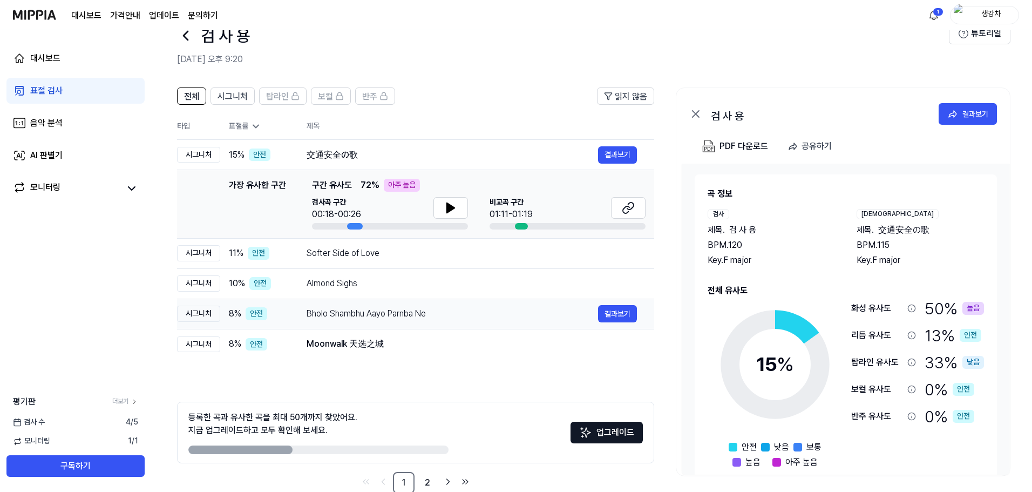
scroll to position [52, 0]
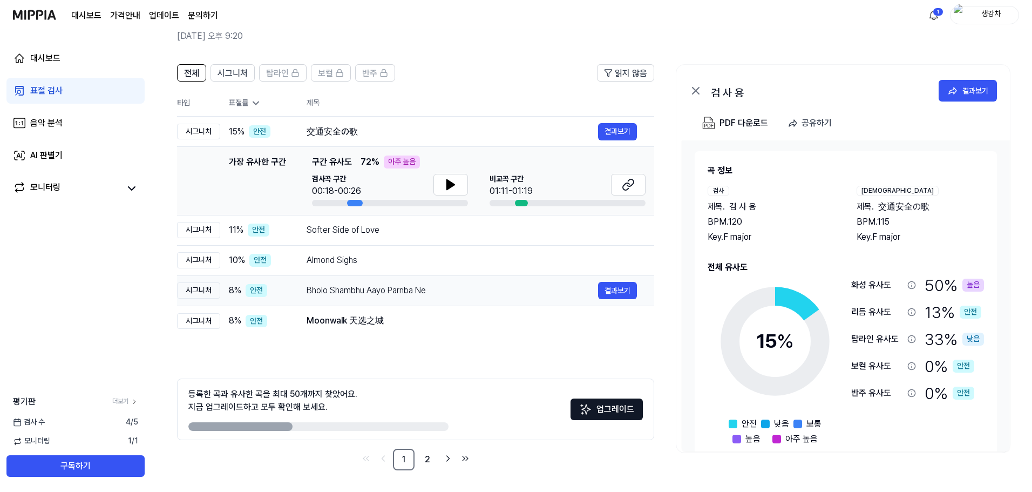
click at [317, 283] on div "Bholo Shambhu Aayo Parnba Ne 결과보기" at bounding box center [472, 290] width 330 height 17
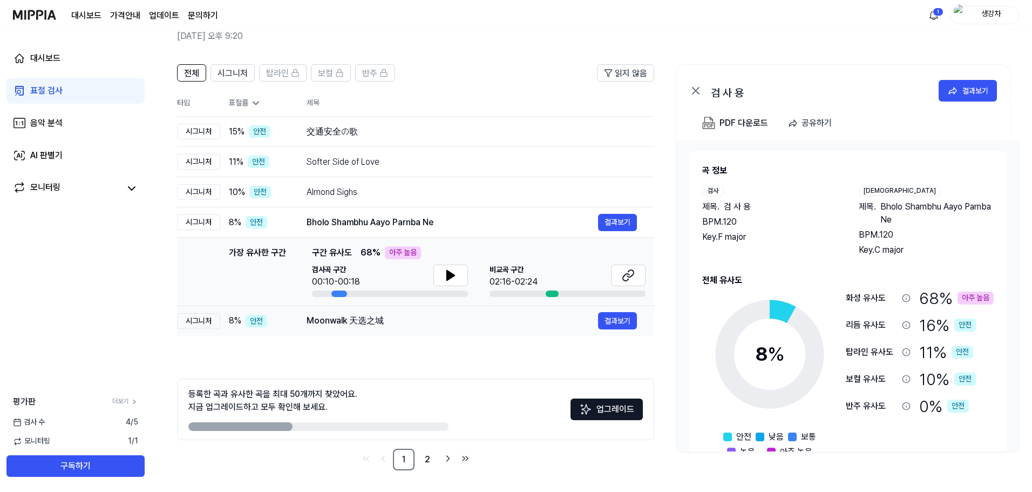
click at [308, 306] on td "Moonwalk 天选之城 결과보기" at bounding box center [471, 321] width 365 height 30
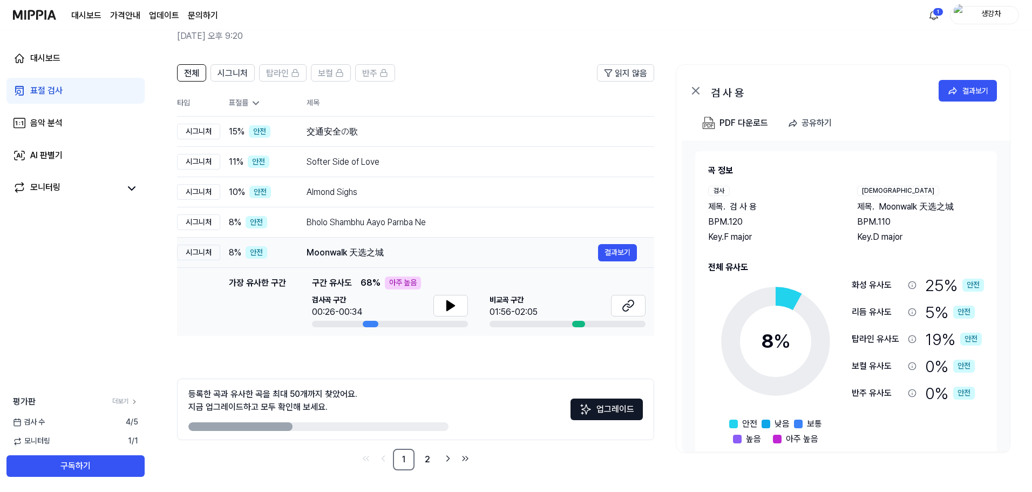
click at [394, 247] on div "Moonwalk 天选之城" at bounding box center [453, 252] width 292 height 13
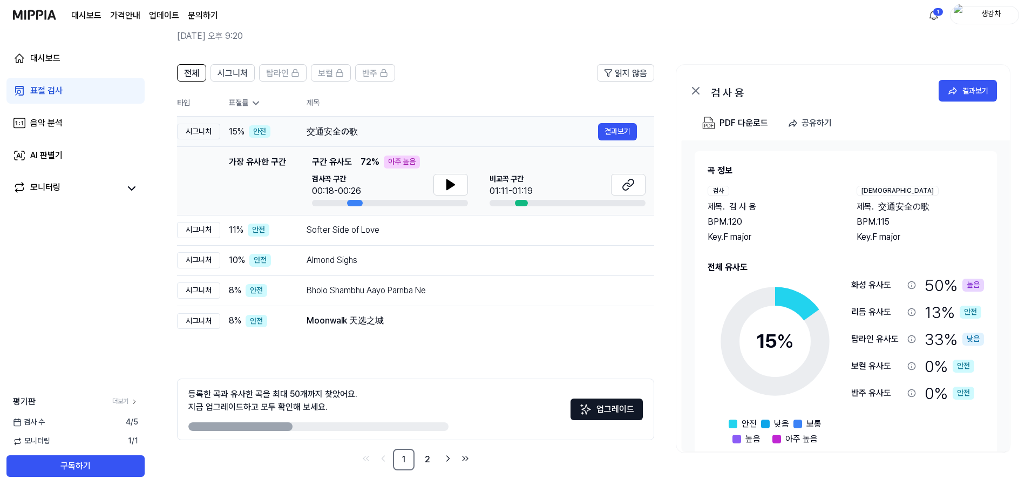
click at [341, 129] on div "交通安全の歌" at bounding box center [453, 131] width 292 height 13
click at [375, 286] on div "Bholo Shambhu Aayo Parnba Ne" at bounding box center [453, 290] width 292 height 13
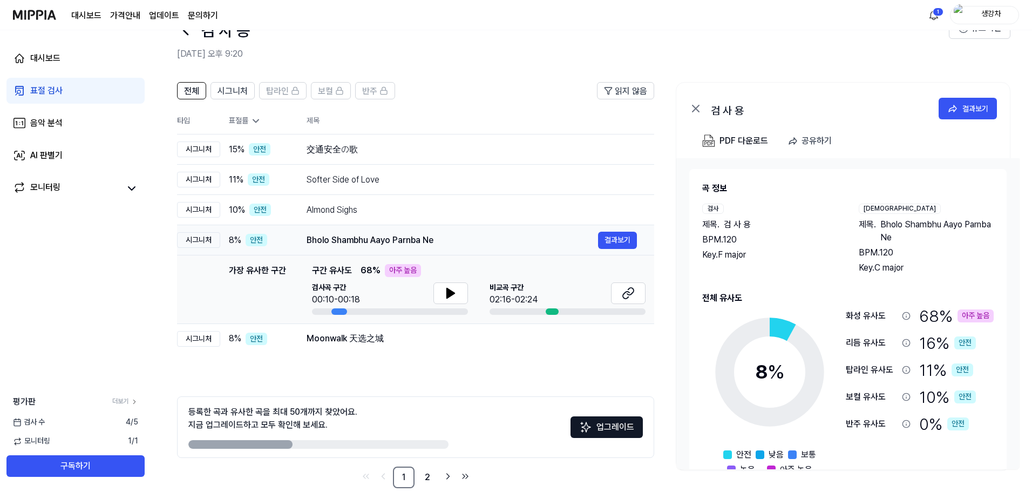
scroll to position [0, 0]
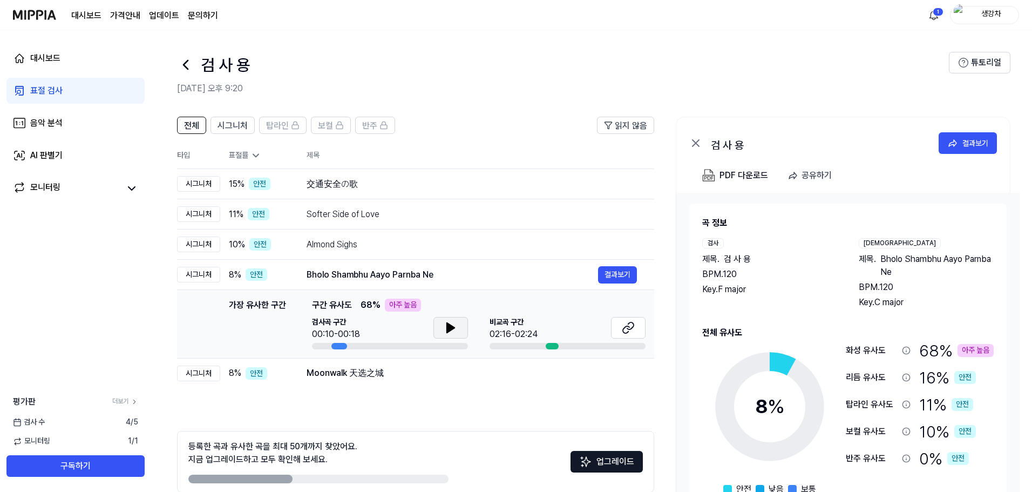
click at [438, 329] on button at bounding box center [450, 328] width 35 height 22
click at [460, 321] on button at bounding box center [450, 328] width 35 height 22
click at [630, 335] on button at bounding box center [628, 328] width 35 height 22
click at [310, 376] on div "Moonwalk 天选之城" at bounding box center [453, 373] width 292 height 13
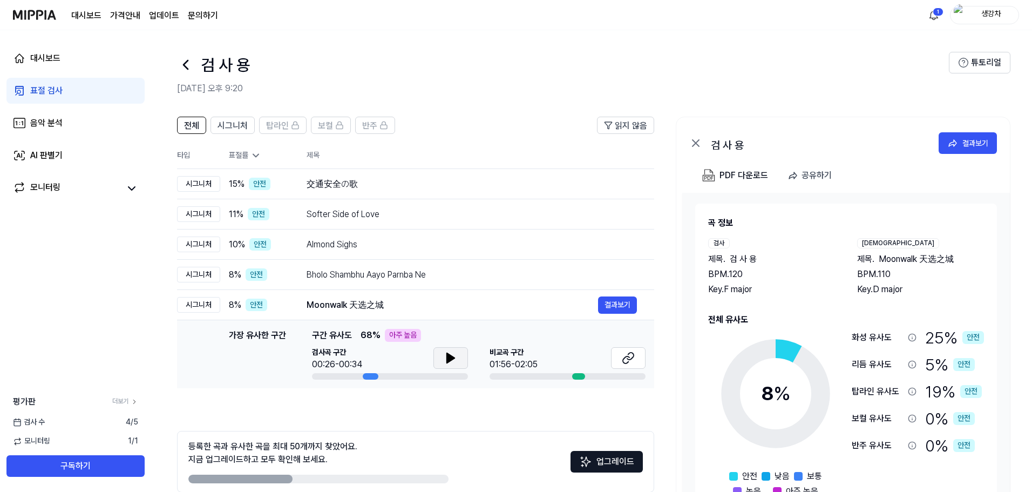
click at [464, 359] on button at bounding box center [450, 358] width 35 height 22
click at [460, 360] on button at bounding box center [450, 358] width 35 height 22
click at [625, 353] on icon at bounding box center [628, 357] width 13 height 13
click at [454, 358] on icon at bounding box center [451, 358] width 8 height 10
click at [609, 356] on div "[GEOGRAPHIC_DATA] 구간 01:56-02:05" at bounding box center [568, 359] width 156 height 24
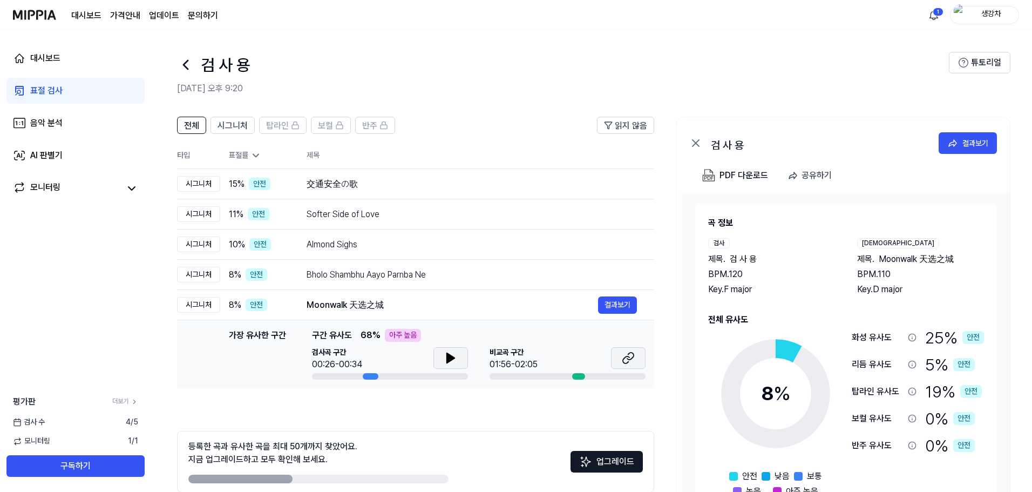
click at [620, 358] on button at bounding box center [628, 358] width 35 height 22
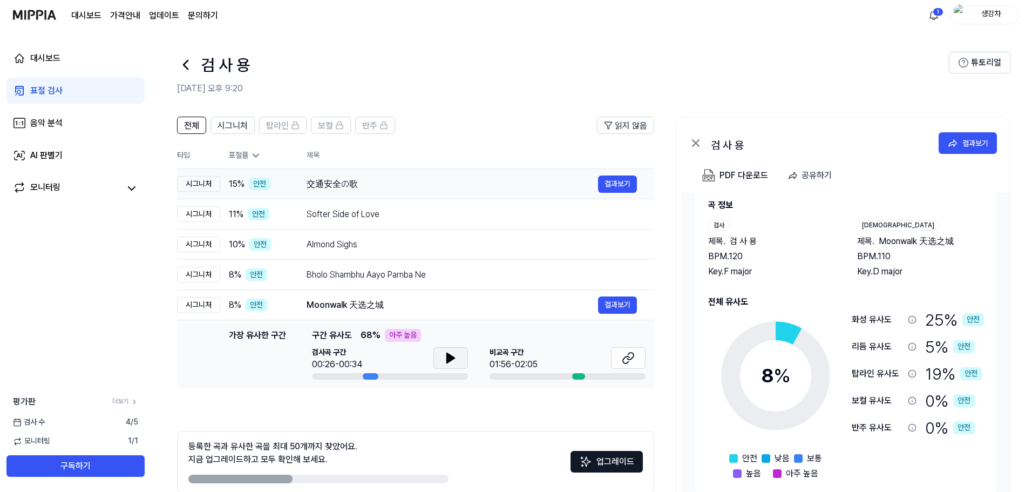
click at [347, 171] on td "交通安全の歌 결과보기" at bounding box center [471, 184] width 365 height 30
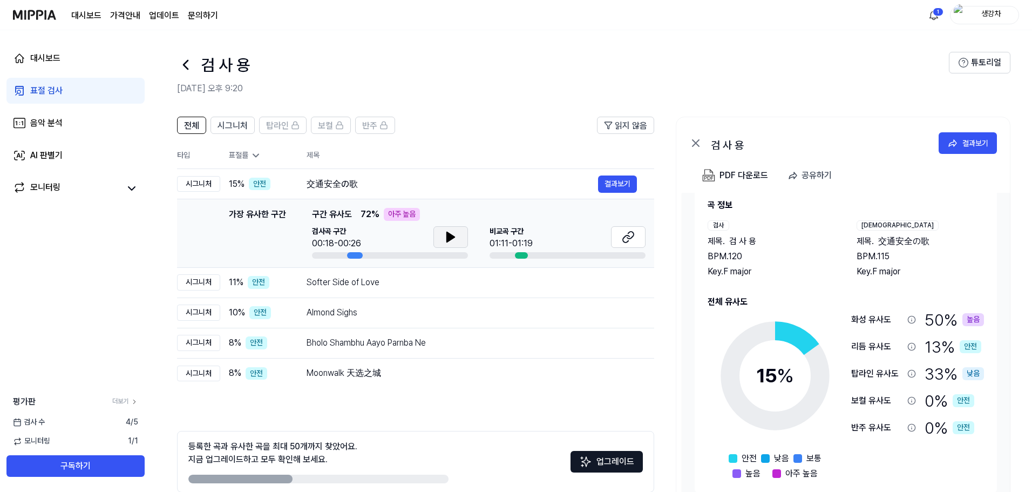
click at [450, 242] on icon at bounding box center [450, 237] width 13 height 13
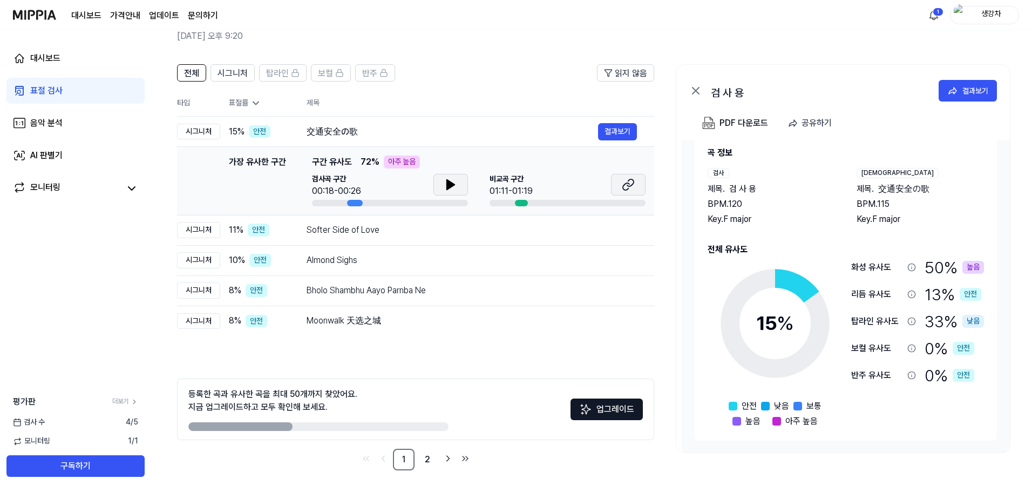
click at [618, 180] on button at bounding box center [628, 185] width 35 height 22
click at [449, 178] on button at bounding box center [450, 185] width 35 height 22
click at [610, 185] on div "[GEOGRAPHIC_DATA] 구간 01:11-01:19" at bounding box center [568, 186] width 156 height 24
click at [624, 184] on icon at bounding box center [628, 184] width 13 height 13
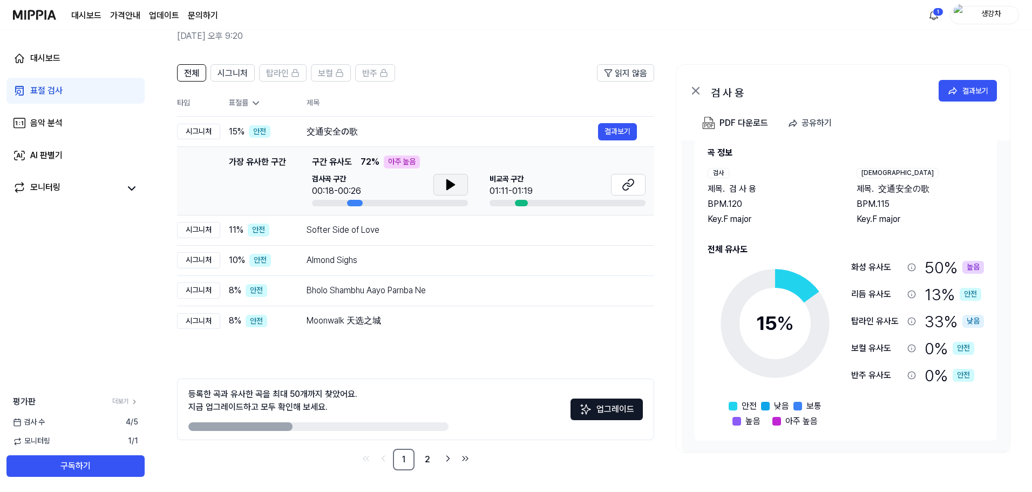
click at [460, 183] on button at bounding box center [450, 185] width 35 height 22
click at [461, 183] on button at bounding box center [450, 185] width 35 height 22
click at [636, 173] on div "가장 유사한 구간 구간 유사도 72 % 아주 높음 검사곡 구간 00:18-00:26 [GEOGRAPHIC_DATA] 구간 01:11-01:19" at bounding box center [479, 180] width 334 height 51
click at [634, 179] on icon at bounding box center [628, 184] width 13 height 13
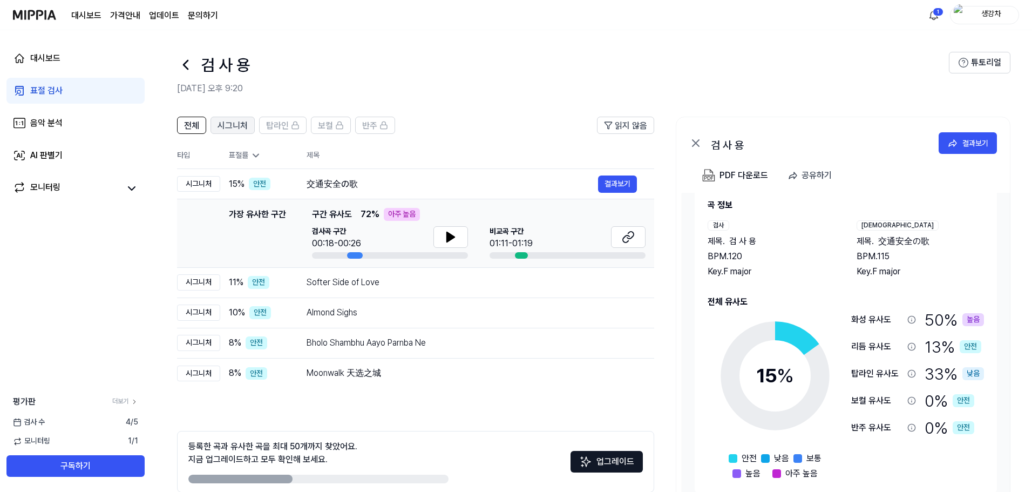
click at [230, 123] on span "시그니처" at bounding box center [233, 125] width 30 height 13
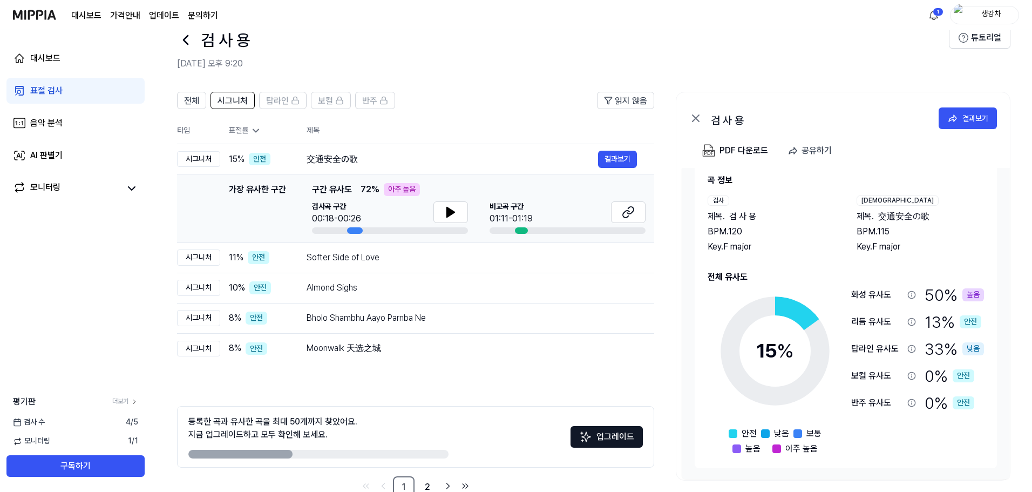
scroll to position [52, 0]
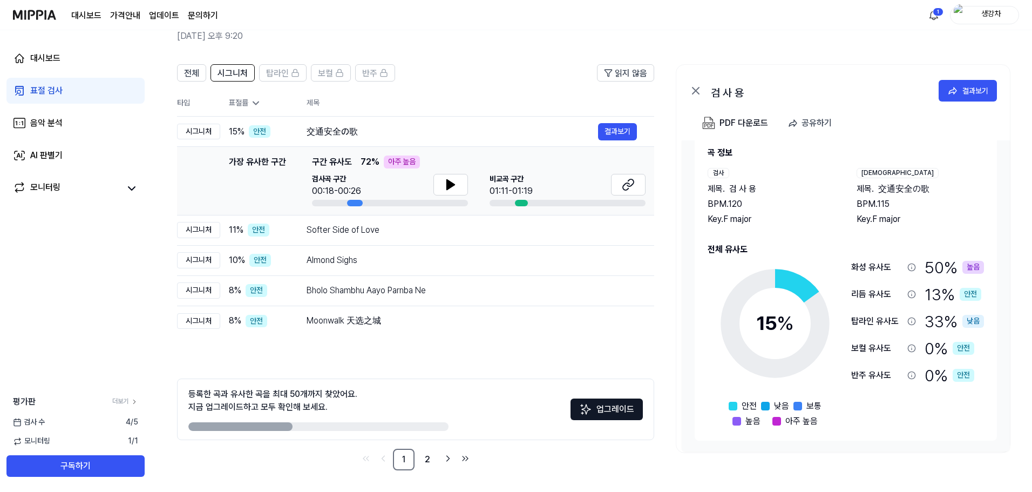
drag, startPoint x: 352, startPoint y: 401, endPoint x: 193, endPoint y: 391, distance: 159.6
click at [193, 391] on div "등록한 곡과 유사한 곡을 최대 50개까지 찾았어요. 지금 업그레이드하고 모두 확인해 보세요." at bounding box center [272, 401] width 169 height 26
drag, startPoint x: 192, startPoint y: 391, endPoint x: 307, endPoint y: 408, distance: 115.7
click at [307, 408] on div "등록한 곡과 유사한 곡을 최대 50개까지 찾았어요. 지금 업그레이드하고 모두 확인해 보세요." at bounding box center [272, 401] width 169 height 26
drag, startPoint x: 308, startPoint y: 408, endPoint x: 361, endPoint y: 400, distance: 53.5
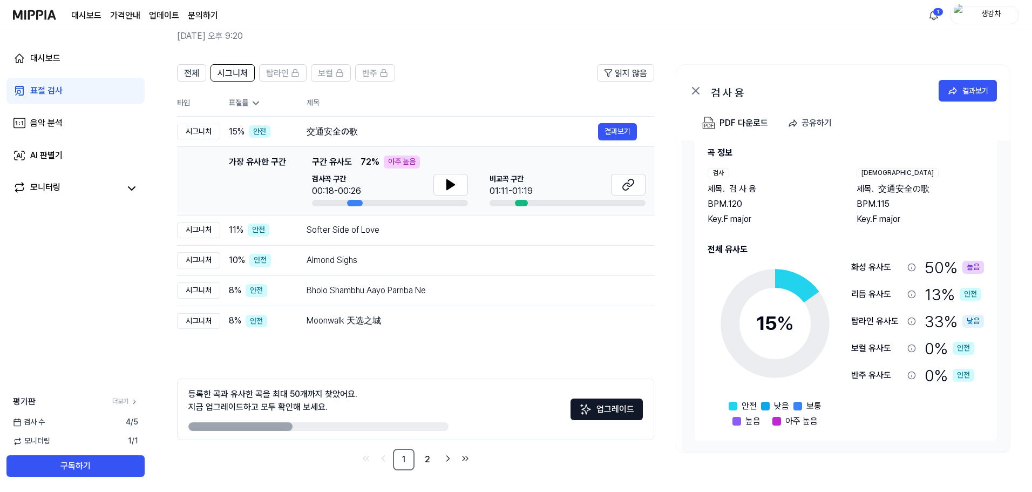
click at [360, 402] on div "등록한 곡과 유사한 곡을 최대 50개까지 찾았어요. 지금 업그레이드하고 모두 확인해 보세요." at bounding box center [318, 409] width 260 height 43
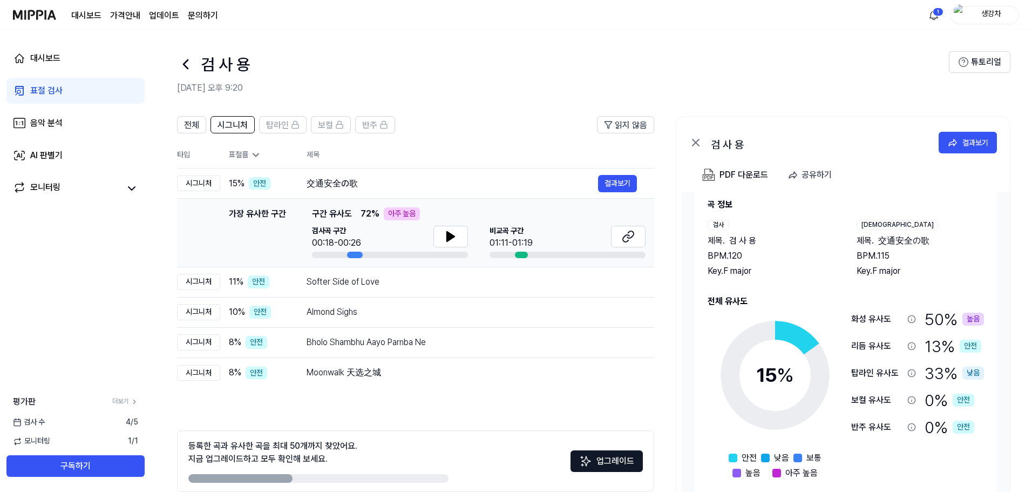
scroll to position [0, 0]
click at [247, 165] on th "표절률" at bounding box center [254, 156] width 69 height 26
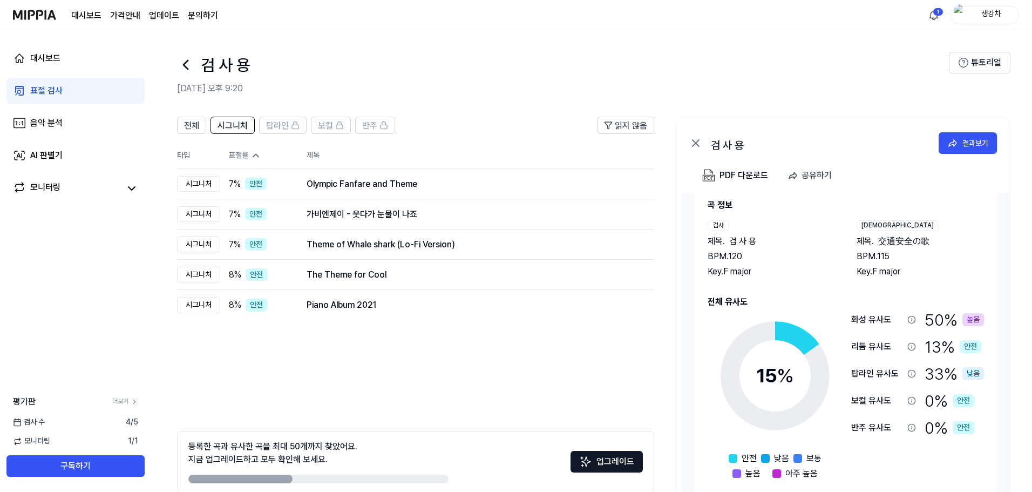
click at [248, 159] on div "표절률" at bounding box center [259, 155] width 60 height 11
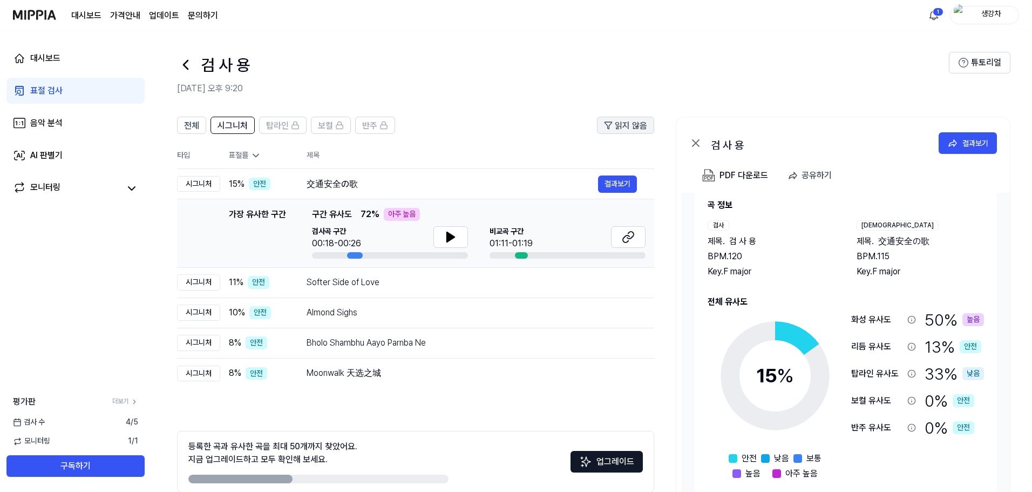
click at [632, 132] on button "읽지 않음" at bounding box center [625, 125] width 57 height 17
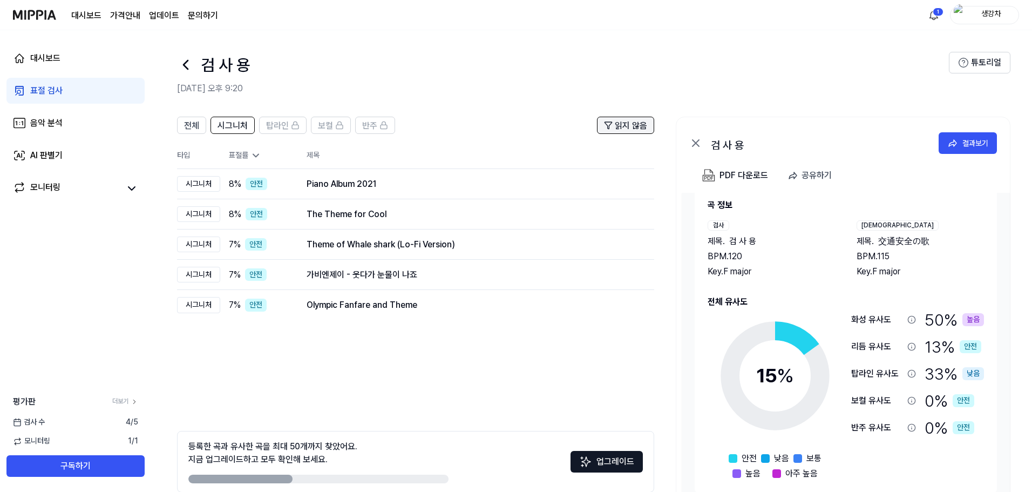
click at [640, 122] on span "읽지 않음" at bounding box center [631, 125] width 32 height 13
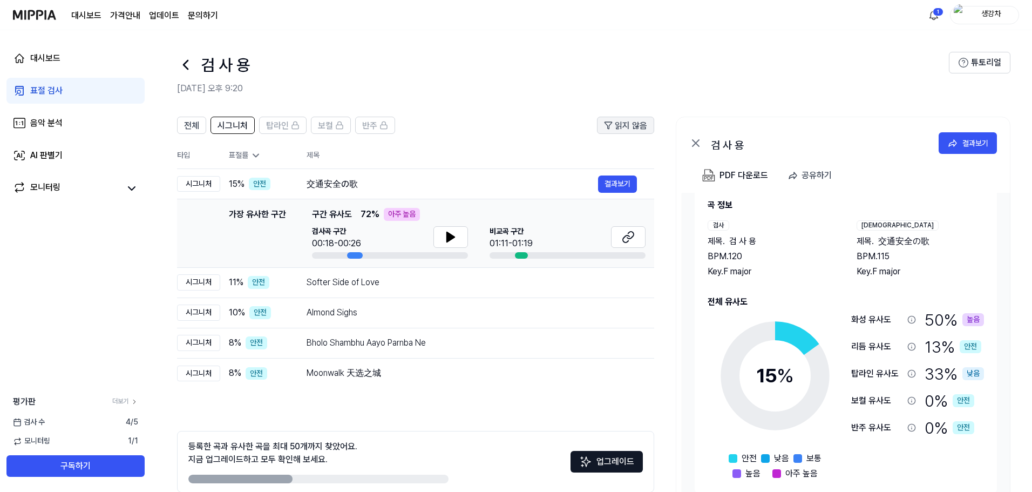
click at [640, 122] on span "읽지 않음" at bounding box center [631, 125] width 32 height 13
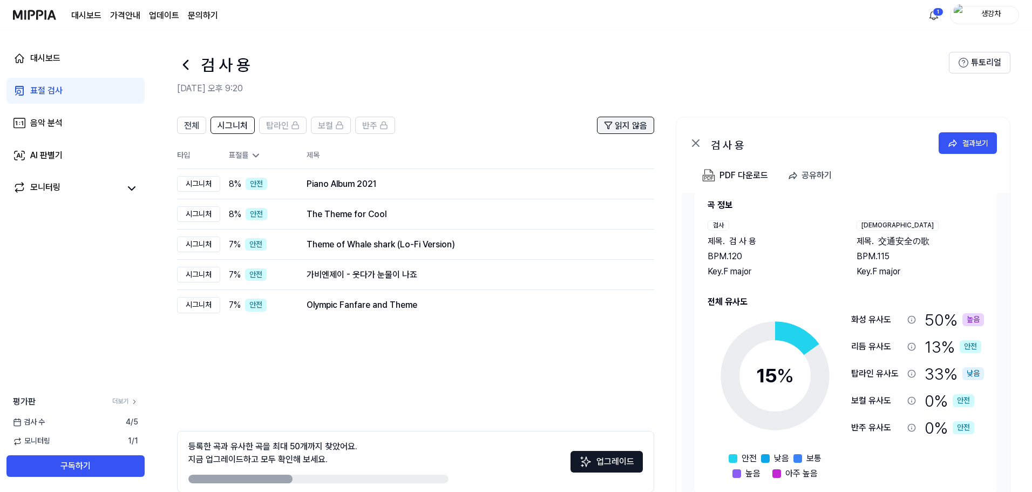
click at [640, 122] on span "읽지 않음" at bounding box center [631, 125] width 32 height 13
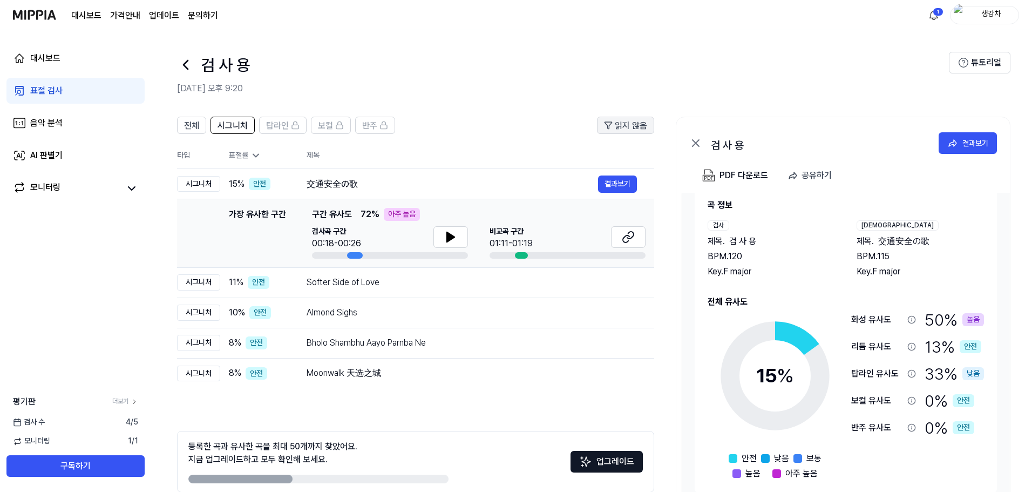
click at [640, 122] on span "읽지 않음" at bounding box center [631, 125] width 32 height 13
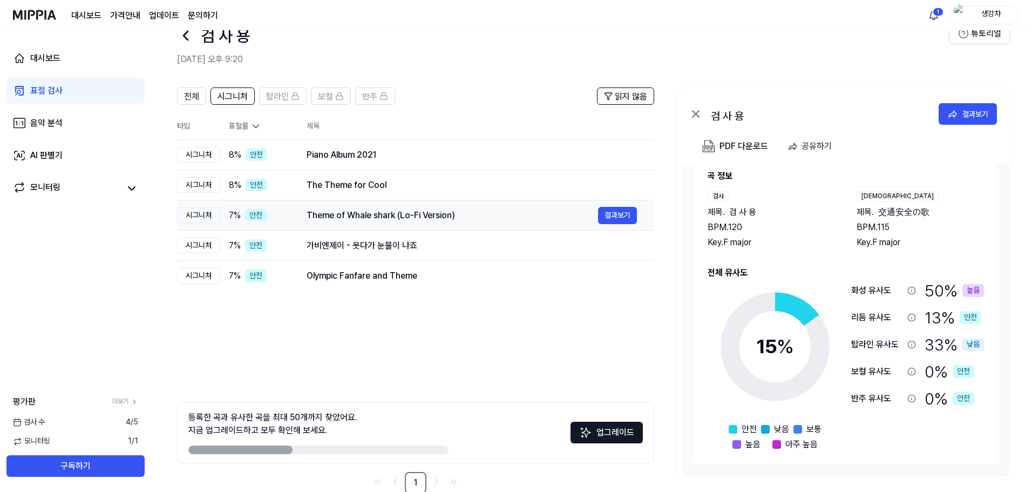
scroll to position [52, 0]
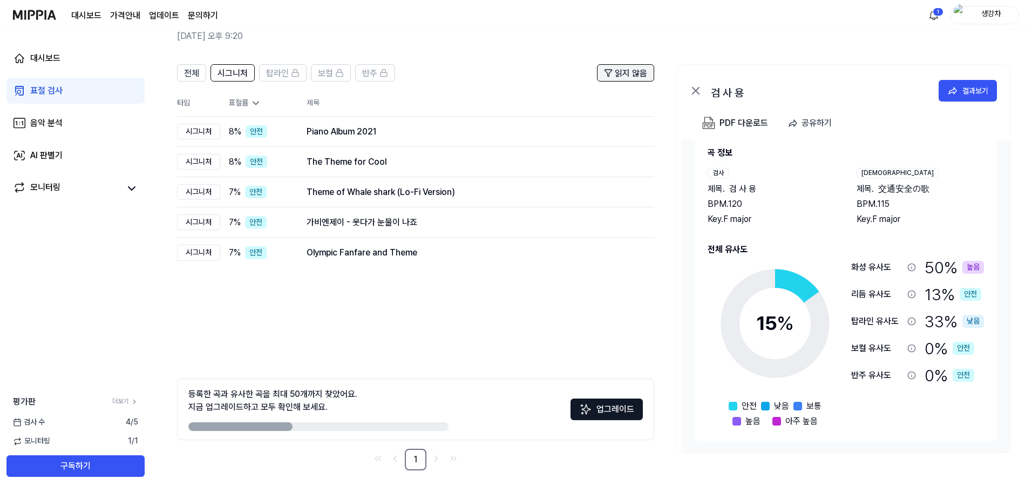
click at [627, 65] on button "읽지 않음" at bounding box center [625, 72] width 57 height 17
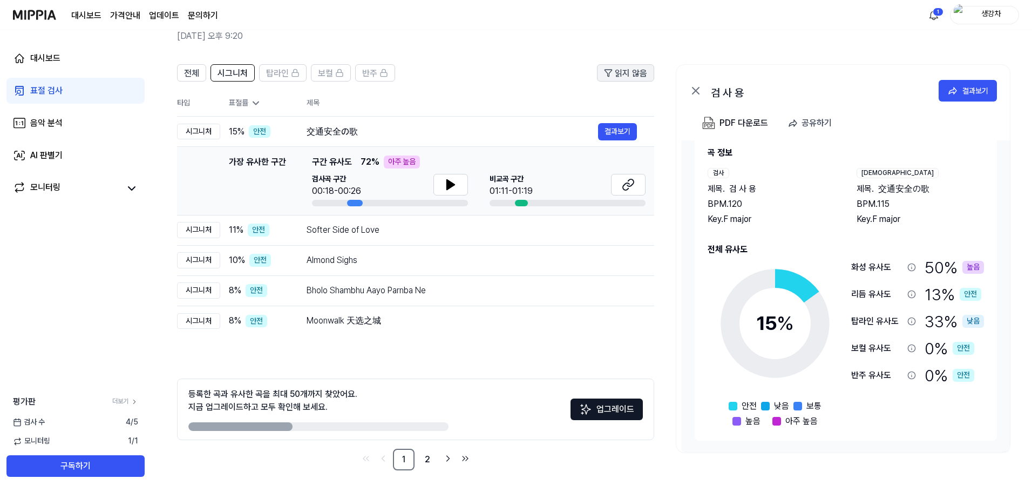
scroll to position [0, 0]
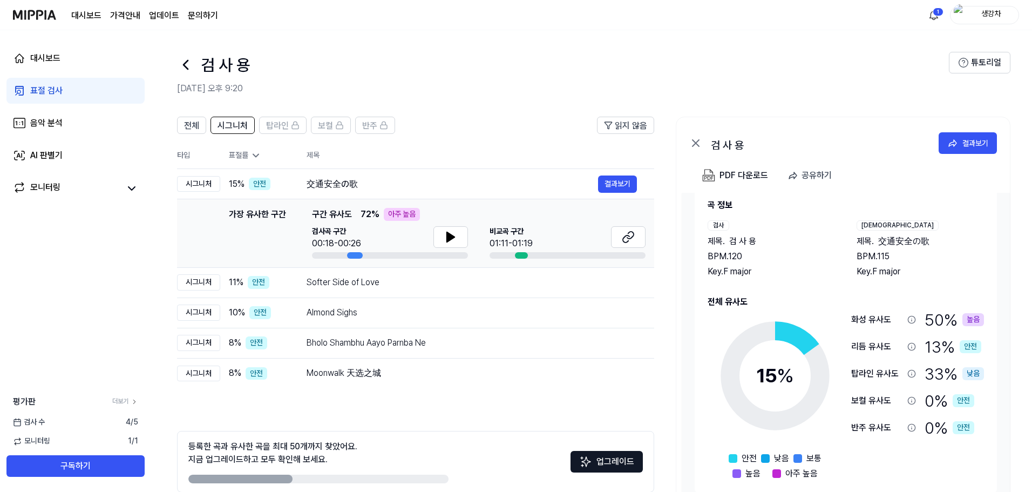
click at [624, 135] on div "읽지 않음" at bounding box center [625, 130] width 57 height 26
click at [633, 124] on span "읽지 않음" at bounding box center [631, 125] width 32 height 13
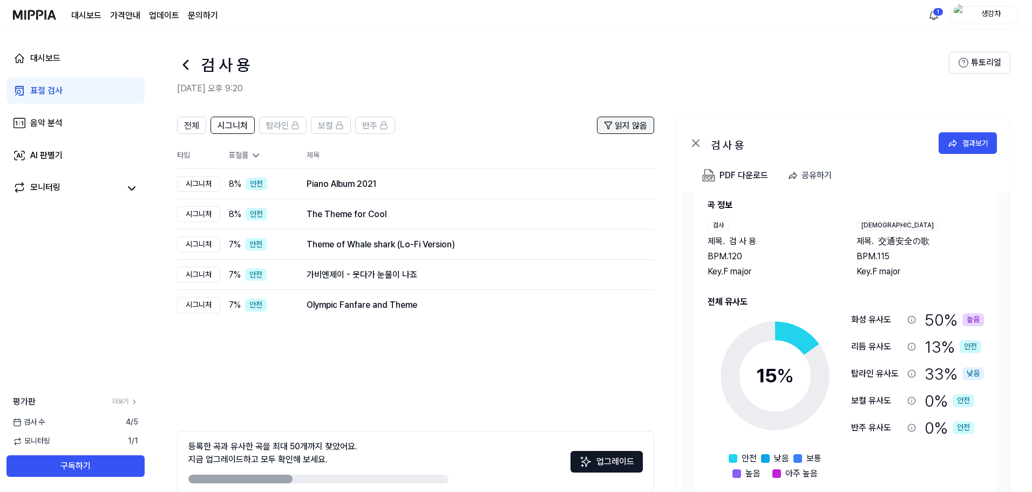
click at [633, 124] on span "읽지 않음" at bounding box center [631, 125] width 32 height 13
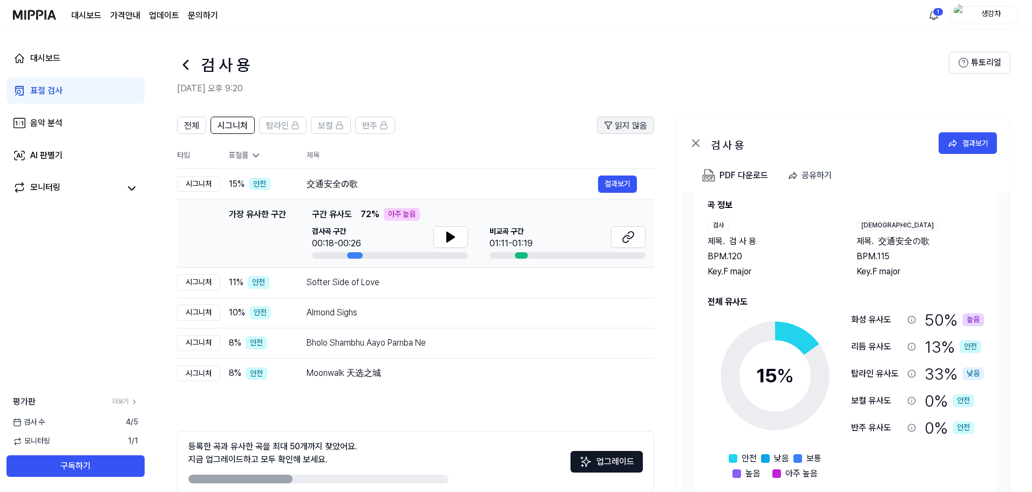
click at [633, 124] on span "읽지 않음" at bounding box center [631, 125] width 32 height 13
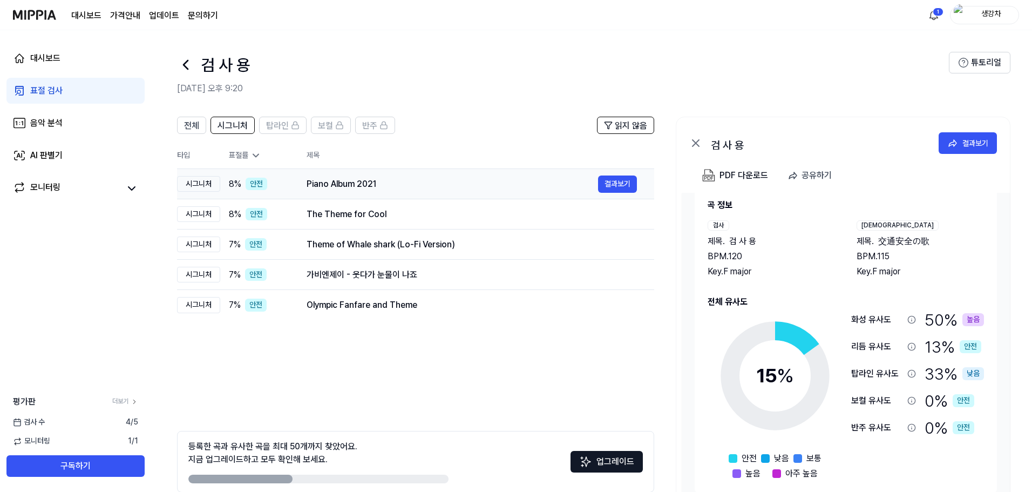
click at [345, 194] on td "Piano Album 2021 결과보기" at bounding box center [471, 184] width 365 height 30
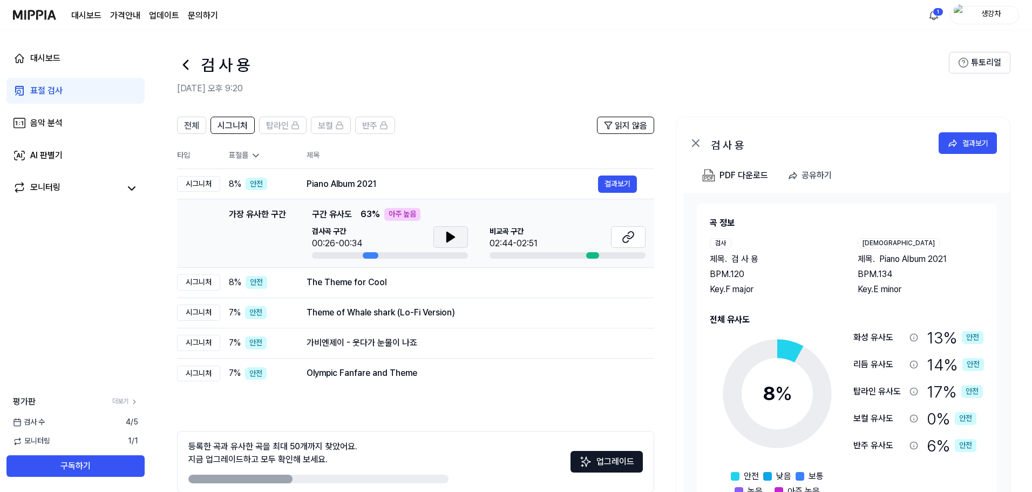
click at [465, 236] on button at bounding box center [450, 237] width 35 height 22
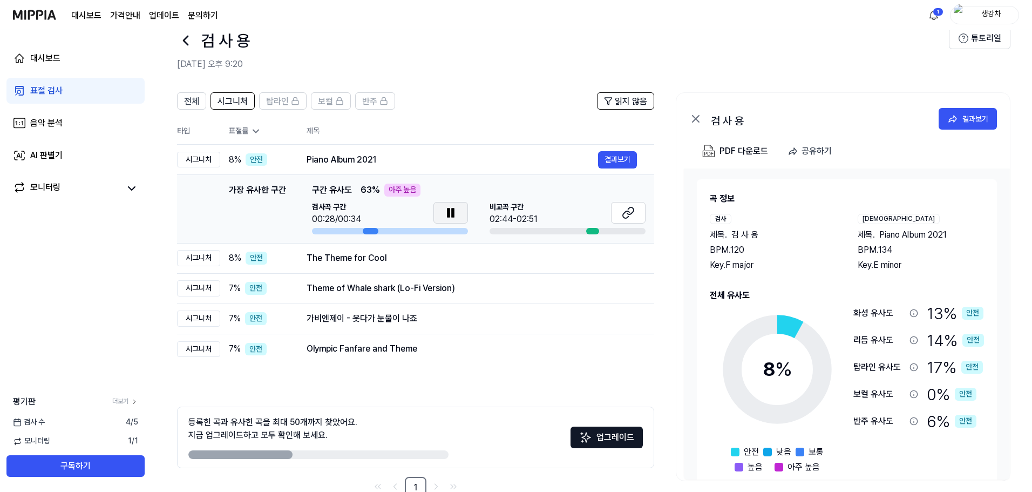
scroll to position [52, 0]
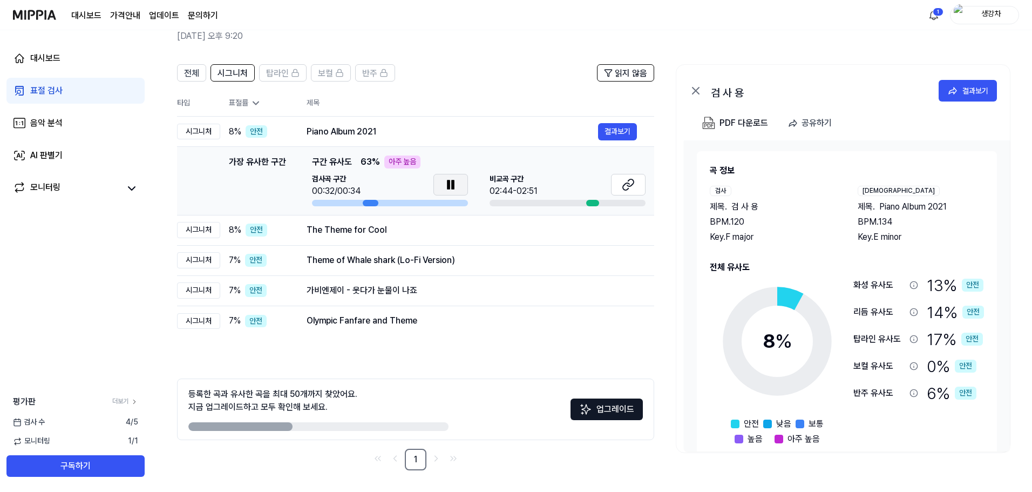
click at [462, 190] on button at bounding box center [450, 185] width 35 height 22
click at [635, 187] on button at bounding box center [628, 185] width 35 height 22
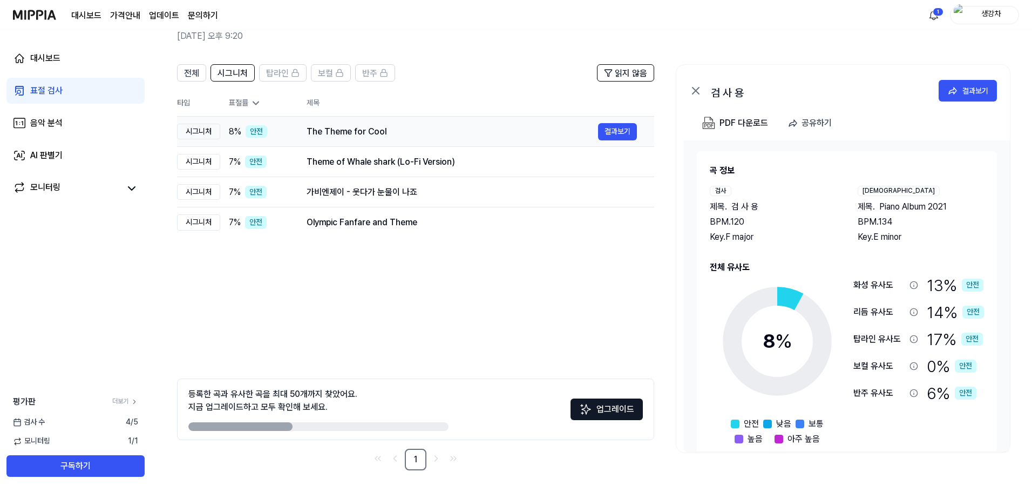
click at [346, 123] on div "The Theme for Cool 결과보기" at bounding box center [472, 131] width 330 height 17
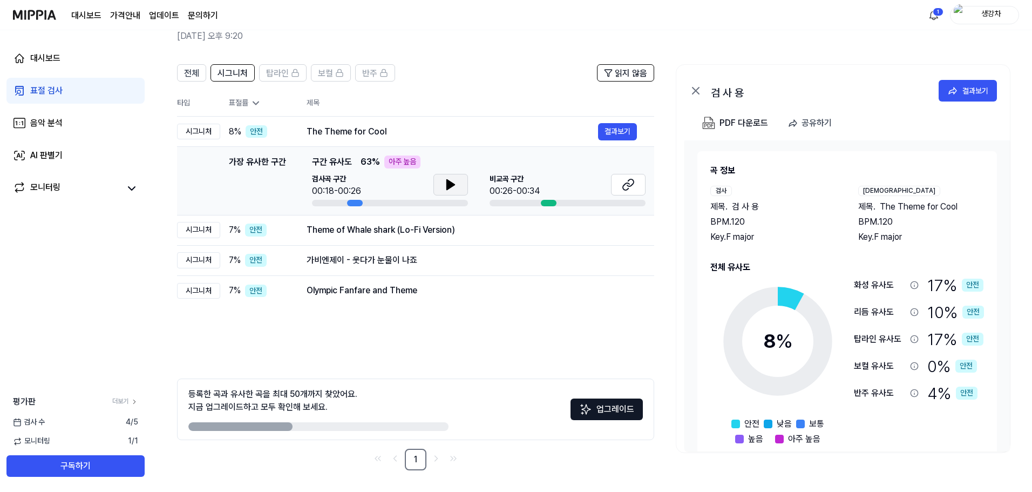
click at [459, 191] on button at bounding box center [450, 185] width 35 height 22
click at [613, 180] on button at bounding box center [628, 185] width 35 height 22
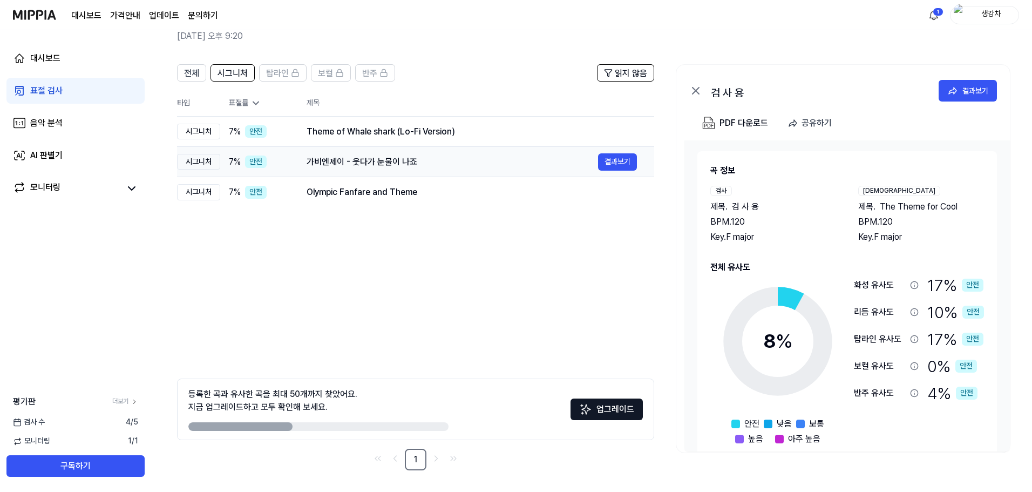
click at [359, 160] on div "가비엔제이 - 웃다가 눈물이 나죠" at bounding box center [453, 161] width 292 height 13
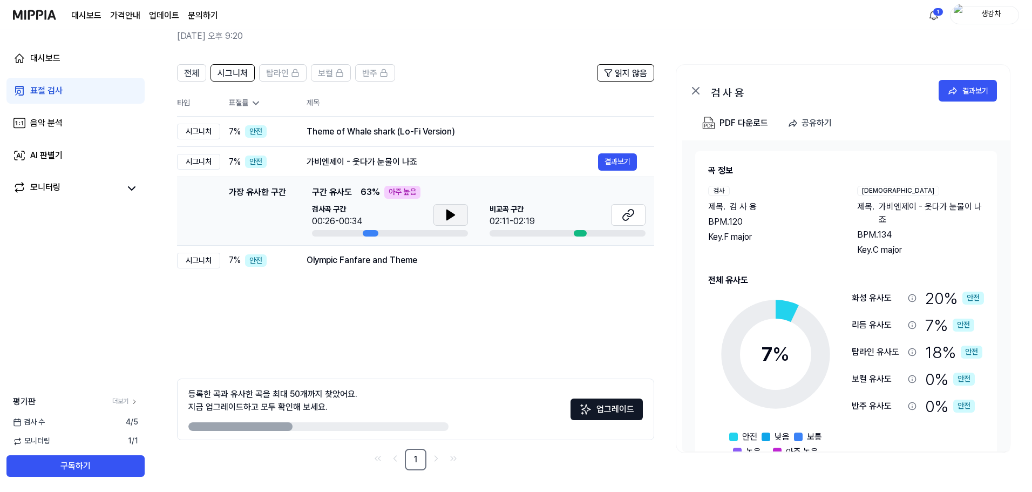
click at [451, 211] on icon at bounding box center [450, 214] width 13 height 13
click at [635, 214] on button at bounding box center [628, 215] width 35 height 22
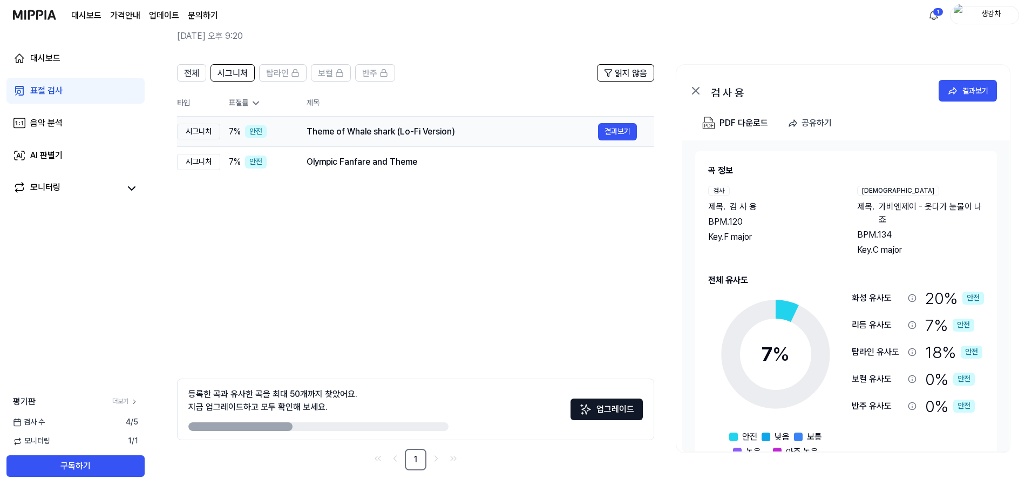
click at [333, 140] on div "Theme of Whale shark (Lo-Fi Version) 결과보기" at bounding box center [472, 131] width 330 height 17
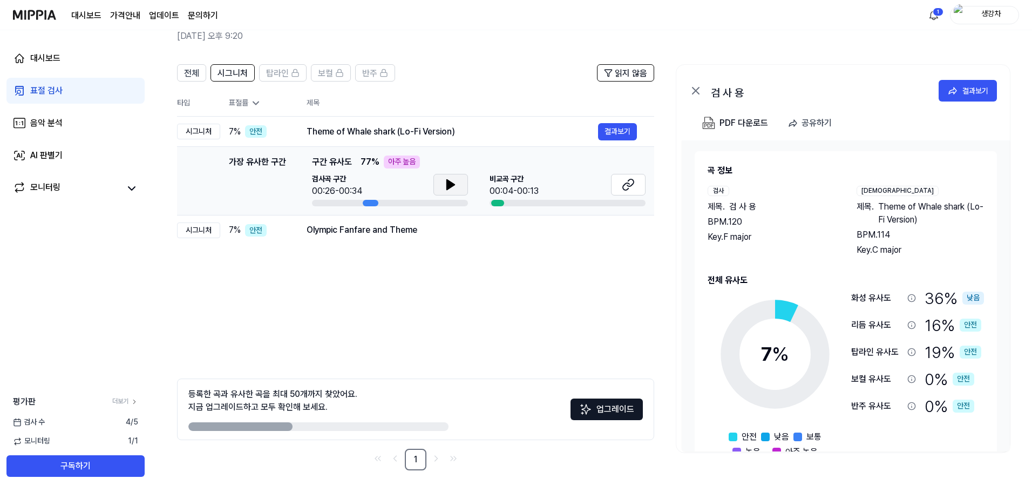
click at [448, 174] on button at bounding box center [450, 185] width 35 height 22
click at [441, 188] on button at bounding box center [450, 185] width 35 height 22
click at [623, 182] on icon at bounding box center [628, 184] width 13 height 13
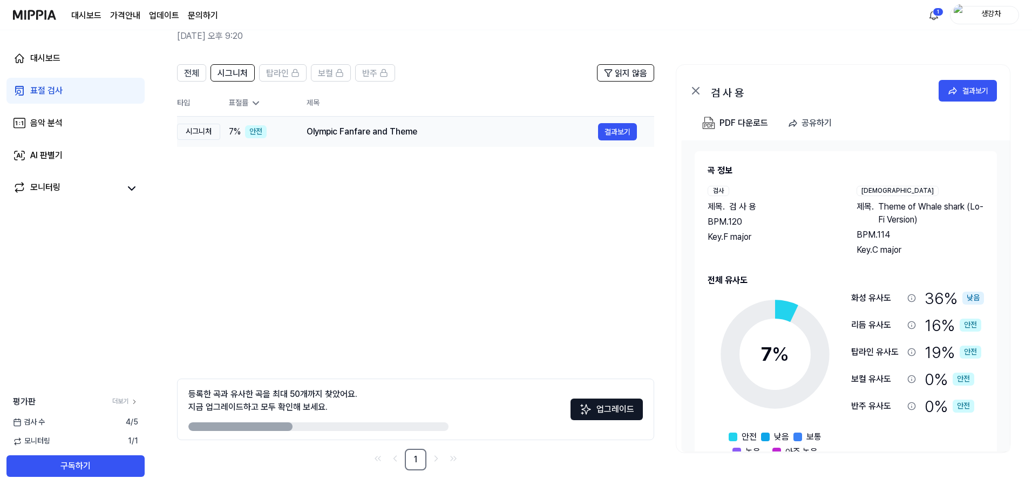
click at [304, 131] on td "Olympic Fanfare and Theme 결과보기" at bounding box center [471, 132] width 365 height 30
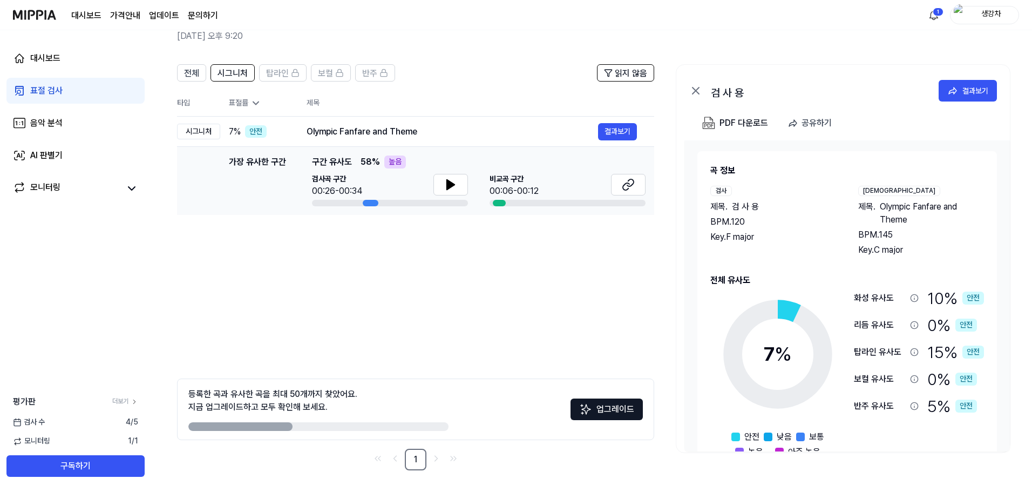
click at [469, 193] on div "검사곡 구간 00:26-00:34 [GEOGRAPHIC_DATA] 구간 00:06-00:12" at bounding box center [479, 190] width 334 height 32
click at [458, 191] on button at bounding box center [450, 185] width 35 height 22
click at [641, 178] on button at bounding box center [628, 185] width 35 height 22
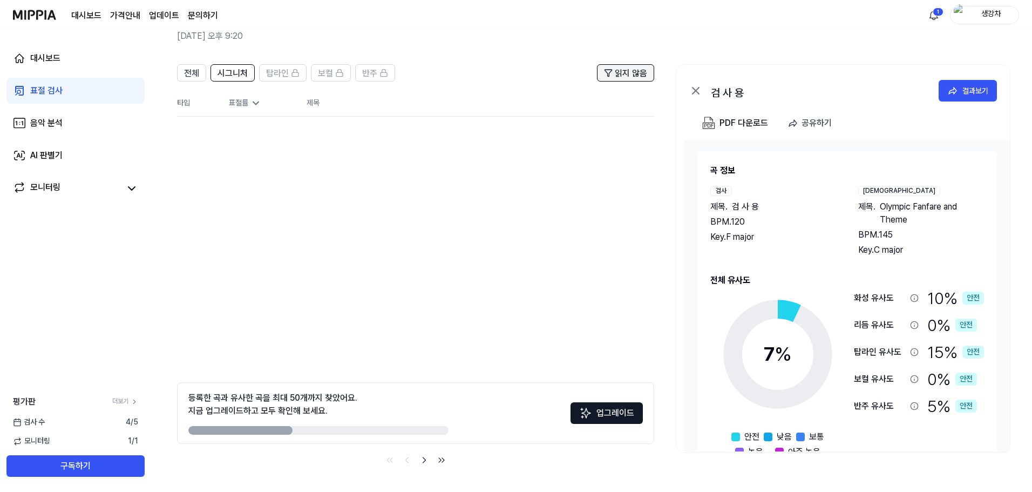
click at [636, 69] on span "읽지 않음" at bounding box center [631, 73] width 32 height 13
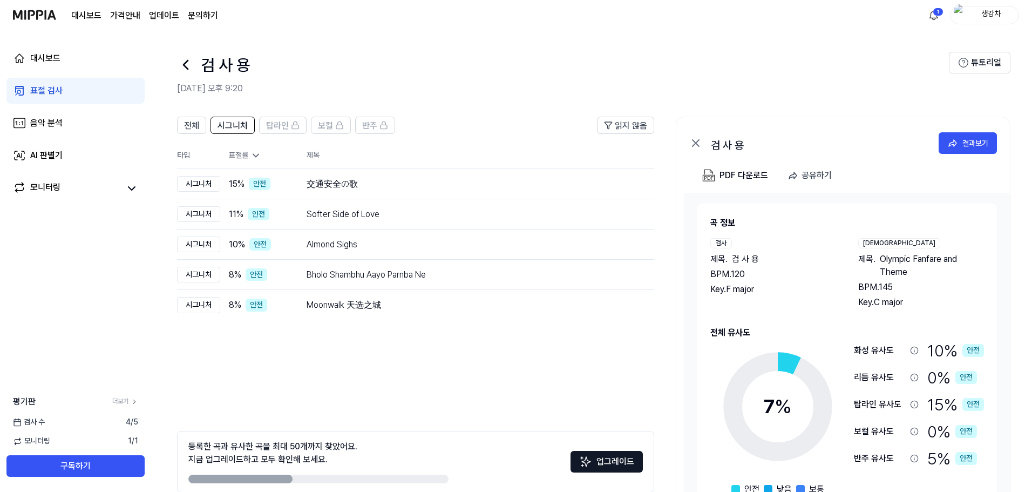
click at [185, 73] on icon at bounding box center [185, 64] width 17 height 17
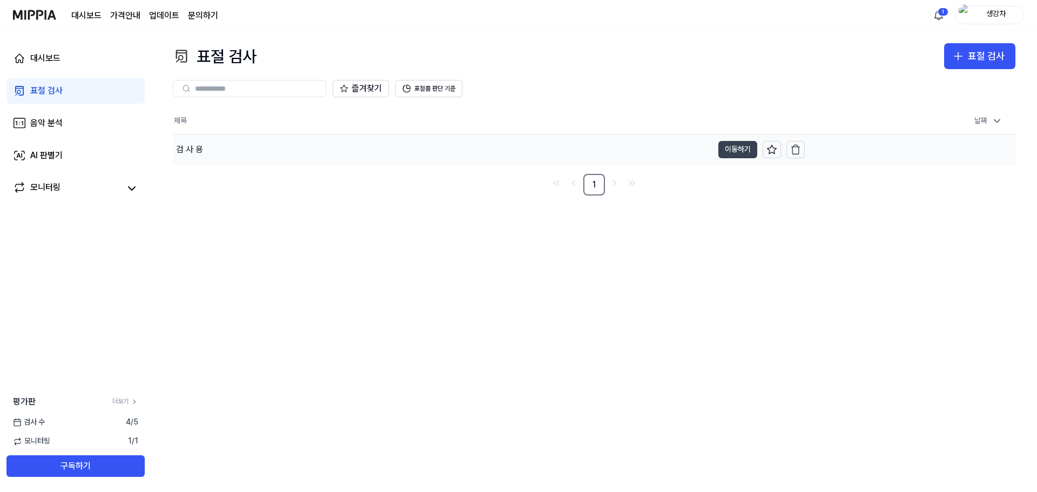
click at [726, 148] on button "이동하기" at bounding box center [737, 149] width 39 height 17
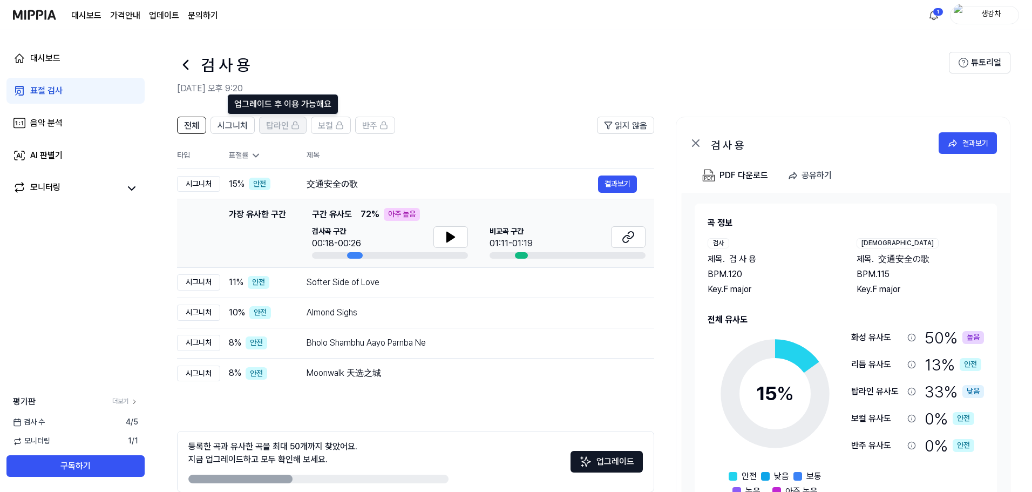
click at [263, 122] on button "탑라인" at bounding box center [283, 125] width 48 height 17
click at [243, 121] on span "시그니처" at bounding box center [233, 125] width 30 height 13
click at [198, 128] on span "전체" at bounding box center [191, 125] width 15 height 13
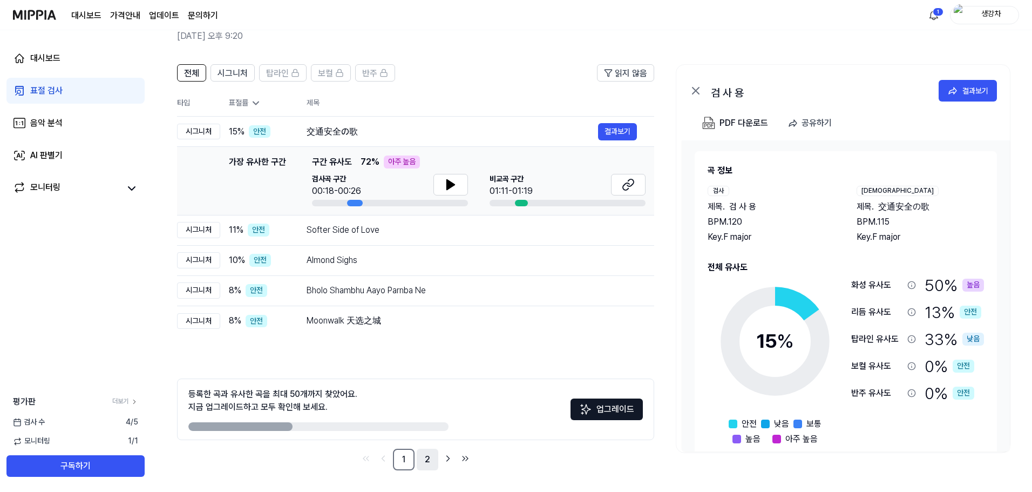
click at [429, 462] on link "2" at bounding box center [428, 460] width 22 height 22
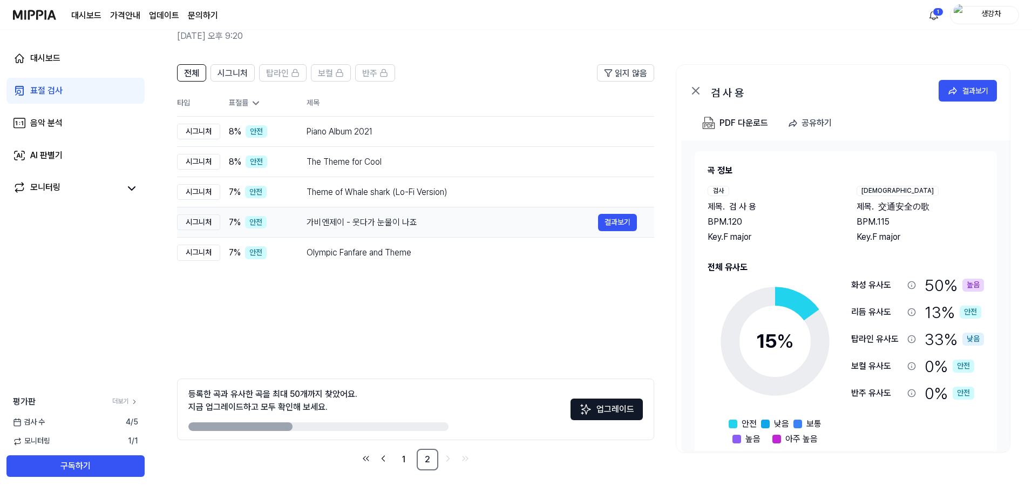
click at [376, 214] on div "가비엔제이 - 웃다가 눈물이 나죠 결과보기" at bounding box center [472, 222] width 330 height 17
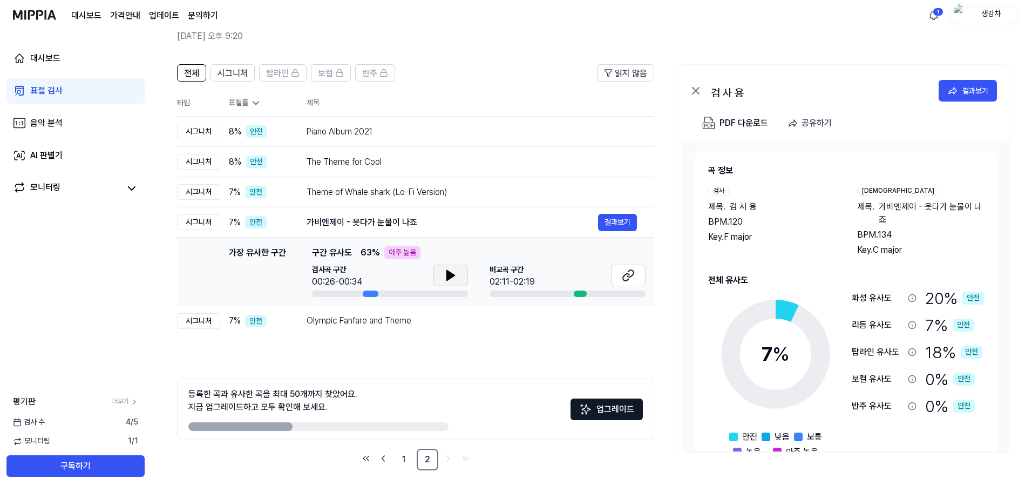
click at [450, 269] on icon at bounding box center [450, 275] width 13 height 13
click at [444, 272] on icon at bounding box center [450, 275] width 13 height 13
click at [624, 283] on button at bounding box center [628, 276] width 35 height 22
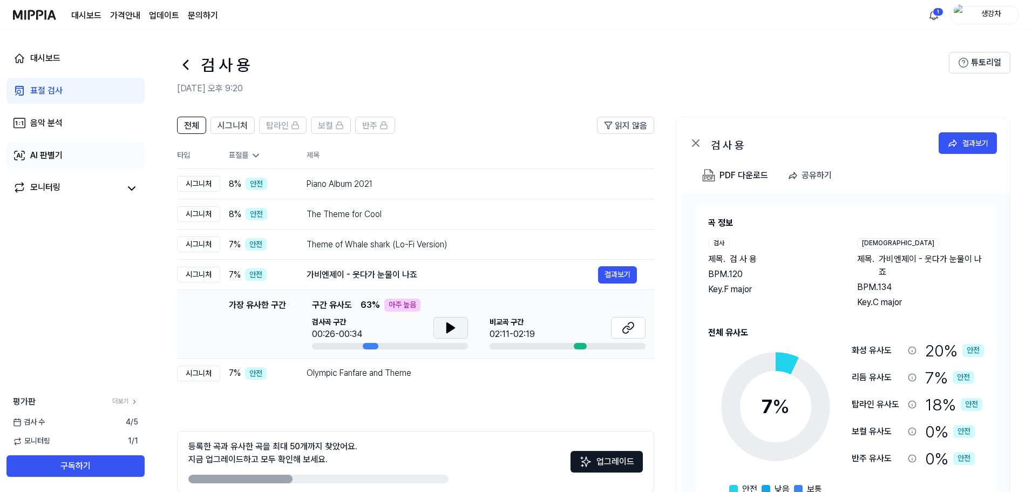
click at [96, 162] on link "AI 판별기" at bounding box center [75, 156] width 138 height 26
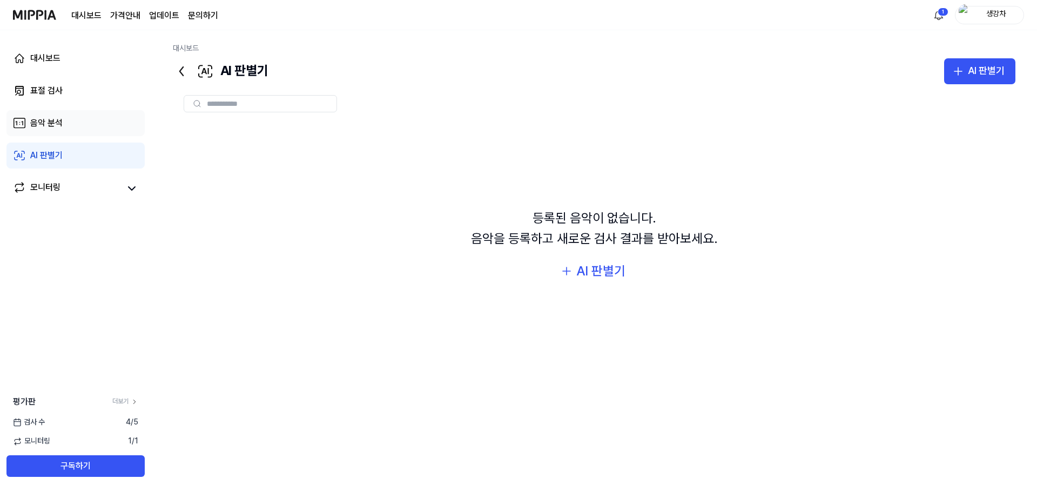
click at [69, 128] on link "음악 분석" at bounding box center [75, 123] width 138 height 26
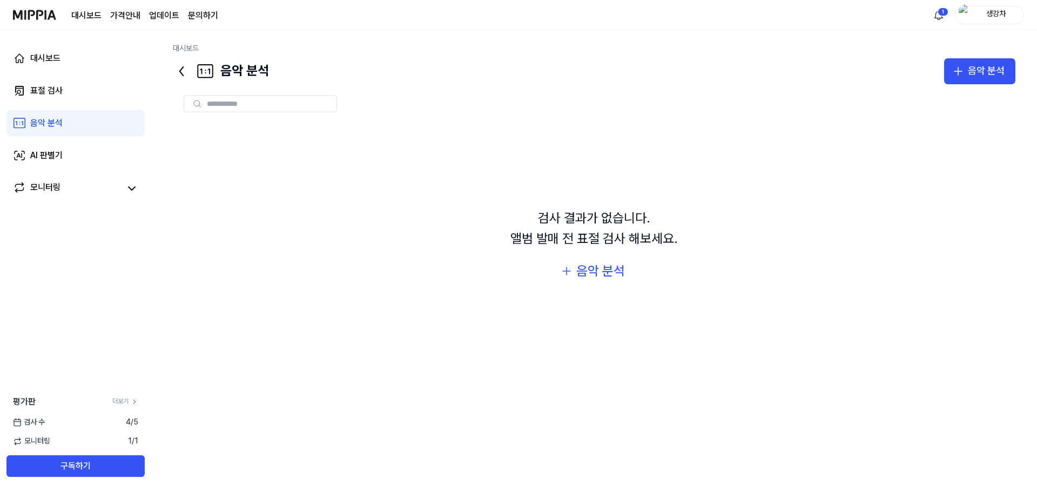
click at [72, 106] on div "대시보드 표절 검사 음악 분석 AI 판별기 모니터링" at bounding box center [75, 123] width 151 height 186
drag, startPoint x: 72, startPoint y: 106, endPoint x: 66, endPoint y: 100, distance: 8.0
click at [72, 105] on div "대시보드 표절 검사 음악 분석 AI 판별기 모니터링" at bounding box center [75, 123] width 151 height 186
click at [66, 100] on link "표절 검사" at bounding box center [75, 91] width 138 height 26
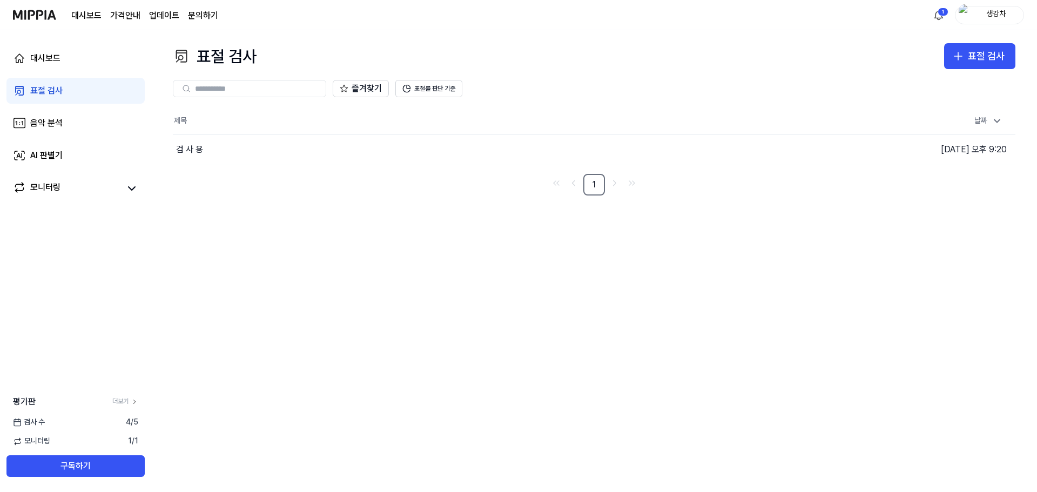
click at [441, 97] on div "즐겨찾기 표절률 판단 기준" at bounding box center [594, 88] width 842 height 39
click at [441, 97] on button "표절률 판단 기준" at bounding box center [428, 88] width 67 height 17
click at [447, 89] on button "표절률 판단 기준" at bounding box center [428, 88] width 67 height 17
click at [426, 90] on button "표절률 판단 기준" at bounding box center [428, 88] width 67 height 17
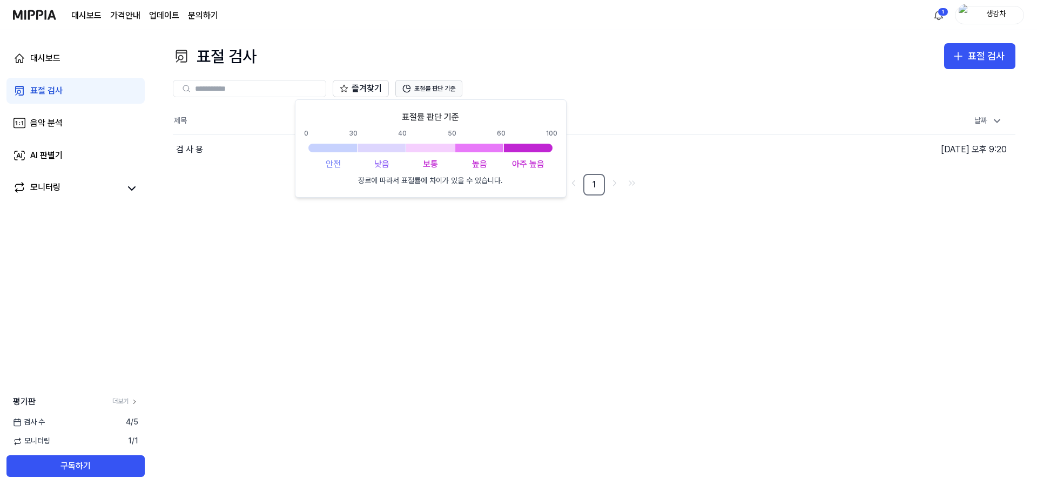
click at [444, 94] on button "표절률 판단 기준" at bounding box center [428, 88] width 67 height 17
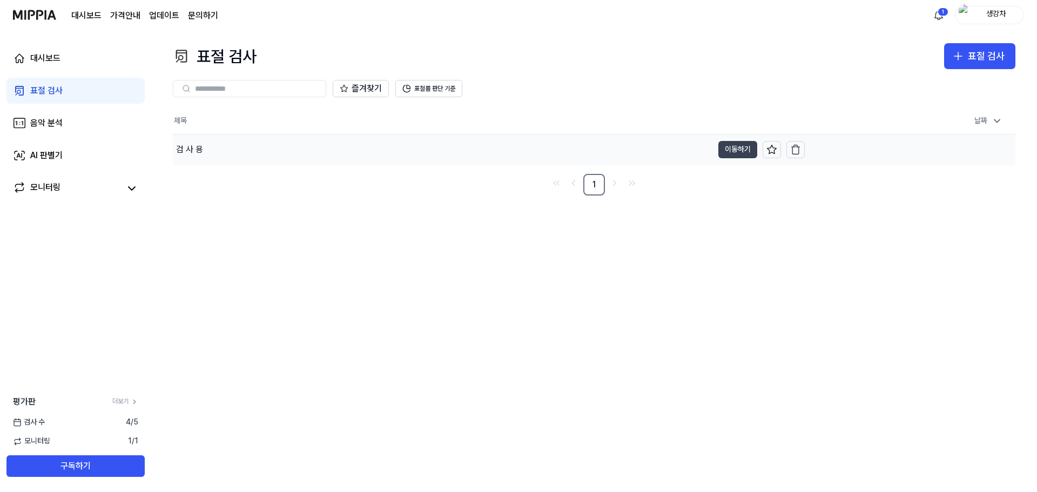
click at [719, 153] on button "이동하기" at bounding box center [737, 149] width 39 height 17
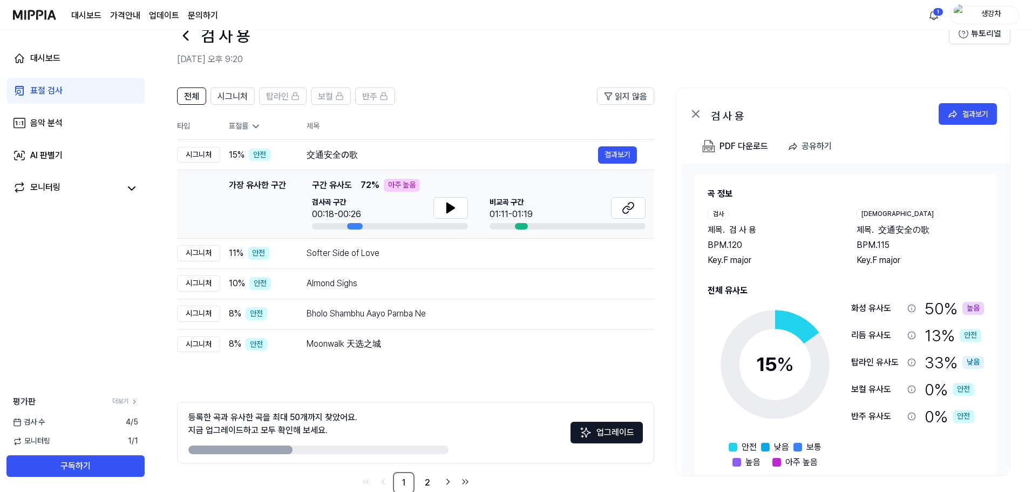
scroll to position [52, 0]
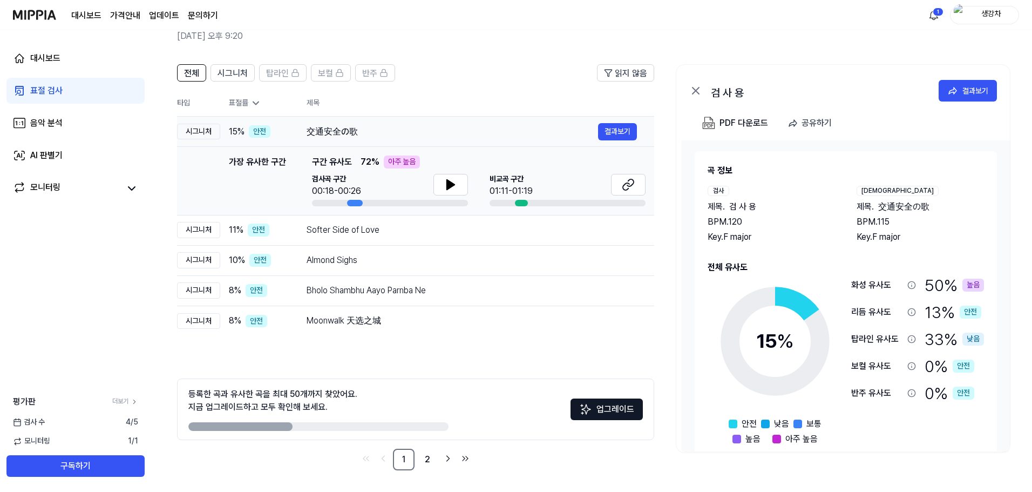
click at [401, 121] on td "交通安全の歌 결과보기" at bounding box center [471, 132] width 365 height 30
click at [337, 227] on div "Softer Side of Love" at bounding box center [453, 229] width 292 height 13
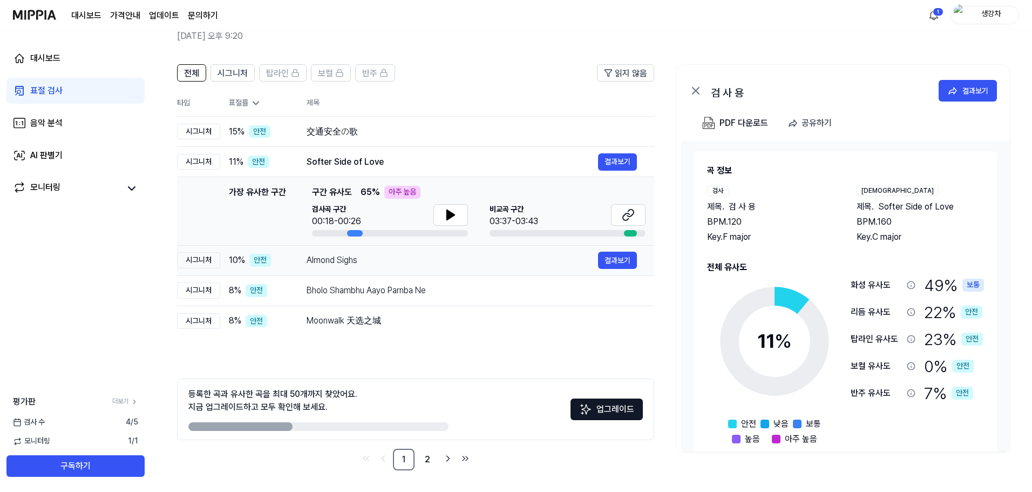
click at [354, 274] on td "Almond Sighs 결과보기" at bounding box center [471, 260] width 365 height 30
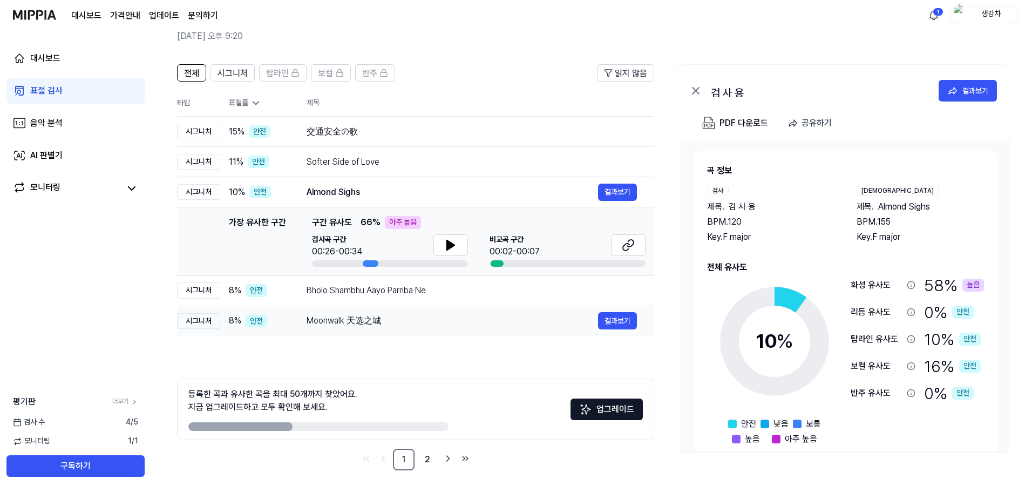
click at [372, 308] on td "Moonwalk 天选之城 결과보기" at bounding box center [471, 321] width 365 height 30
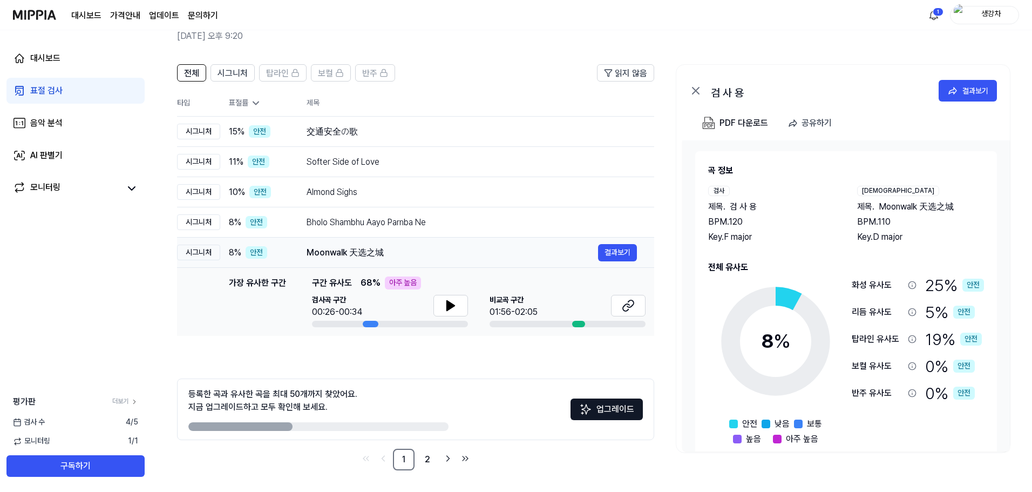
click at [365, 245] on div "Moonwalk 天选之城 결과보기" at bounding box center [472, 252] width 330 height 17
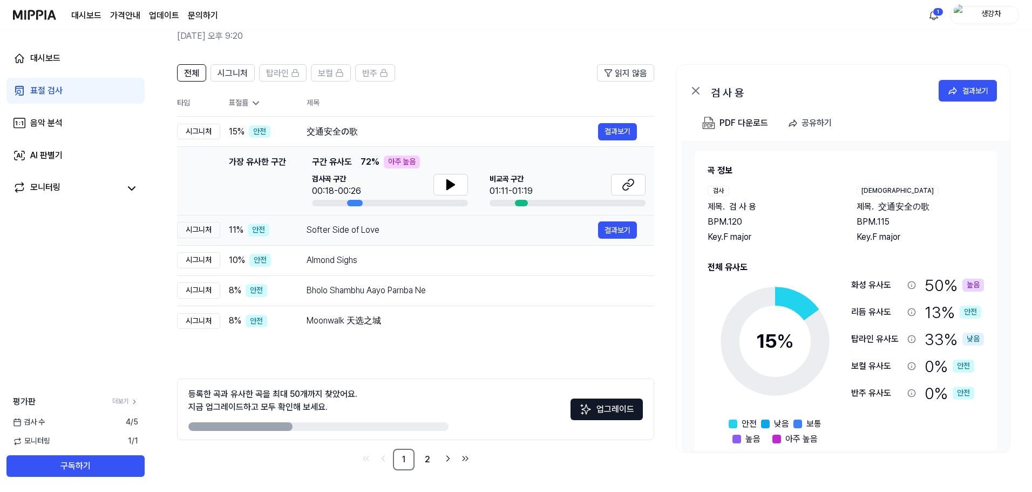
click at [366, 236] on div "Softer Side of Love" at bounding box center [453, 229] width 292 height 13
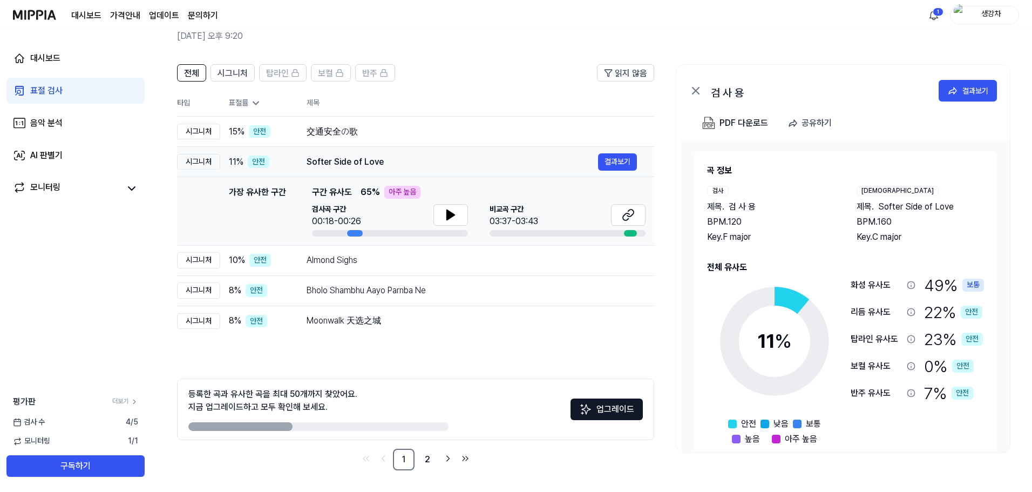
click at [346, 152] on td "Softer Side of Love 결과보기" at bounding box center [471, 162] width 365 height 30
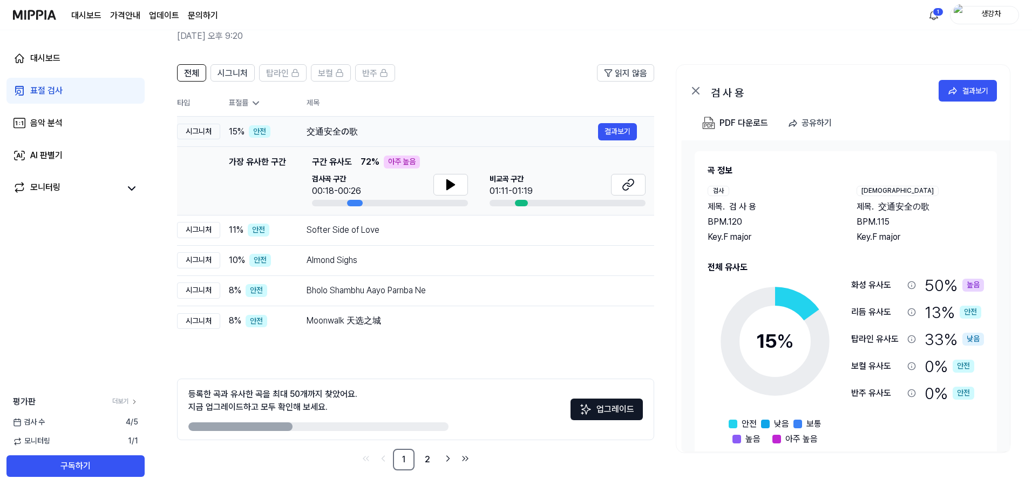
click at [354, 127] on div "交通安全の歌" at bounding box center [453, 131] width 292 height 13
click at [335, 131] on div "交通安全の歌" at bounding box center [453, 131] width 292 height 13
click at [358, 136] on div "交通安全の歌" at bounding box center [453, 131] width 292 height 13
click at [615, 133] on button "결과보기" at bounding box center [617, 131] width 39 height 17
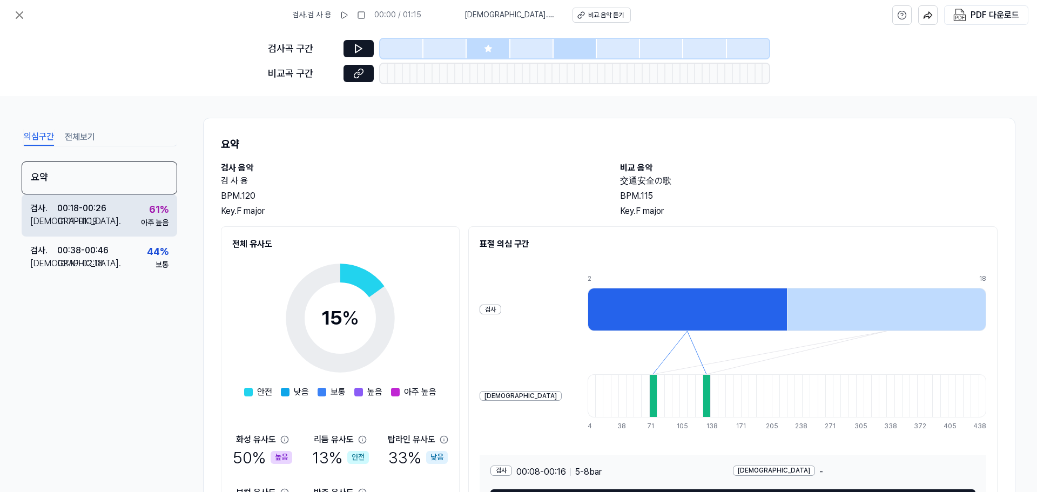
click at [138, 235] on div "검사 . 00:18 - 00:26 비교 . 01:11 - 01:19 61 % 아주 높음" at bounding box center [99, 215] width 155 height 42
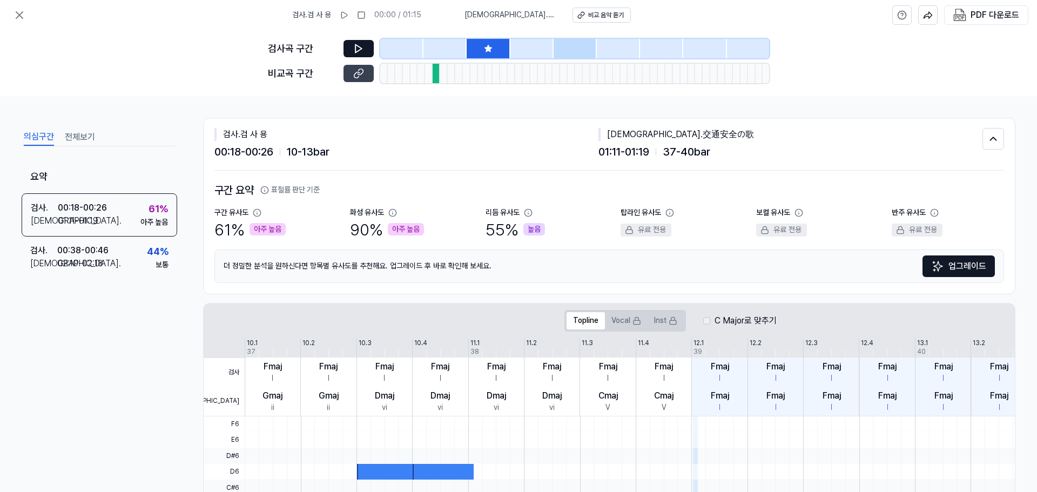
click at [358, 71] on icon at bounding box center [358, 73] width 11 height 11
click at [350, 50] on button at bounding box center [358, 48] width 30 height 17
click at [343, 50] on div "검사곡 구간" at bounding box center [518, 48] width 501 height 19
click at [22, 12] on icon at bounding box center [19, 15] width 6 height 6
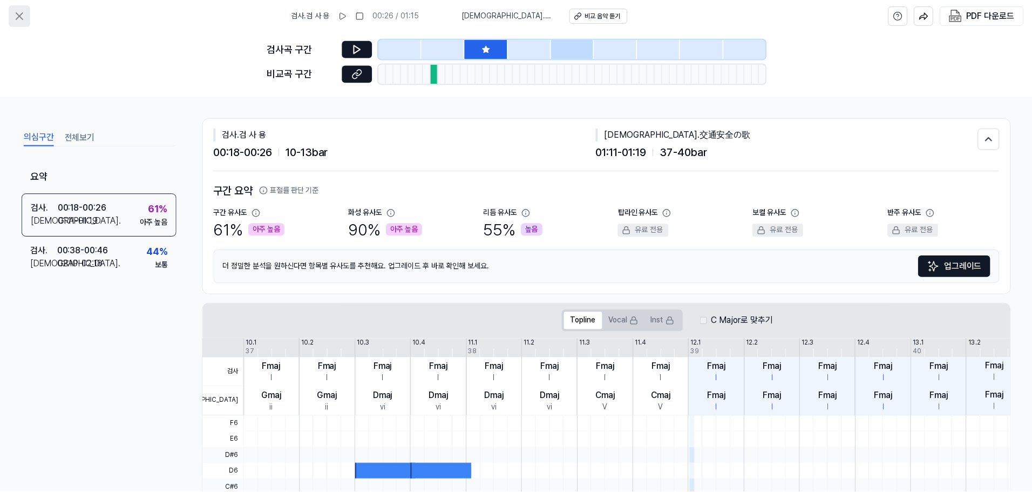
scroll to position [52, 0]
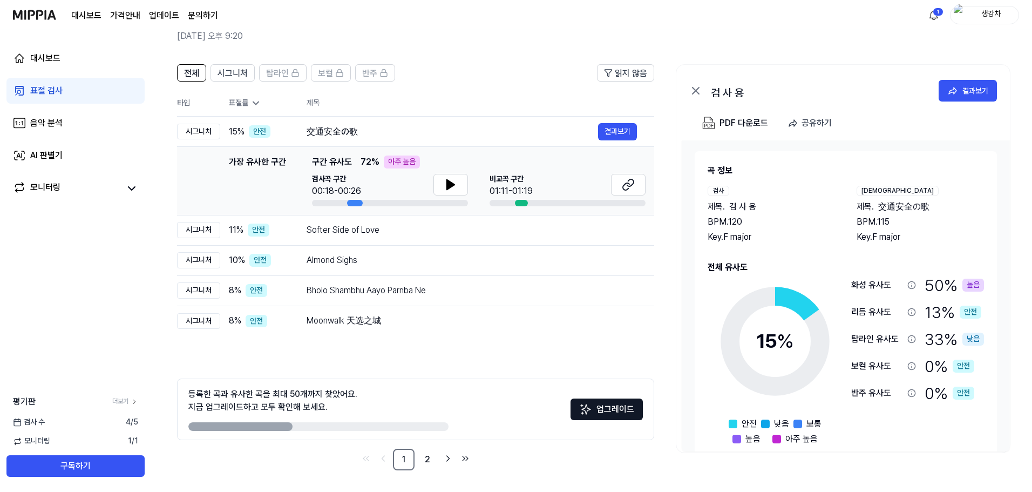
click at [43, 22] on img at bounding box center [34, 15] width 43 height 30
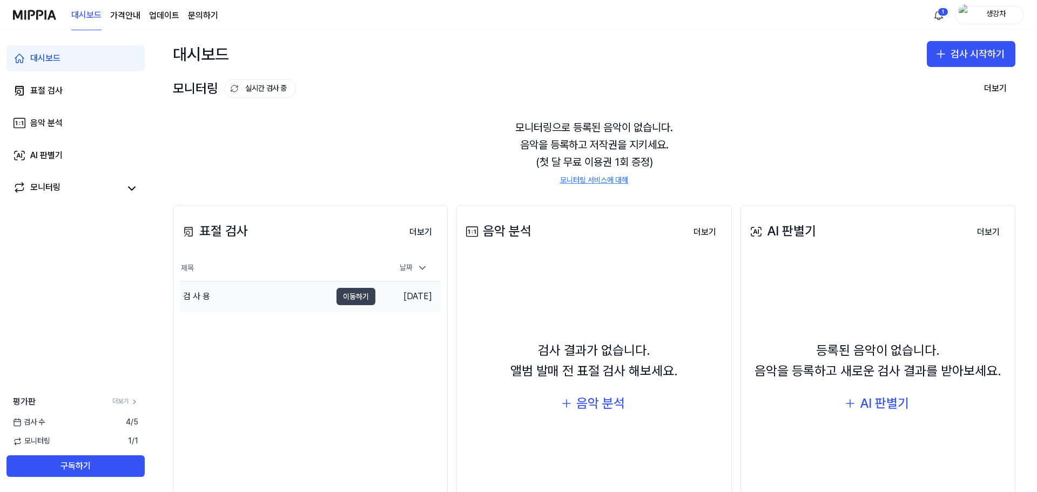
click at [341, 290] on button "이동하기" at bounding box center [355, 296] width 39 height 17
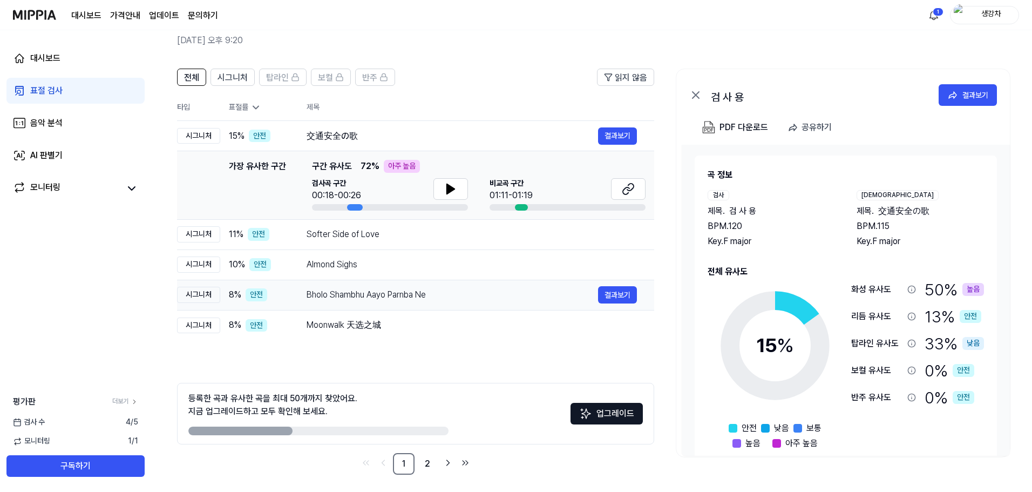
scroll to position [52, 0]
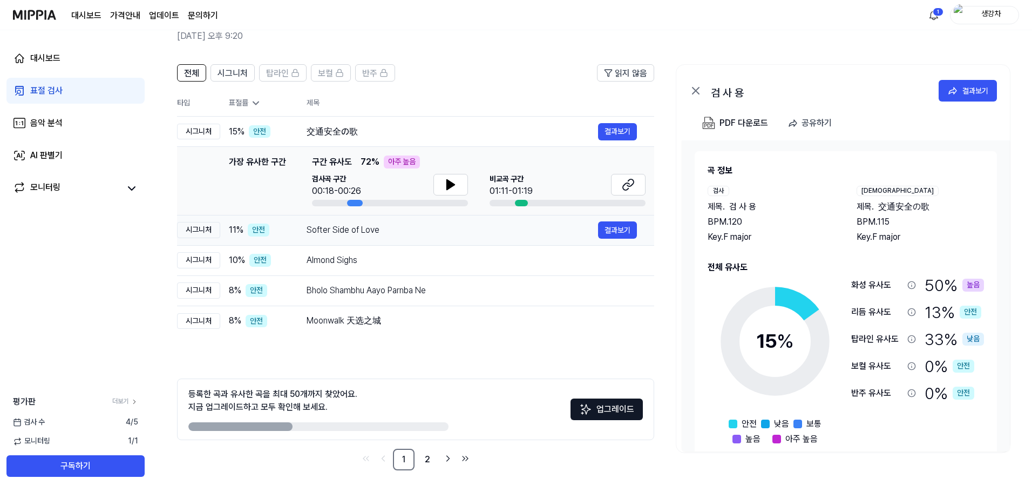
click at [402, 228] on div "Softer Side of Love" at bounding box center [453, 229] width 292 height 13
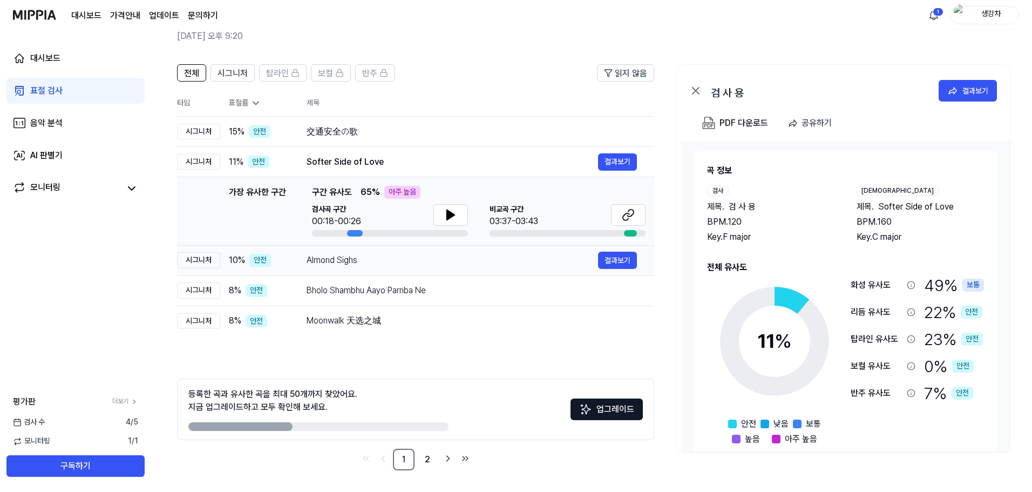
click at [401, 255] on div "Almond Sighs" at bounding box center [453, 260] width 292 height 13
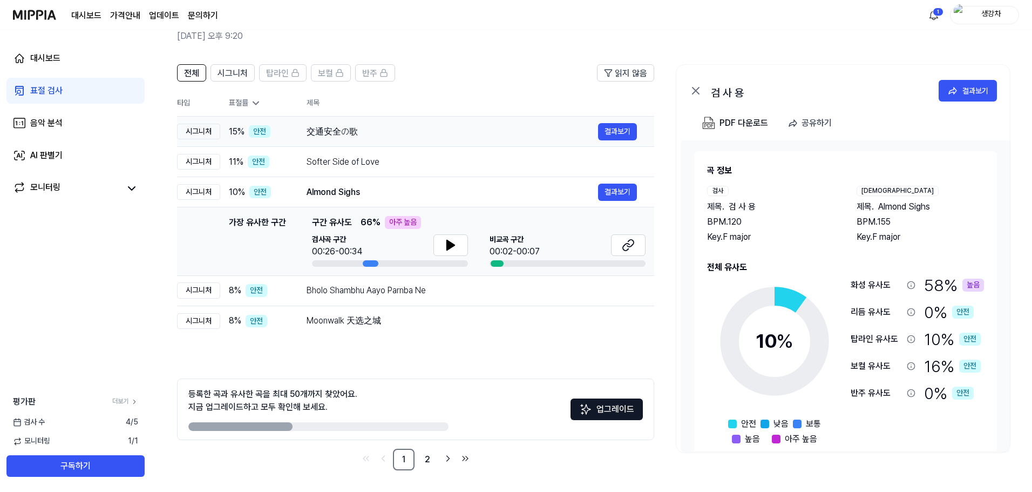
click at [418, 140] on td "交通安全の歌 결과보기" at bounding box center [471, 132] width 365 height 30
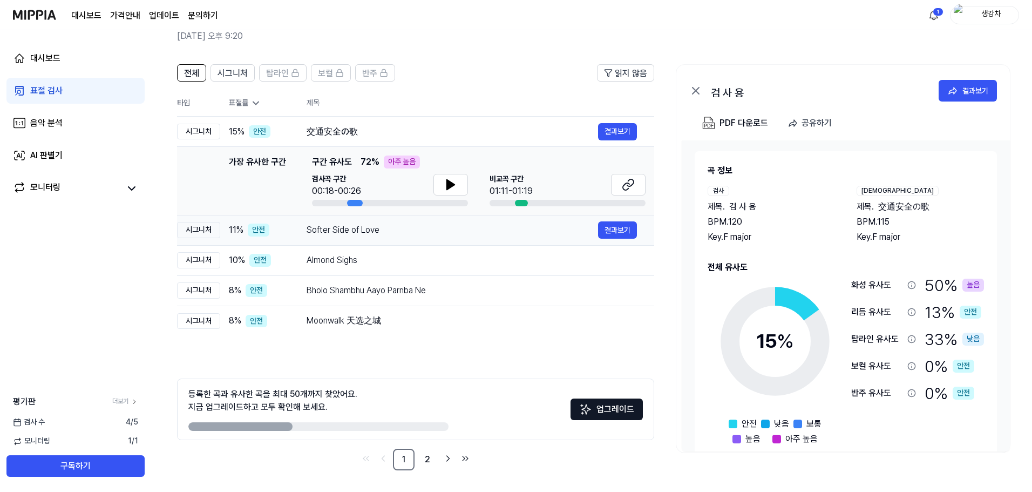
click at [392, 215] on td "Softer Side of Love 결과보기" at bounding box center [471, 230] width 365 height 30
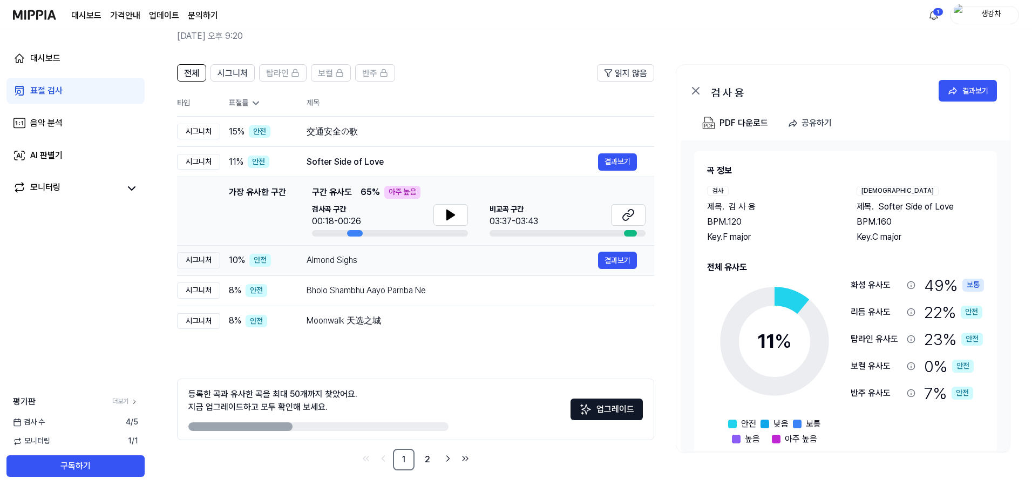
click at [394, 260] on div "Almond Sighs" at bounding box center [453, 260] width 292 height 13
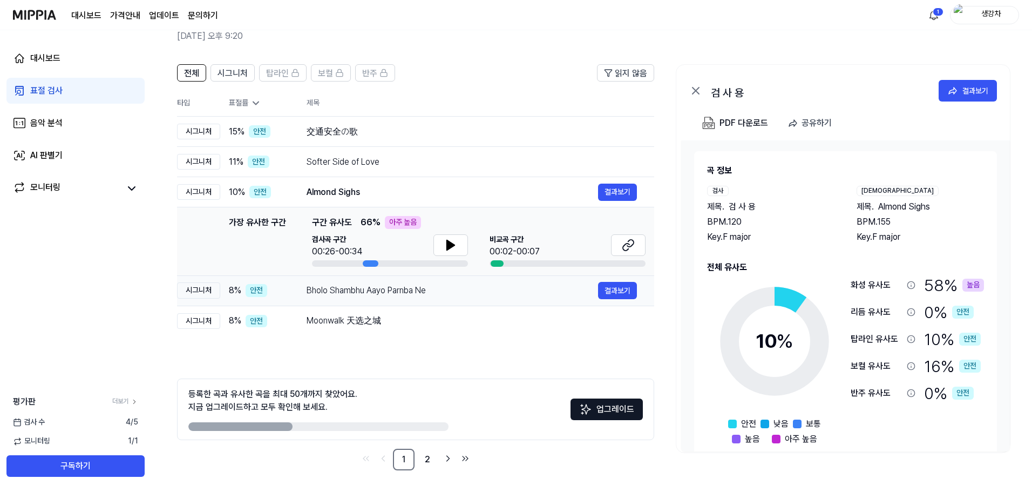
click at [394, 299] on div "Bholo Shambhu Aayo Parnba Ne 결과보기" at bounding box center [472, 290] width 330 height 17
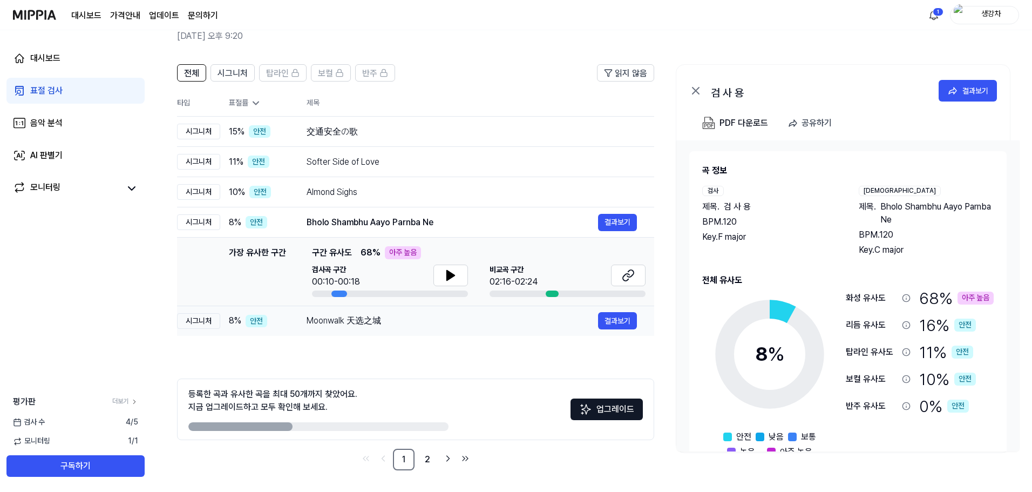
click at [396, 314] on div "Moonwalk 天选之城 결과보기" at bounding box center [472, 320] width 330 height 17
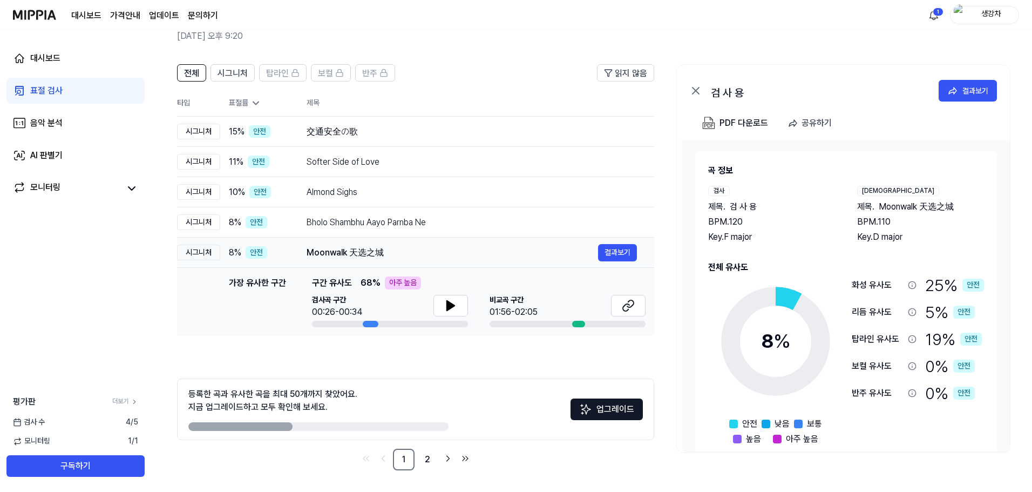
click at [407, 247] on div "Moonwalk 天选之城" at bounding box center [453, 252] width 292 height 13
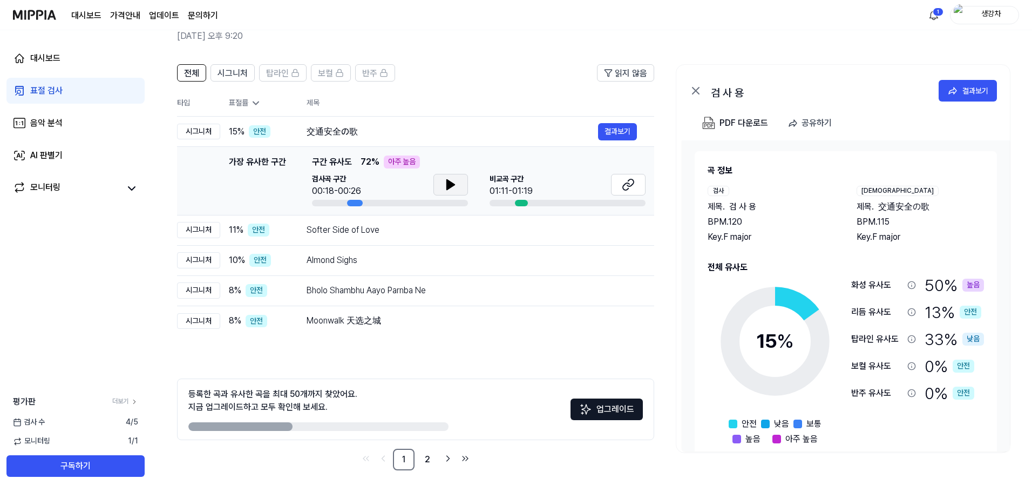
click at [438, 182] on button at bounding box center [450, 185] width 35 height 22
click at [433, 288] on div "Bholo Shambhu Aayo Parnba Ne" at bounding box center [453, 290] width 292 height 13
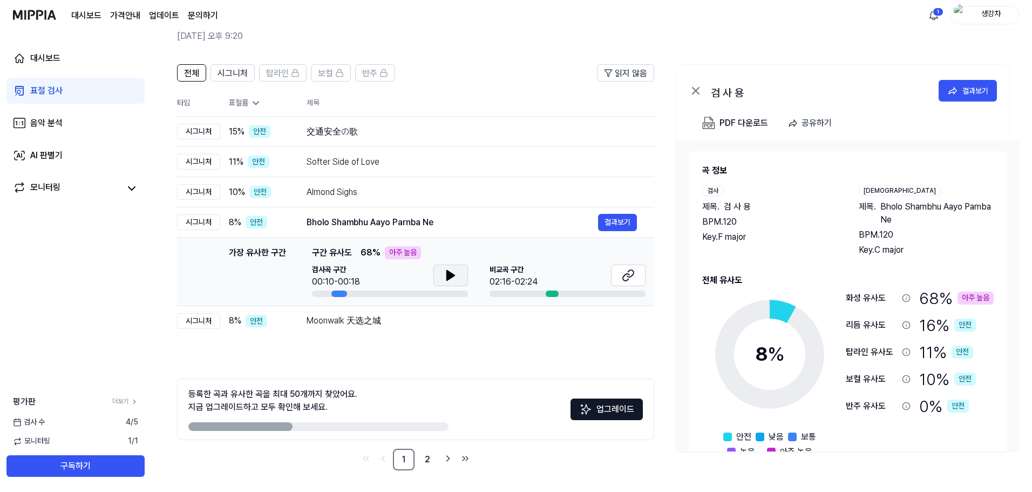
click at [439, 275] on button at bounding box center [450, 276] width 35 height 22
click at [452, 274] on icon at bounding box center [453, 275] width 2 height 9
click at [645, 283] on button at bounding box center [628, 276] width 35 height 22
click at [364, 126] on div "交通安全の歌" at bounding box center [453, 131] width 292 height 13
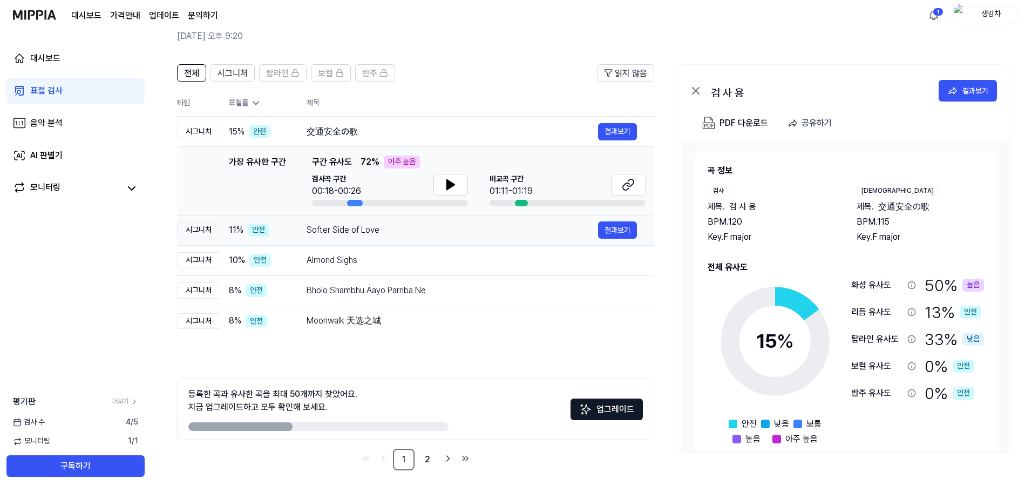
click at [357, 227] on div "Softer Side of Love" at bounding box center [453, 229] width 292 height 13
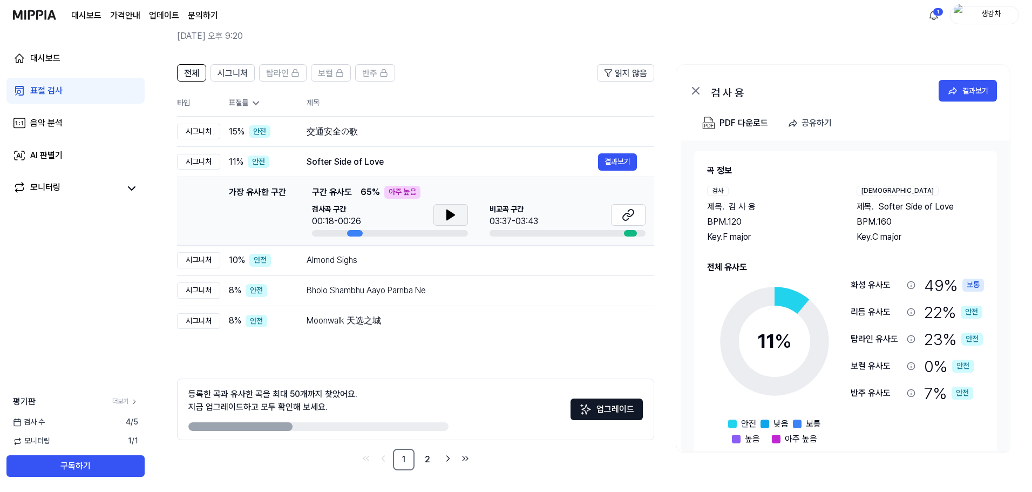
click at [448, 215] on icon at bounding box center [451, 215] width 8 height 10
click at [459, 209] on button at bounding box center [450, 215] width 35 height 22
click at [634, 220] on icon at bounding box center [628, 214] width 13 height 13
click at [209, 78] on div "전체 시그니처 탑라인 보컬 반주" at bounding box center [286, 72] width 218 height 17
click at [244, 70] on span "시그니처" at bounding box center [233, 73] width 30 height 13
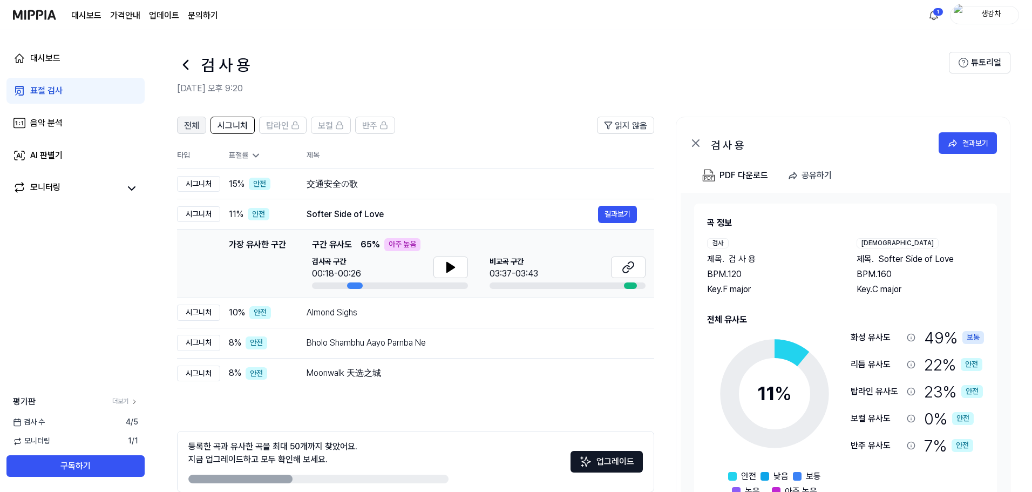
click at [200, 124] on button "전체" at bounding box center [191, 125] width 29 height 17
click at [198, 123] on span "전체" at bounding box center [191, 125] width 15 height 13
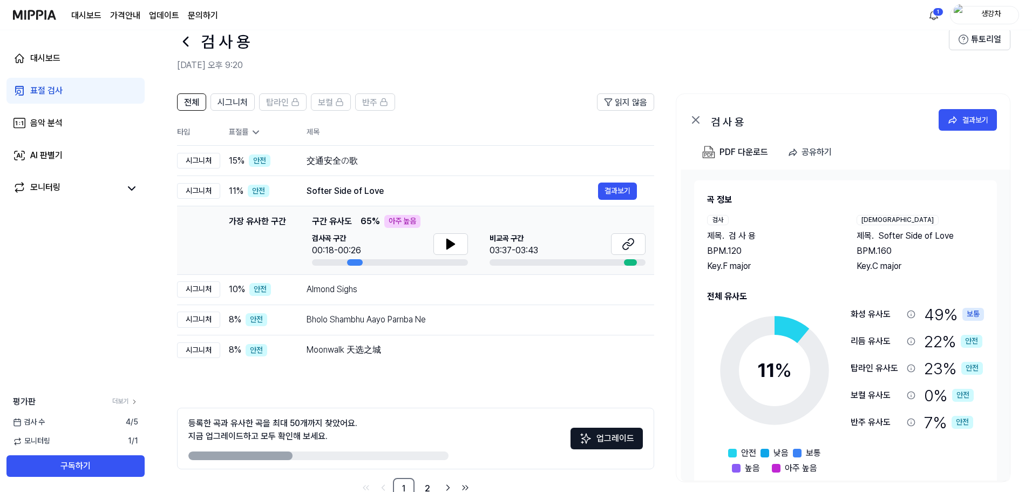
scroll to position [52, 0]
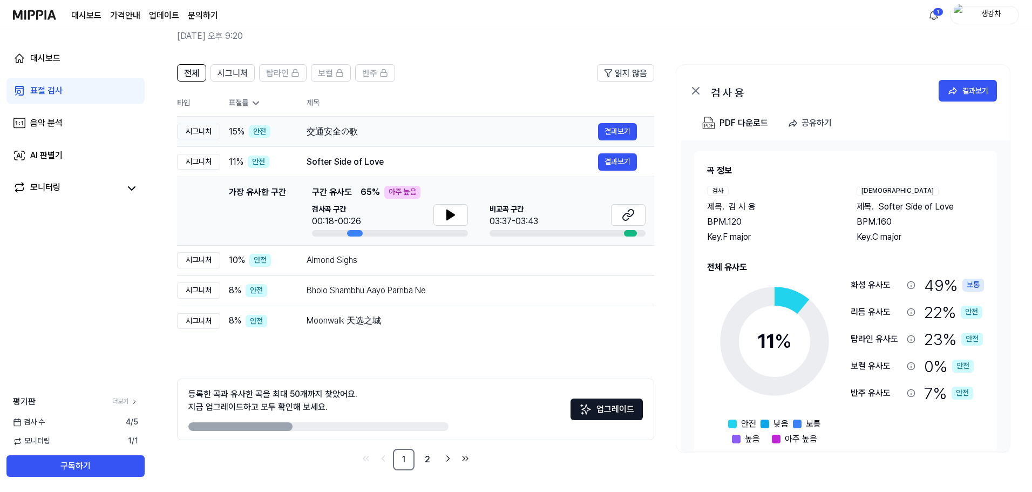
click at [370, 131] on div "交通安全の歌" at bounding box center [453, 131] width 292 height 13
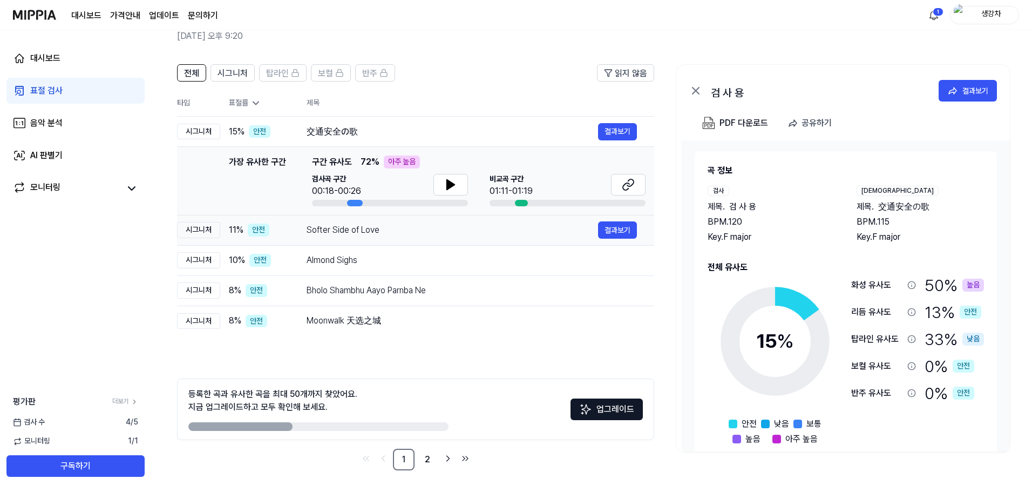
click at [367, 230] on div "Softer Side of Love" at bounding box center [453, 229] width 292 height 13
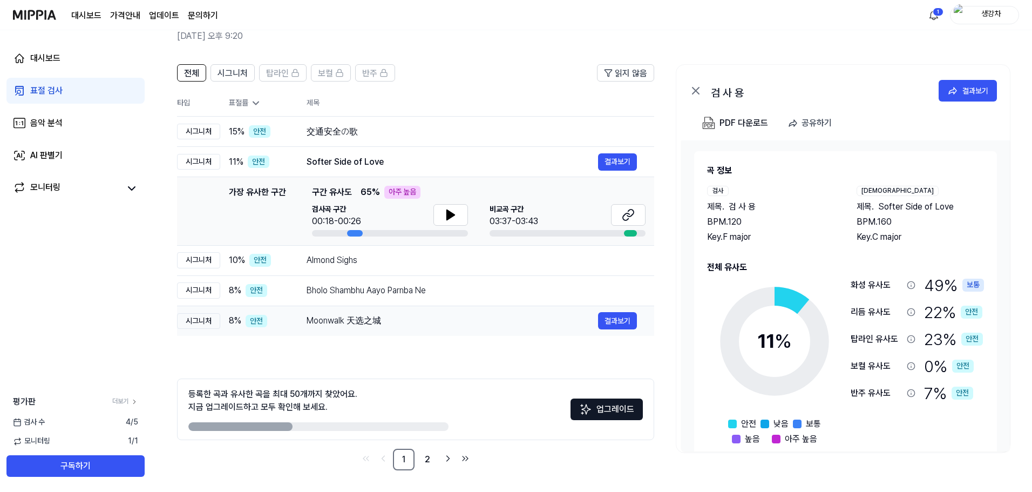
click at [348, 307] on td "Moonwalk 天选之城 결과보기" at bounding box center [471, 321] width 365 height 30
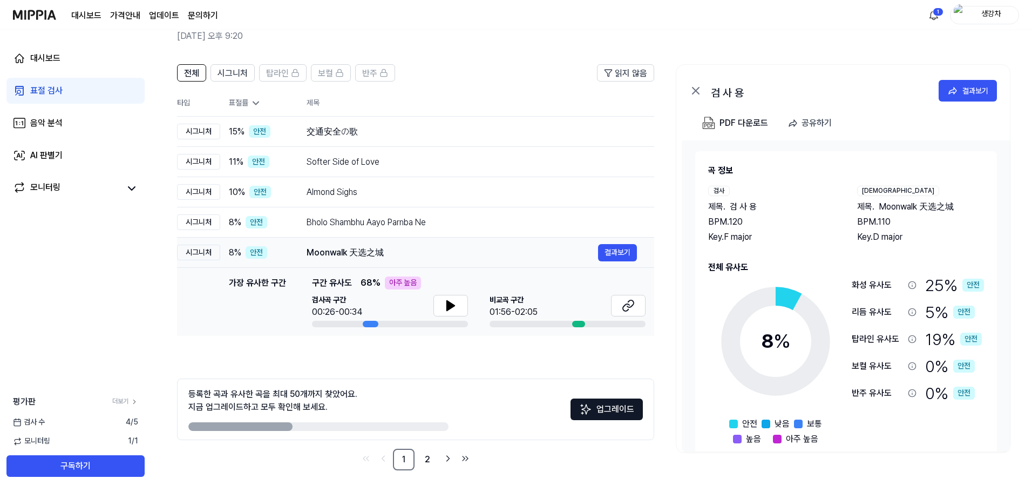
click at [375, 256] on div "Moonwalk 天选之城" at bounding box center [453, 252] width 292 height 13
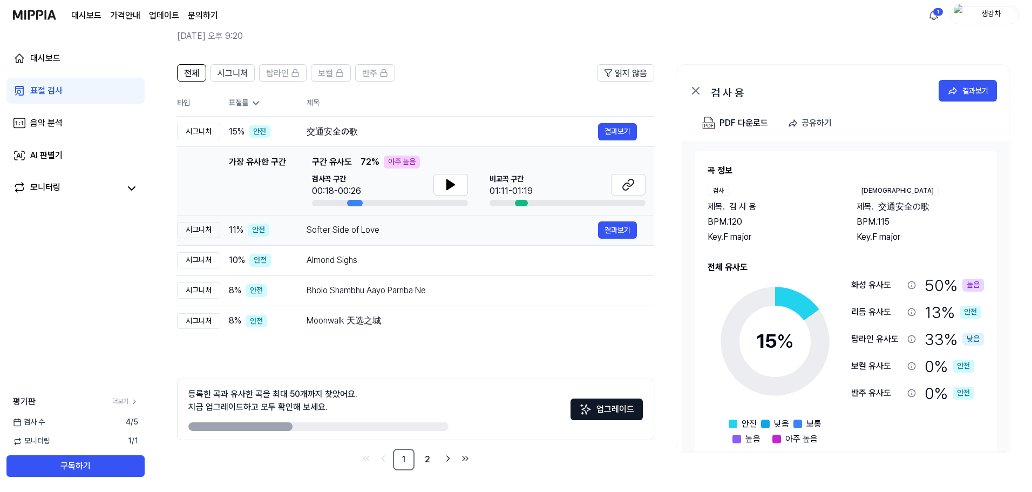
click at [382, 226] on div "Softer Side of Love" at bounding box center [453, 229] width 292 height 13
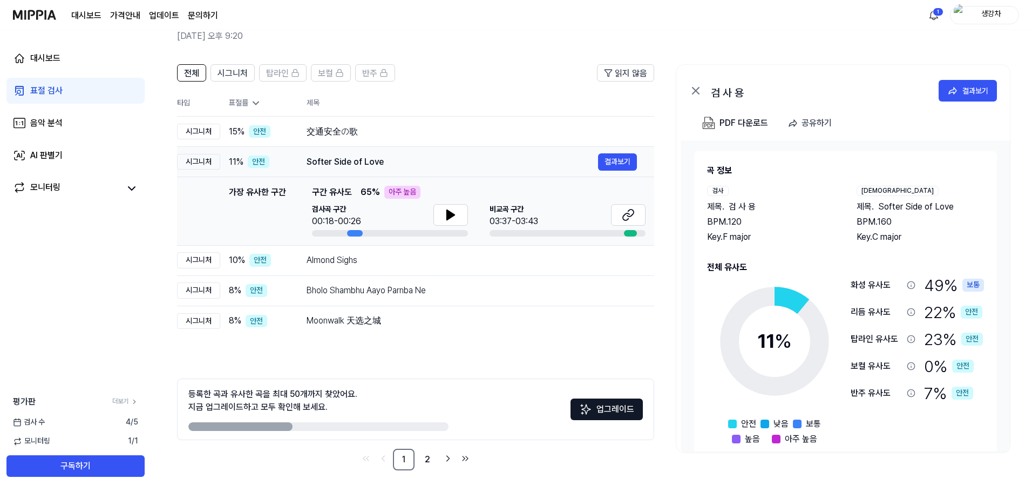
click at [377, 155] on div "Softer Side of Love" at bounding box center [453, 161] width 292 height 13
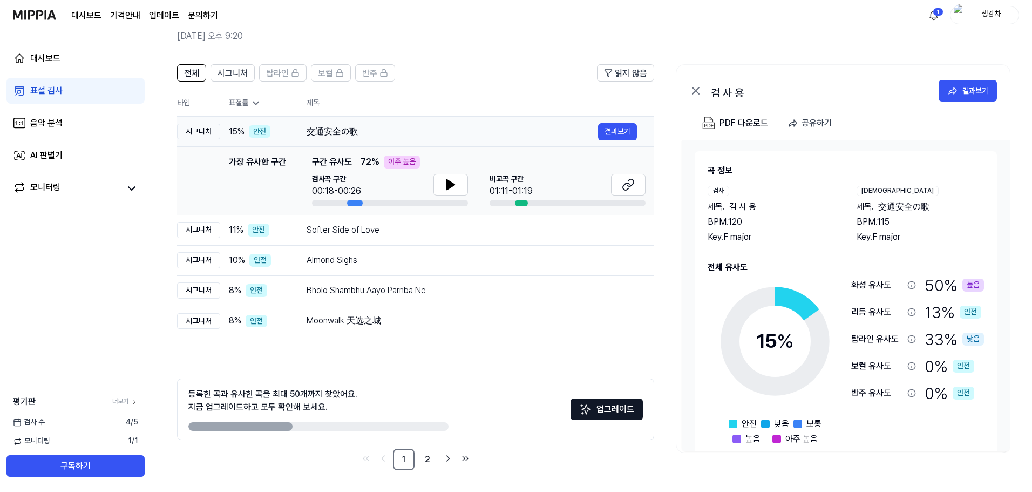
click at [374, 135] on div "交通安全の歌" at bounding box center [453, 131] width 292 height 13
click at [366, 243] on td "Softer Side of Love 결과보기" at bounding box center [471, 230] width 365 height 30
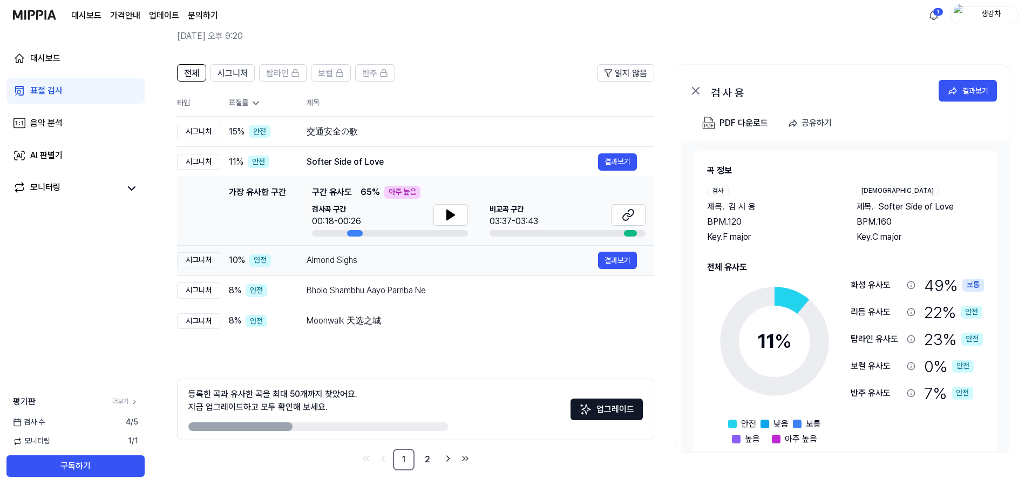
click at [367, 264] on div "Almond Sighs" at bounding box center [453, 260] width 292 height 13
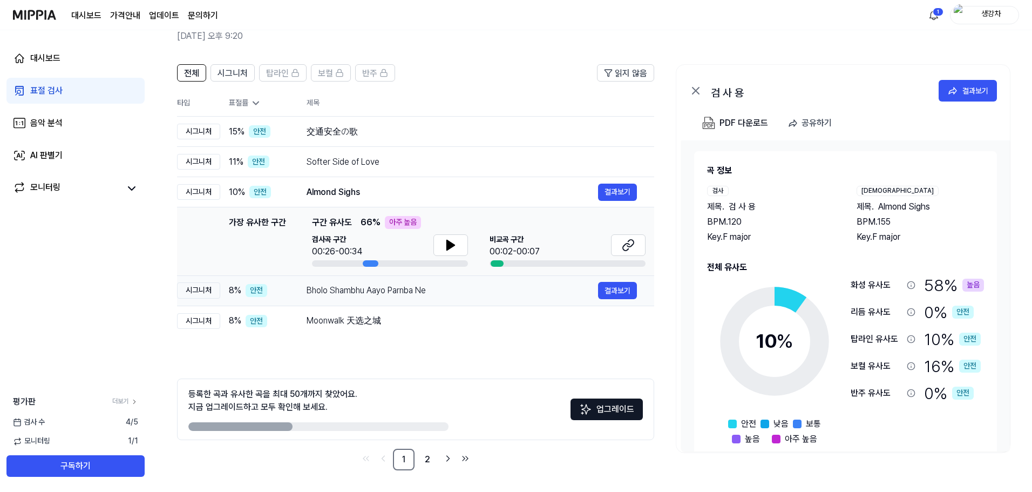
click at [369, 290] on div "Bholo Shambhu Aayo Parnba Ne" at bounding box center [453, 290] width 292 height 13
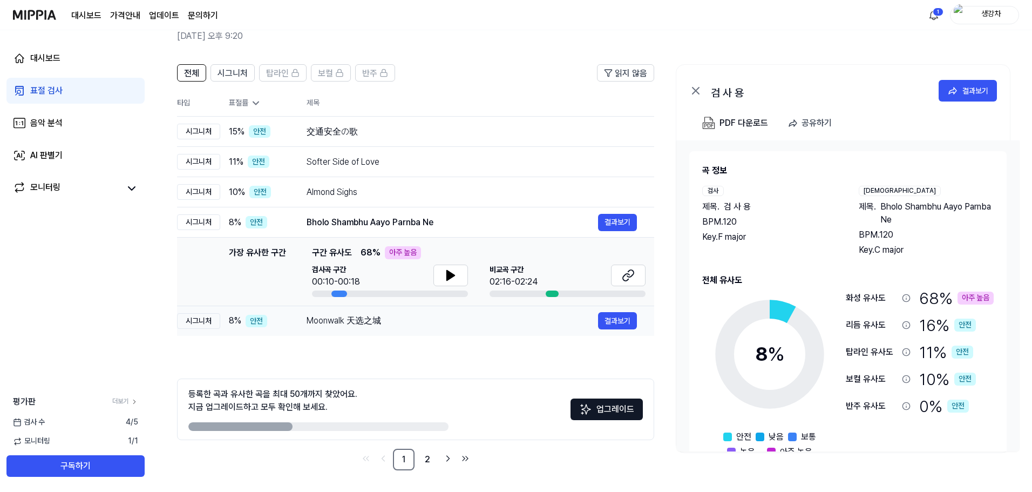
click at [381, 323] on div "Moonwalk 天选之城" at bounding box center [453, 320] width 292 height 13
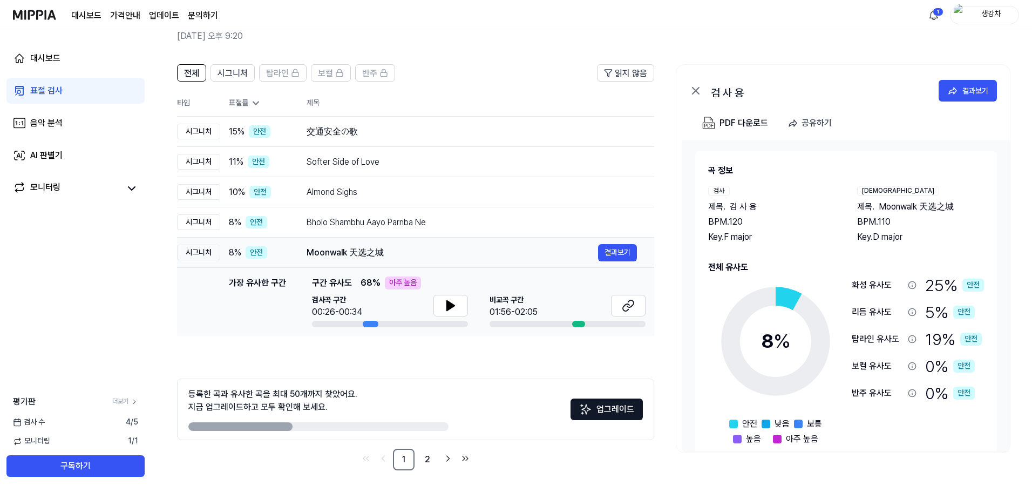
click at [403, 254] on div "Moonwalk 天选之城" at bounding box center [453, 252] width 292 height 13
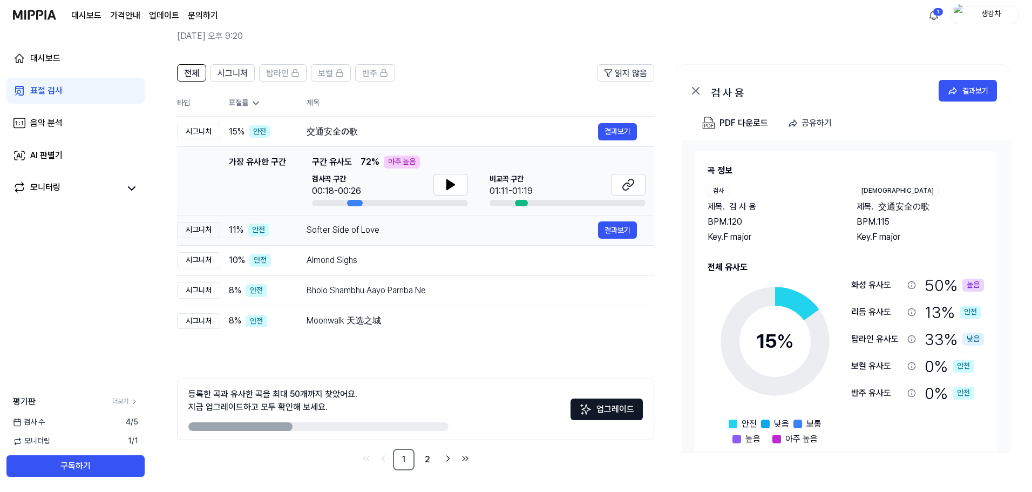
click at [391, 235] on div "Softer Side of Love" at bounding box center [453, 229] width 292 height 13
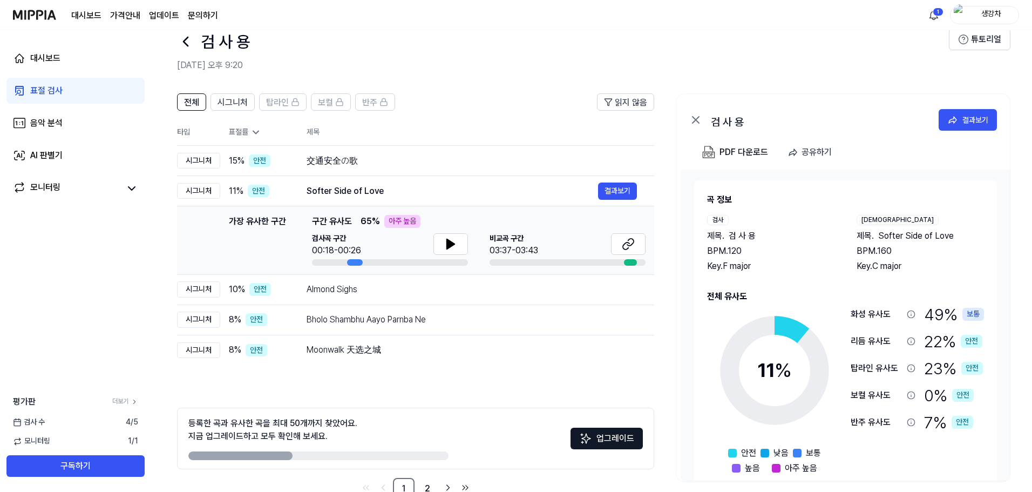
scroll to position [0, 0]
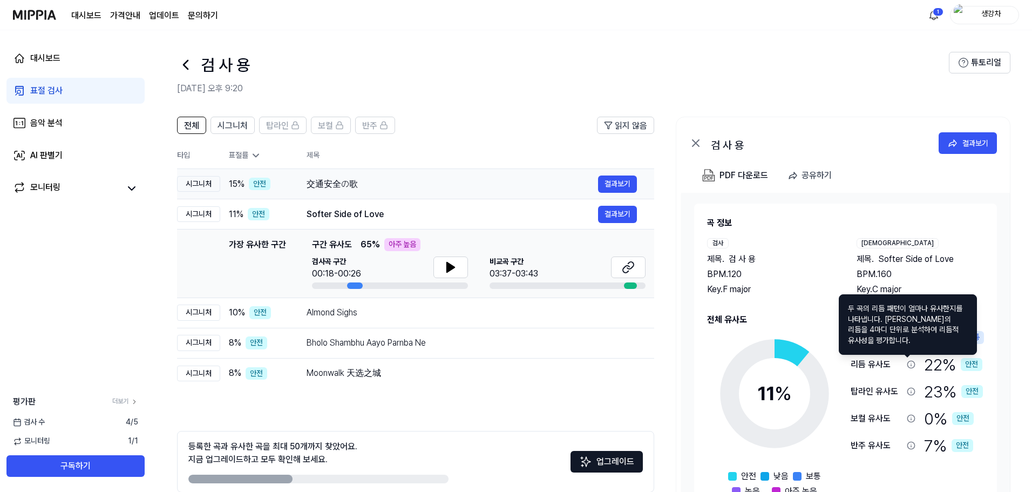
click at [391, 201] on td "Softer Side of Love 결과보기" at bounding box center [471, 214] width 365 height 30
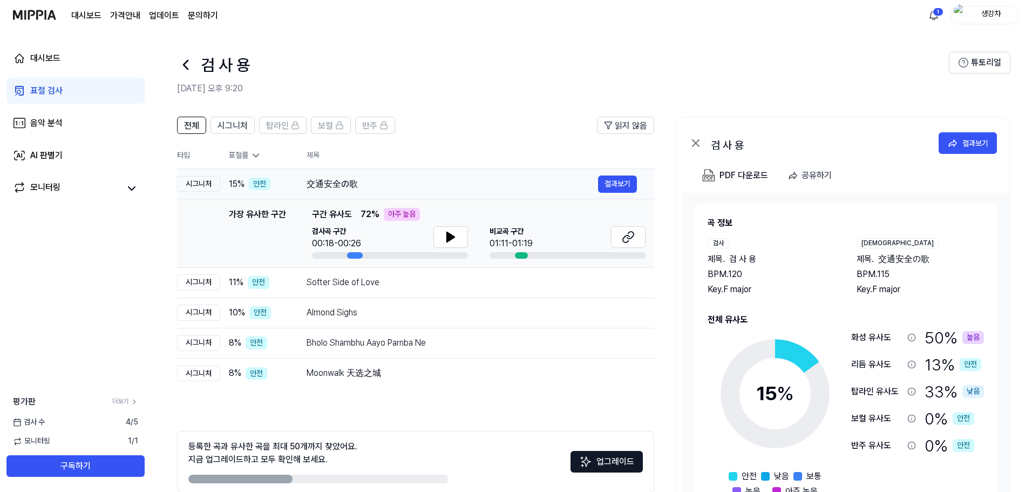
click at [399, 178] on div "交通安全の歌" at bounding box center [453, 184] width 292 height 13
click at [392, 287] on div "Softer Side of Love" at bounding box center [453, 282] width 292 height 13
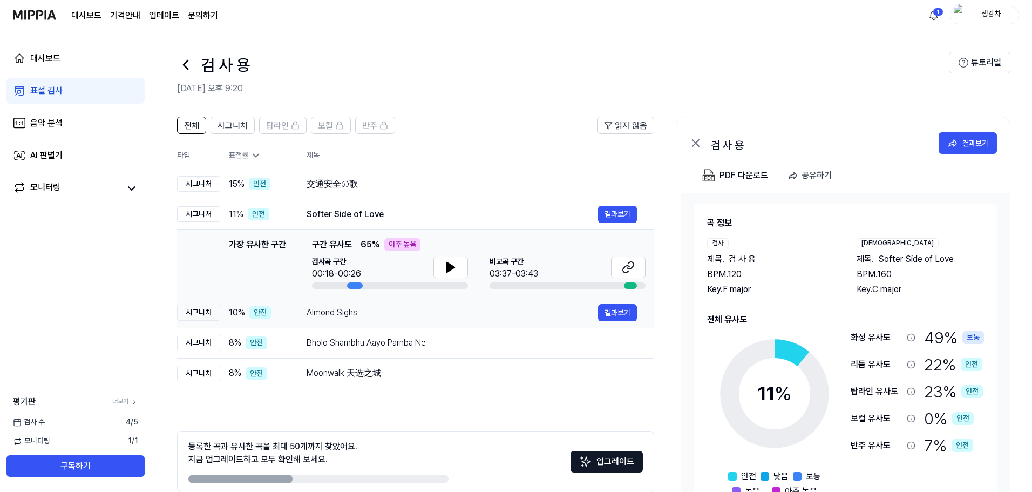
click at [399, 319] on div "Almond Sighs" at bounding box center [453, 312] width 292 height 13
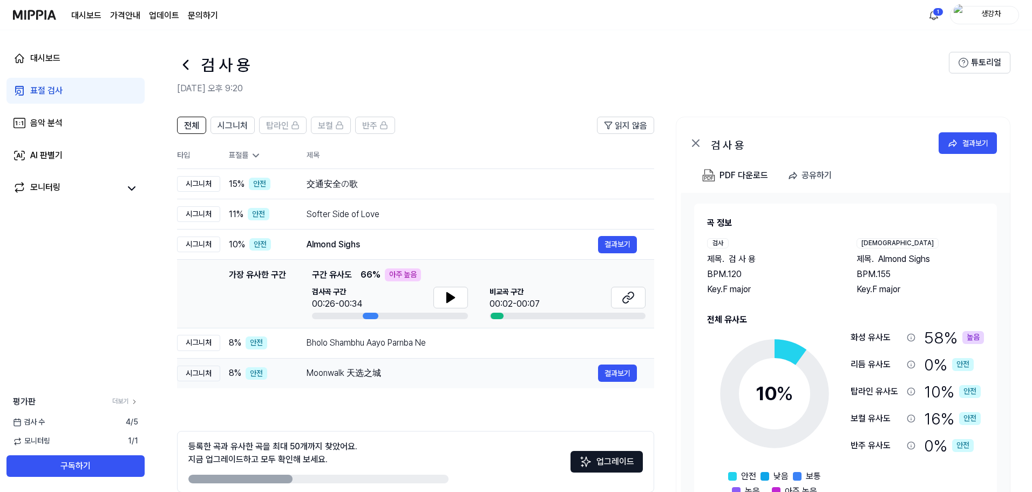
click at [415, 362] on td "Moonwalk 天选之城 결과보기" at bounding box center [471, 373] width 365 height 30
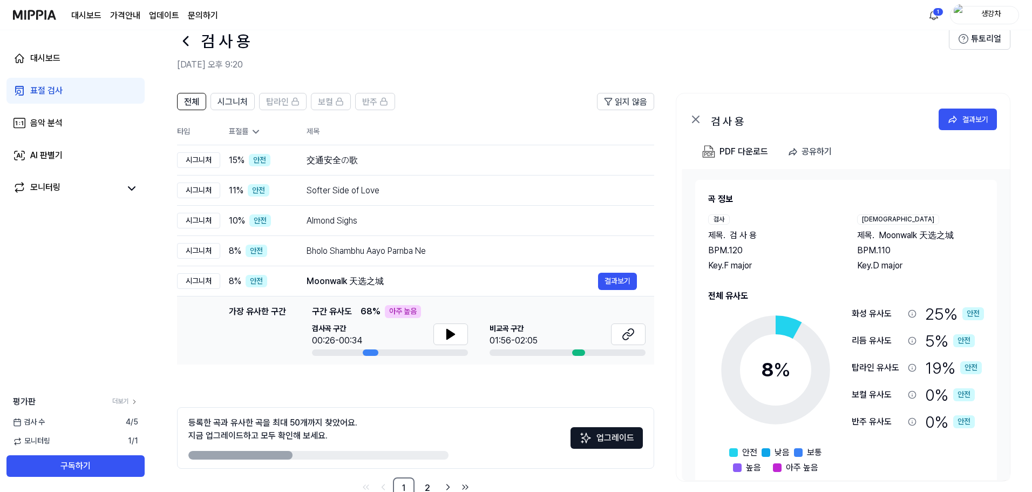
scroll to position [52, 0]
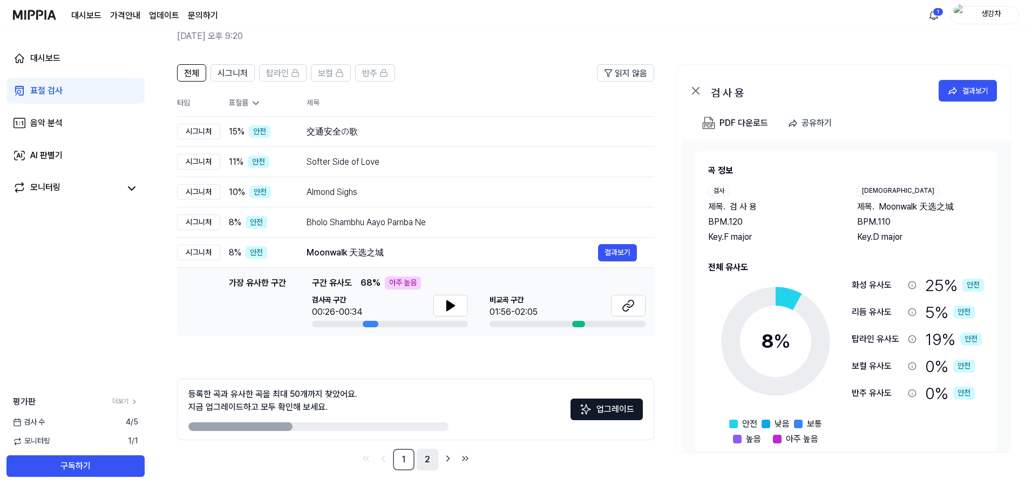
click at [425, 461] on link "2" at bounding box center [428, 460] width 22 height 22
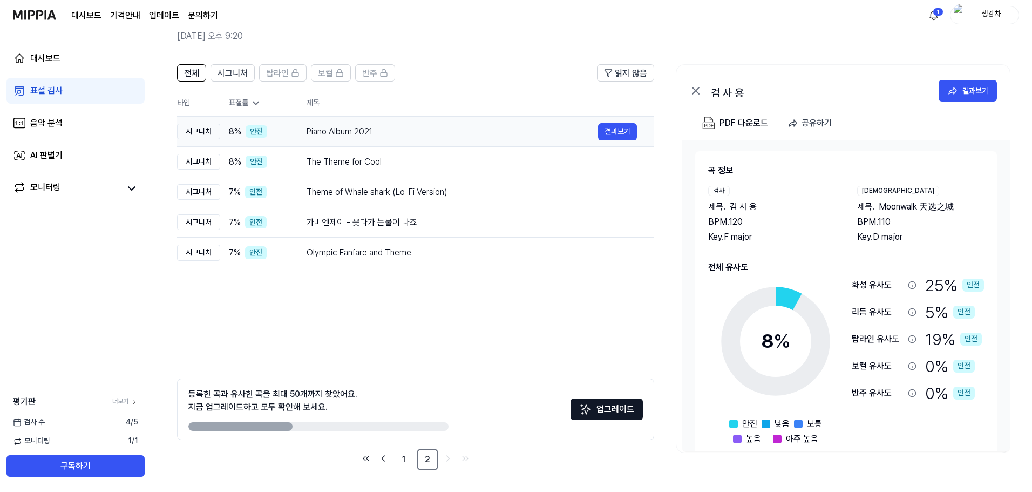
click at [327, 136] on div "Piano Album 2021" at bounding box center [453, 131] width 292 height 13
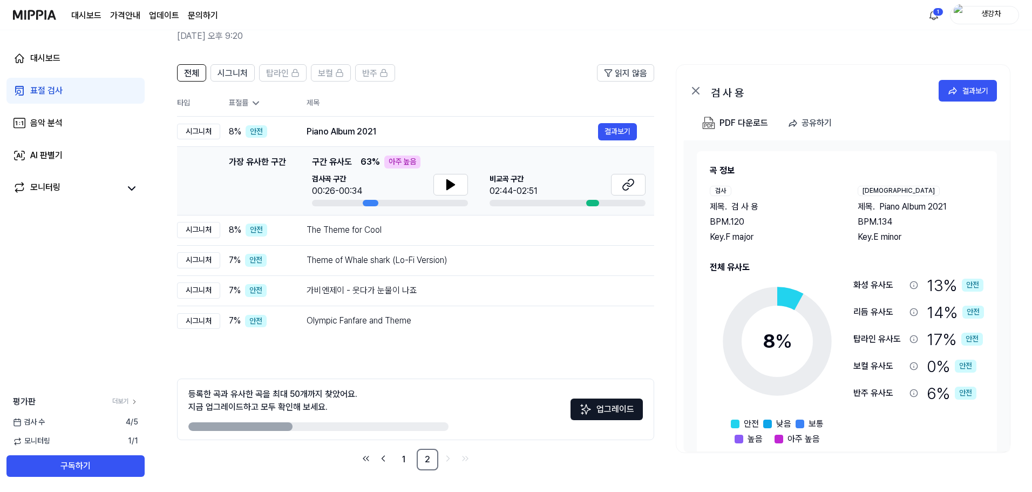
click at [409, 214] on td "가장 유사한 구간 가장 유사한 구간 구간 유사도 63 % 아주 높음 검사곡 구간 00:26-00:34 [GEOGRAPHIC_DATA] 구간 0…" at bounding box center [415, 181] width 477 height 69
click at [419, 240] on td "The Theme for Cool 결과보기" at bounding box center [471, 230] width 365 height 30
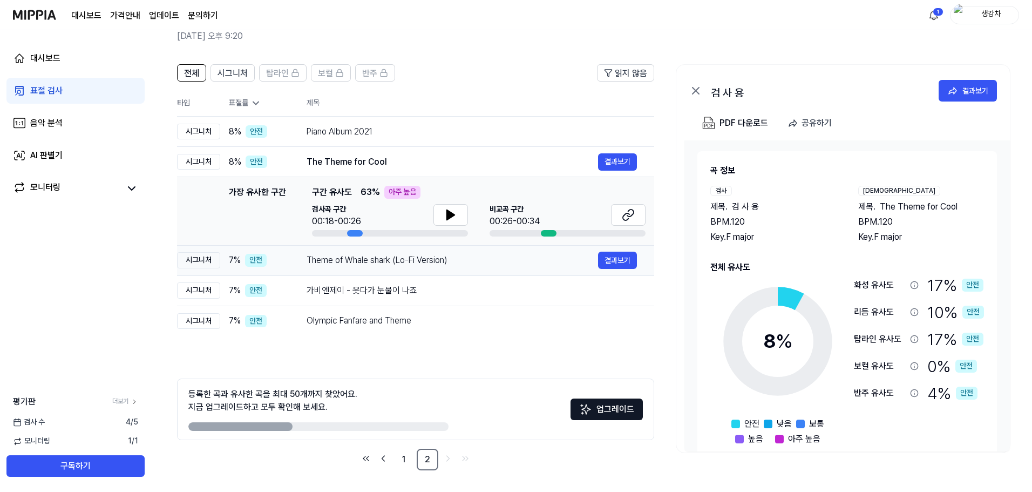
click at [415, 272] on td "Theme of Whale shark (Lo-Fi Version) 결과보기" at bounding box center [471, 260] width 365 height 30
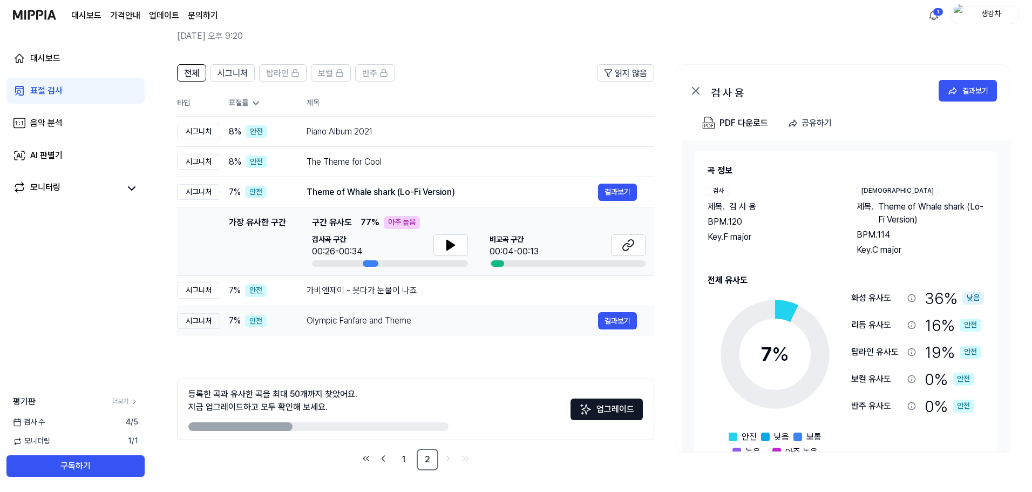
click at [417, 311] on td "Olympic Fanfare and Theme 결과보기" at bounding box center [471, 321] width 365 height 30
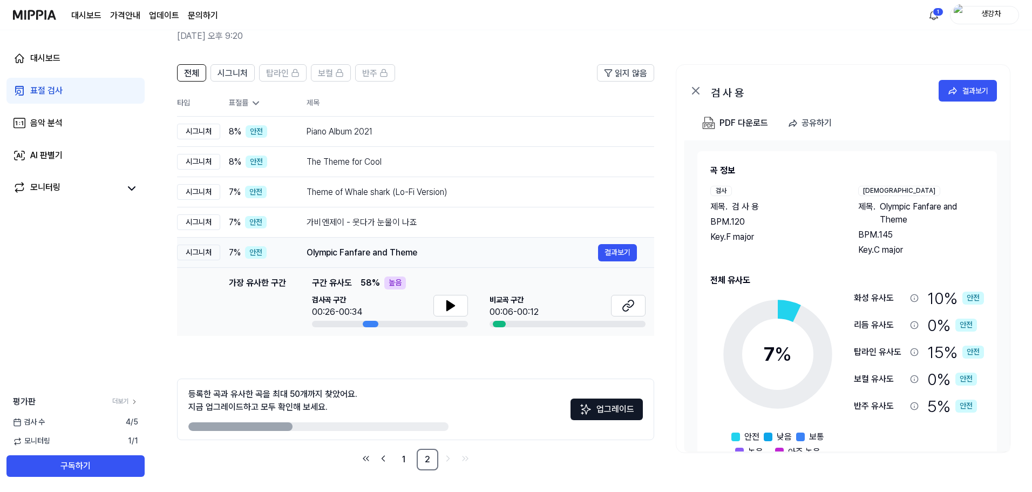
click at [411, 238] on td "Olympic Fanfare and Theme 결과보기" at bounding box center [471, 253] width 365 height 30
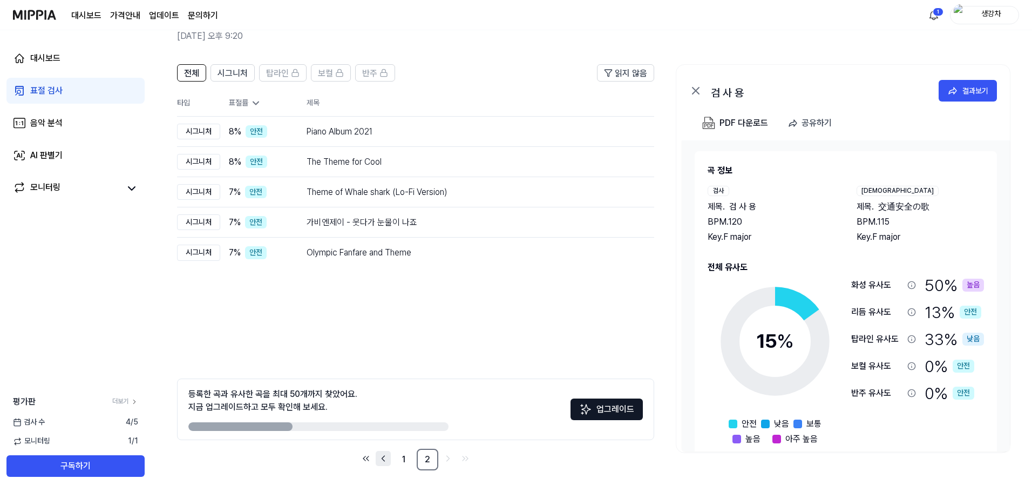
click at [390, 462] on link "Go to previous page" at bounding box center [383, 458] width 15 height 15
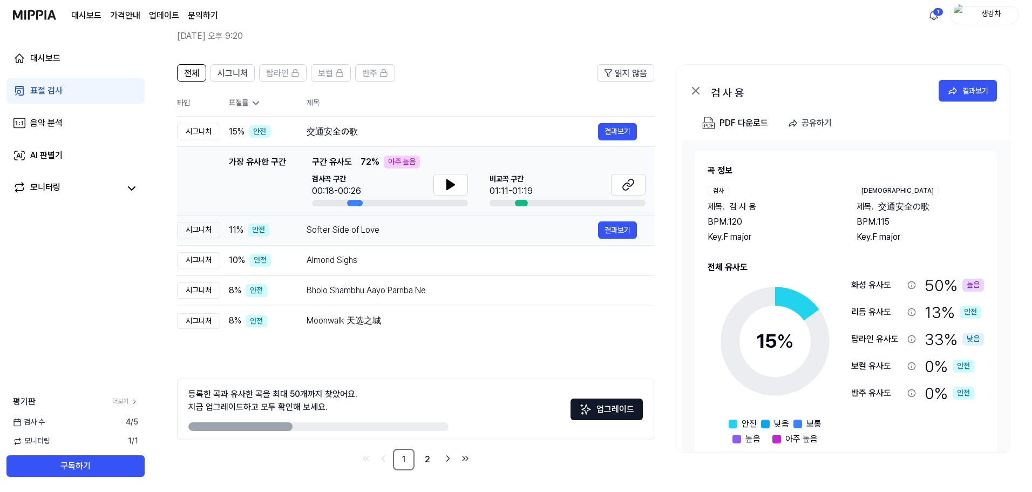
click at [342, 225] on div "Softer Side of Love" at bounding box center [453, 229] width 292 height 13
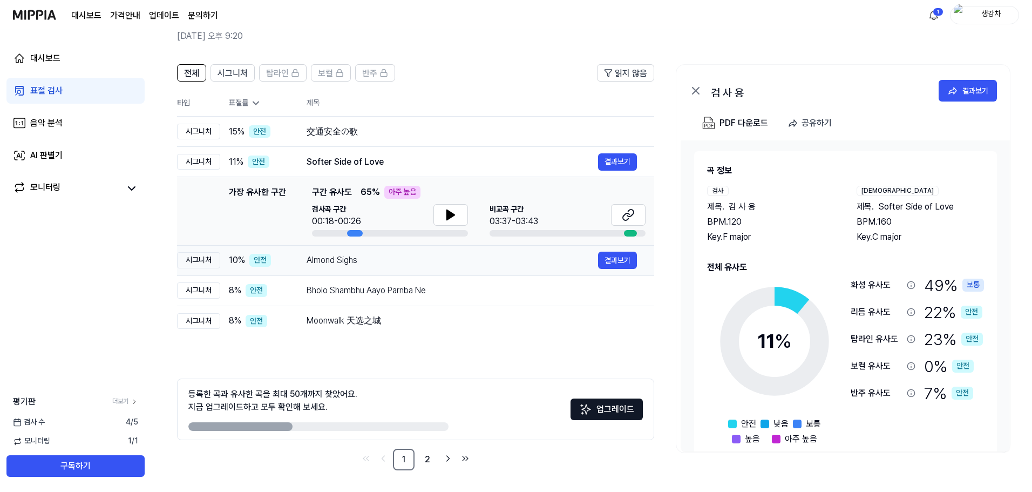
click at [357, 270] on td "Almond Sighs 결과보기" at bounding box center [471, 260] width 365 height 30
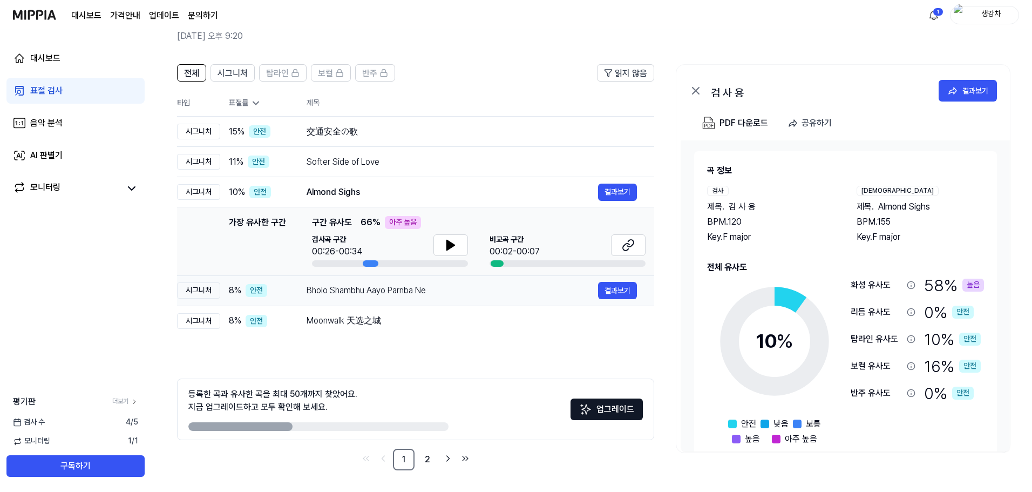
click at [381, 292] on div "Bholo Shambhu Aayo Parnba Ne" at bounding box center [453, 290] width 292 height 13
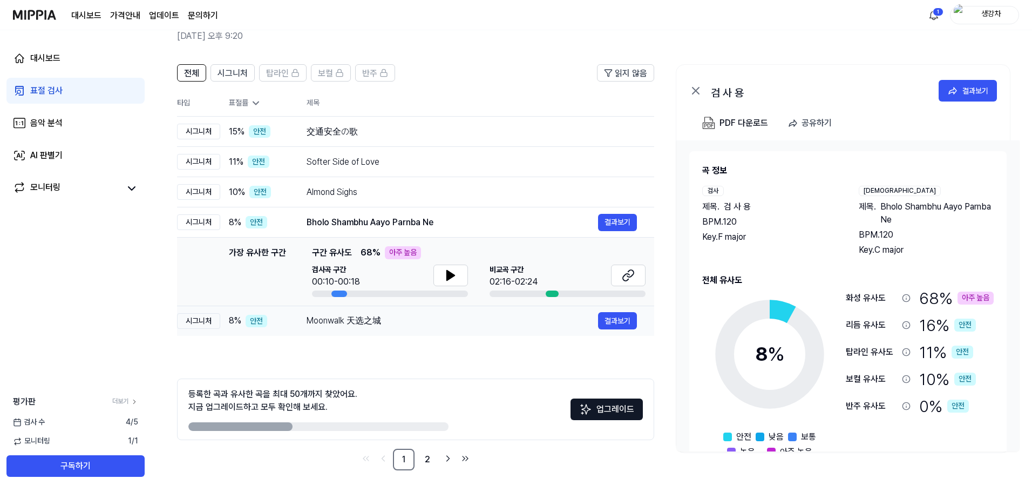
click at [373, 331] on td "Moonwalk 天选之城 결과보기" at bounding box center [471, 321] width 365 height 30
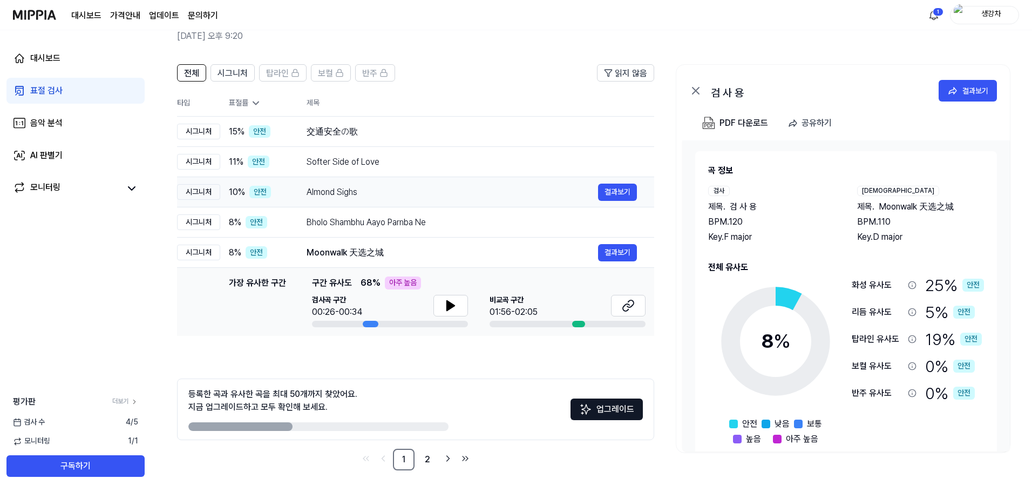
click at [375, 191] on div "Almond Sighs" at bounding box center [453, 192] width 292 height 13
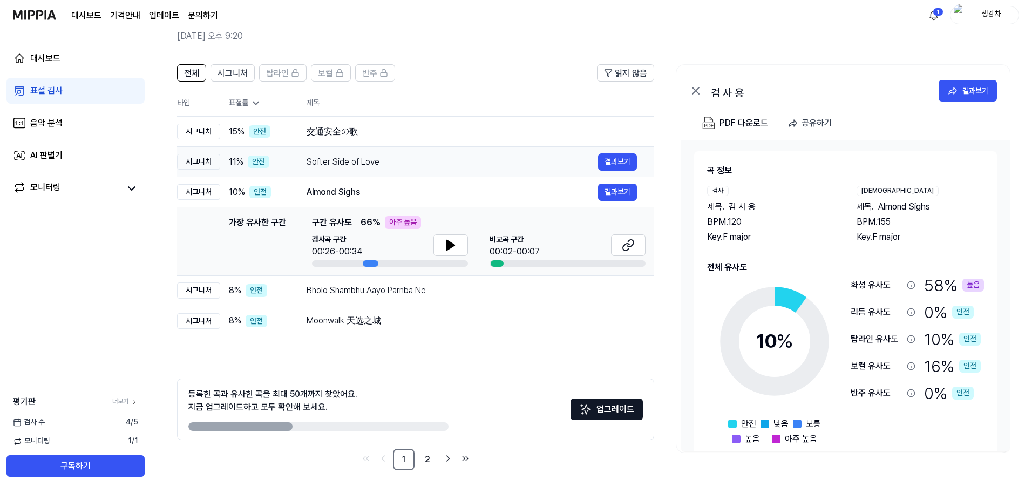
click at [372, 173] on td "Softer Side of Love 결과보기" at bounding box center [471, 162] width 365 height 30
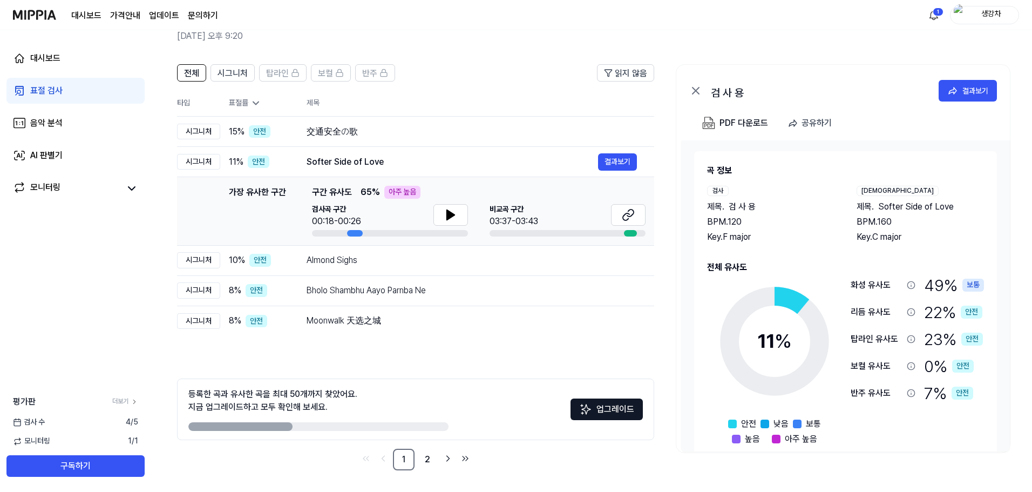
drag, startPoint x: 625, startPoint y: 160, endPoint x: 680, endPoint y: 170, distance: 56.5
click at [680, 170] on div "전체 시그니처 탑라인 보컬 반주 읽지 않음 전체 시그니처 탑라인 보컬 반주 타입 표절률 제목 표절률 읽지 않음 시그니처 15 % 안전 交通安全…" at bounding box center [591, 272] width 881 height 438
click at [625, 223] on button at bounding box center [628, 215] width 35 height 22
click at [131, 185] on icon at bounding box center [131, 188] width 13 height 13
click at [938, 6] on html "대시보드 가격안내 업데이트 문의하기 1 생강차 대시보드 표절 검사 음악 분석 AI 판별기 모니터링 평가판 더보기 검사 [DATE] 모니터링 1…" at bounding box center [516, 194] width 1032 height 492
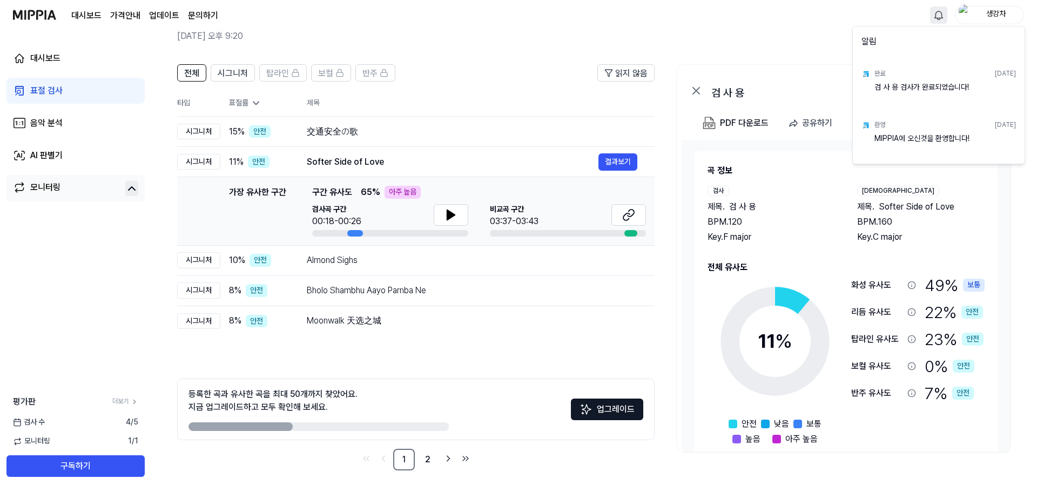
click at [837, 21] on html "대시보드 가격안내 업데이트 문의하기 생강차 대시보드 표절 검사 음악 분석 AI 판별기 모니터링 평가판 더보기 검사 [DATE] 모니터링 1 /…" at bounding box center [518, 194] width 1037 height 492
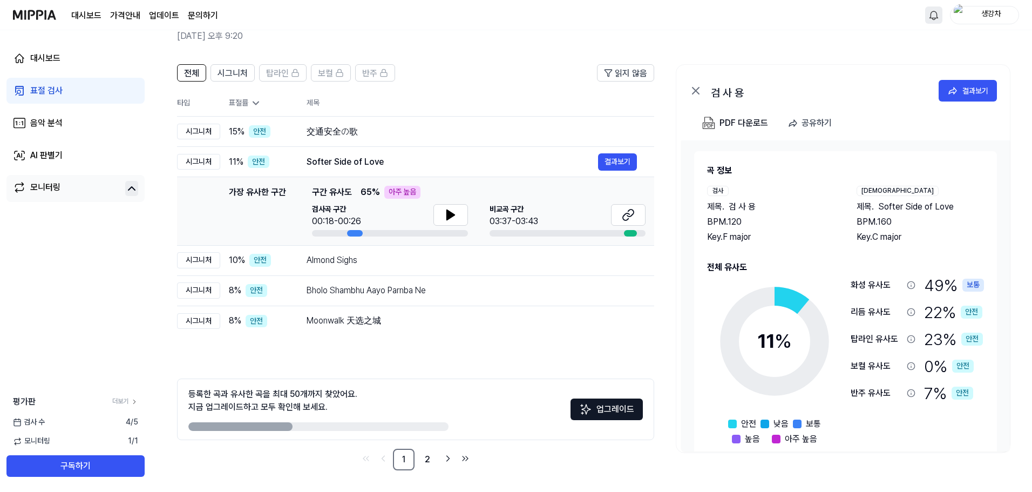
click at [171, 17] on link "업데이트" at bounding box center [164, 15] width 30 height 13
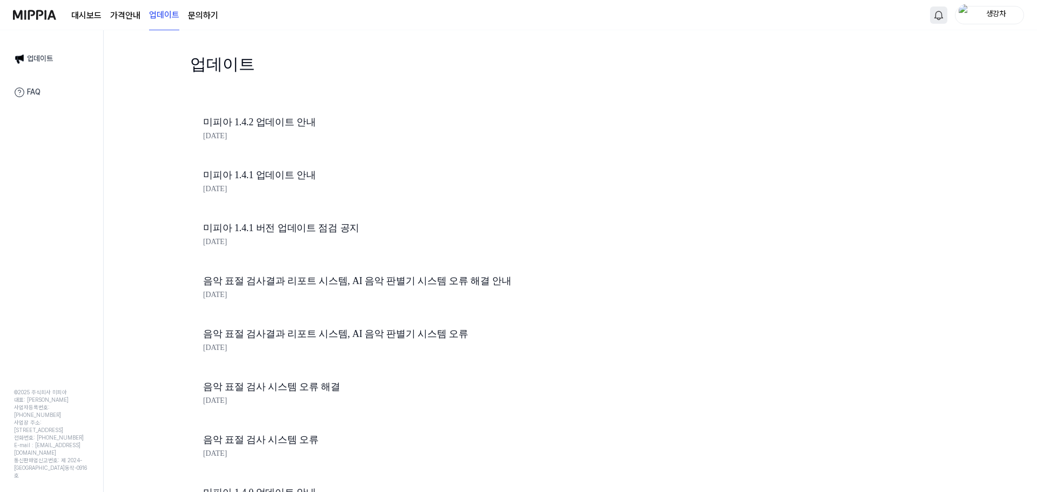
click at [272, 102] on div "업데이트" at bounding box center [386, 78] width 393 height 52
click at [262, 115] on link "미피아 1.4.2 업데이트 안내" at bounding box center [386, 122] width 367 height 16
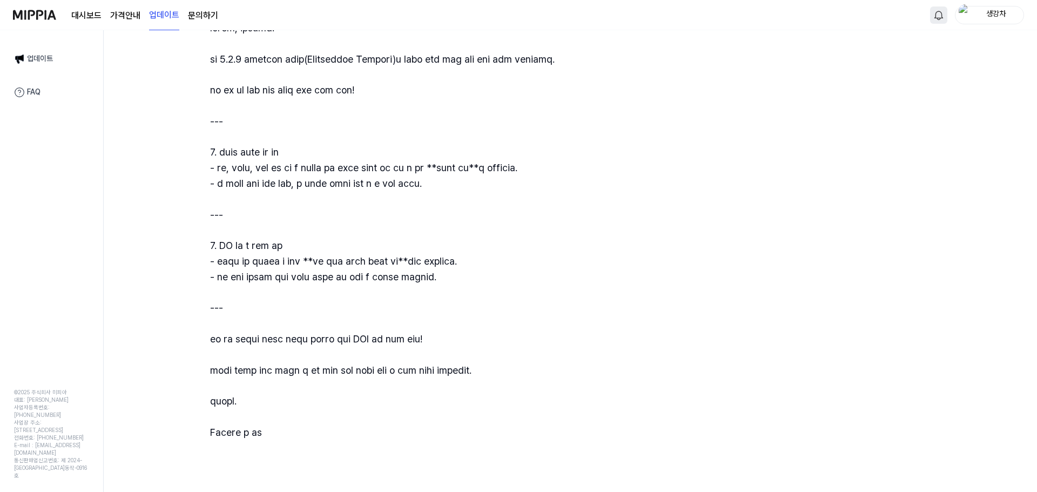
scroll to position [188, 0]
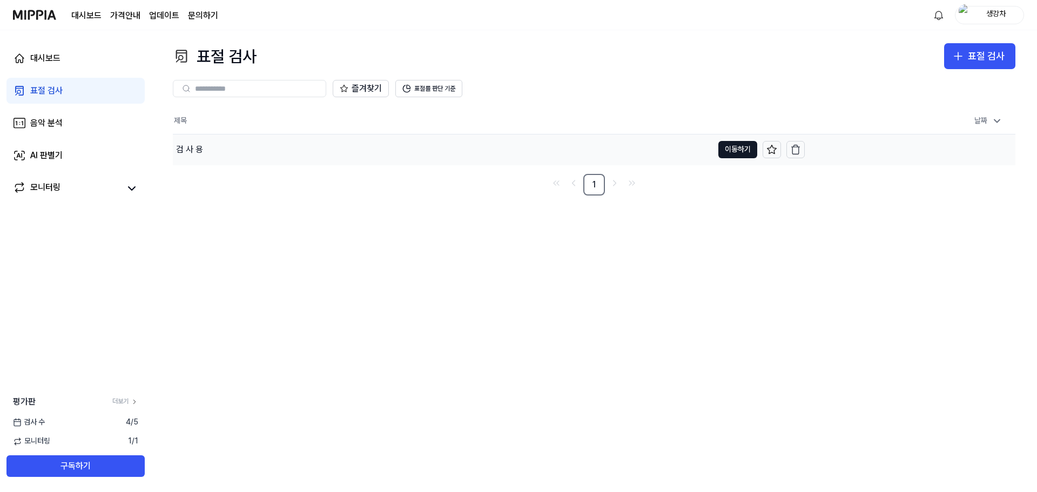
click at [713, 156] on td "검 사 용 이동하기" at bounding box center [489, 149] width 632 height 30
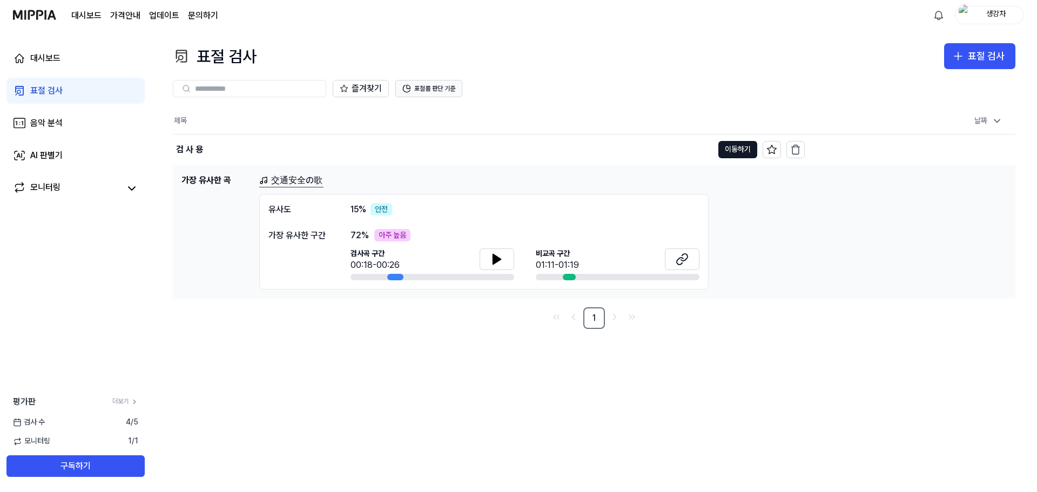
click at [406, 92] on icon at bounding box center [406, 88] width 7 height 7
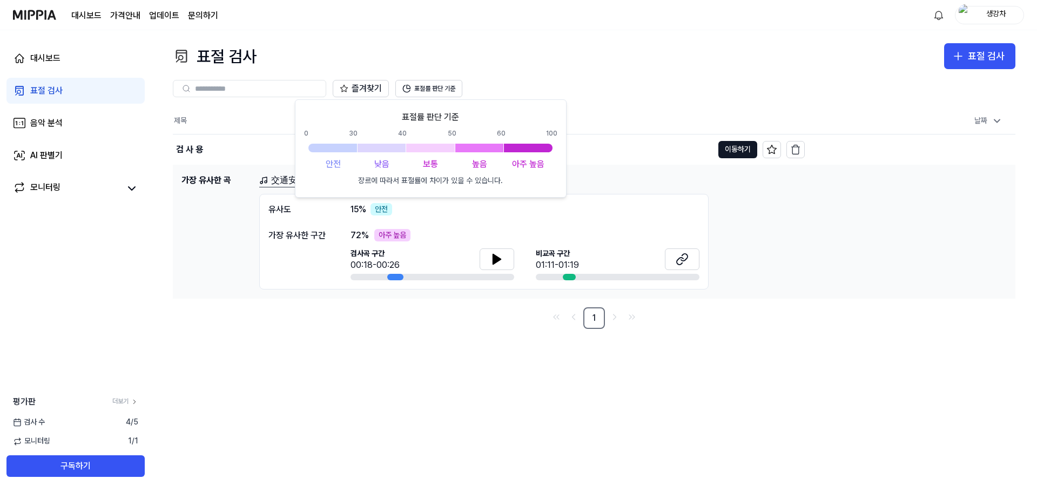
click at [537, 71] on div "즐겨찾기 표절률 판단 기준" at bounding box center [594, 88] width 842 height 39
